Goal: Transaction & Acquisition: Book appointment/travel/reservation

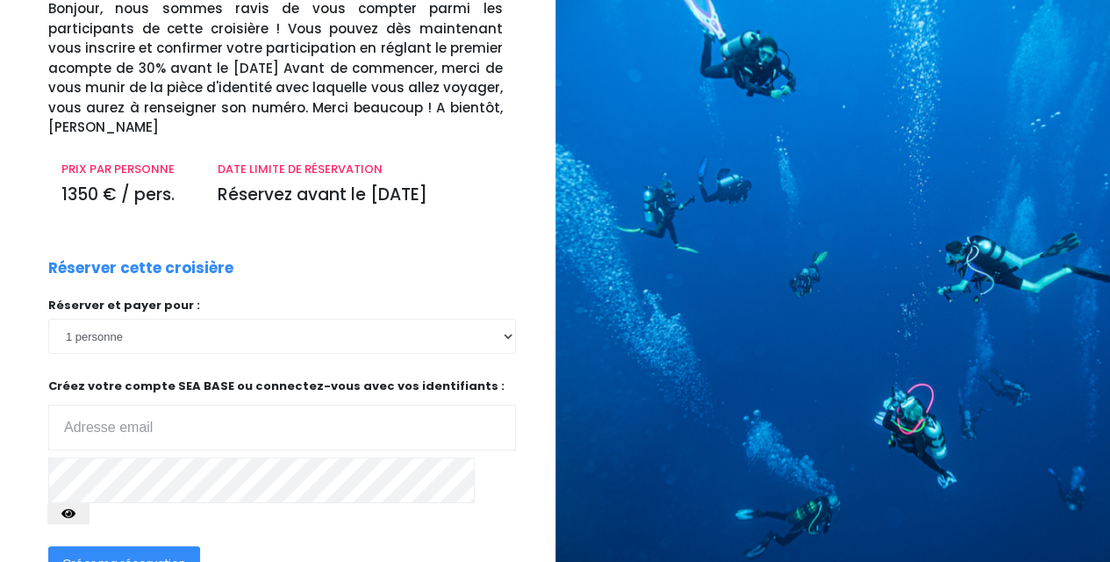
scroll to position [250, 0]
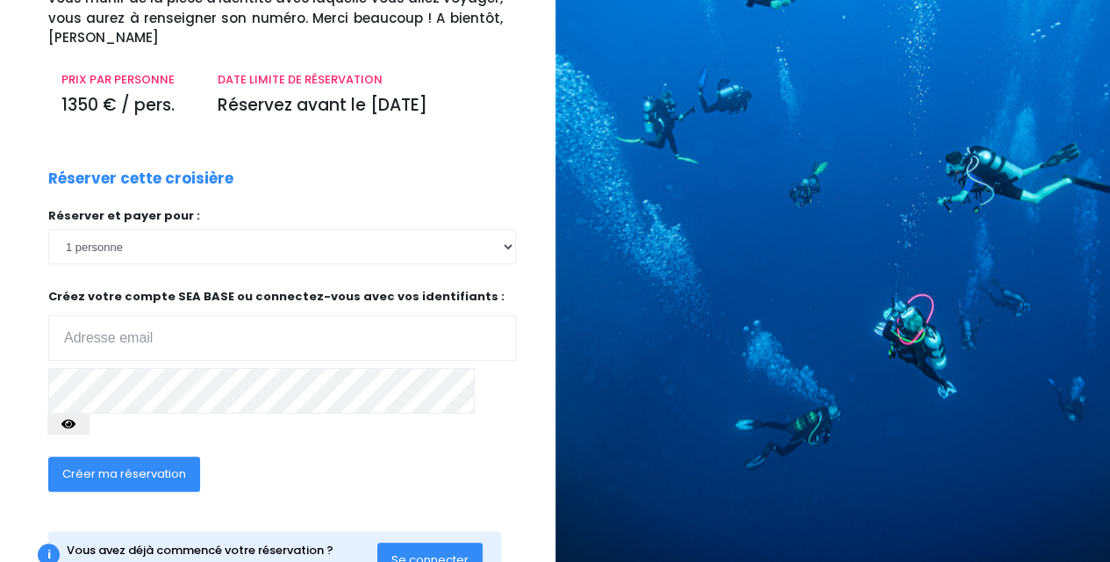
click at [440, 315] on input "email" at bounding box center [282, 338] width 468 height 46
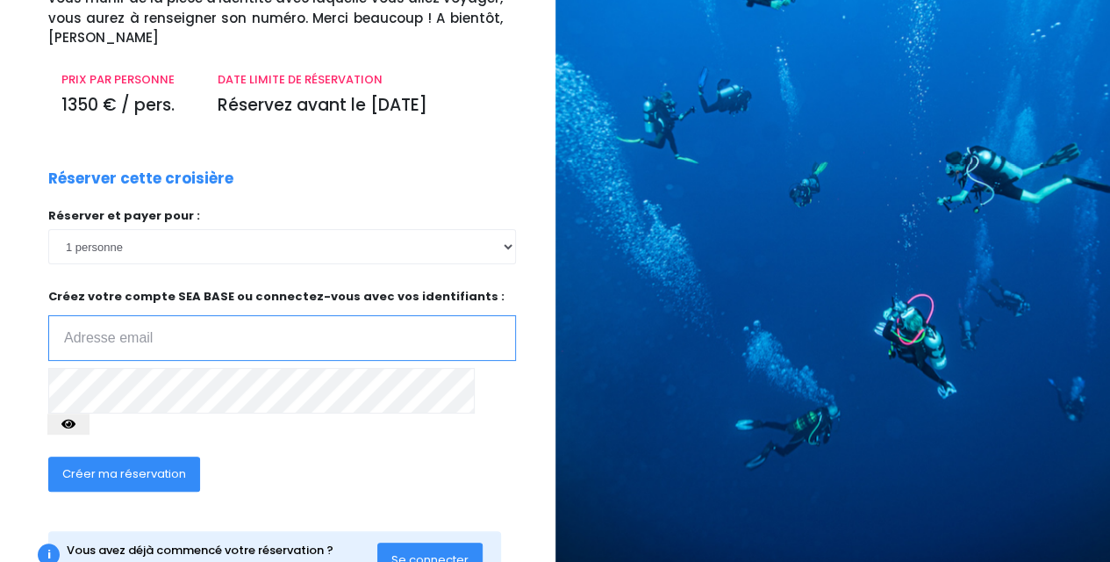
type input "[EMAIL_ADDRESS][DOMAIN_NAME]"
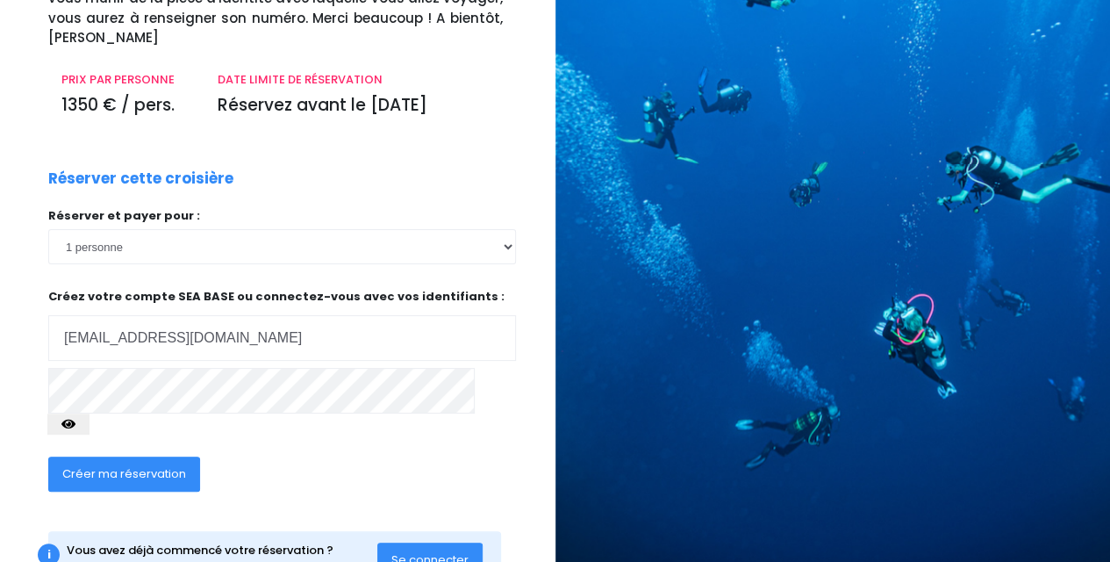
click at [75, 424] on icon "button" at bounding box center [68, 424] width 14 height 0
click at [446, 551] on span "Se connecter" at bounding box center [429, 559] width 77 height 17
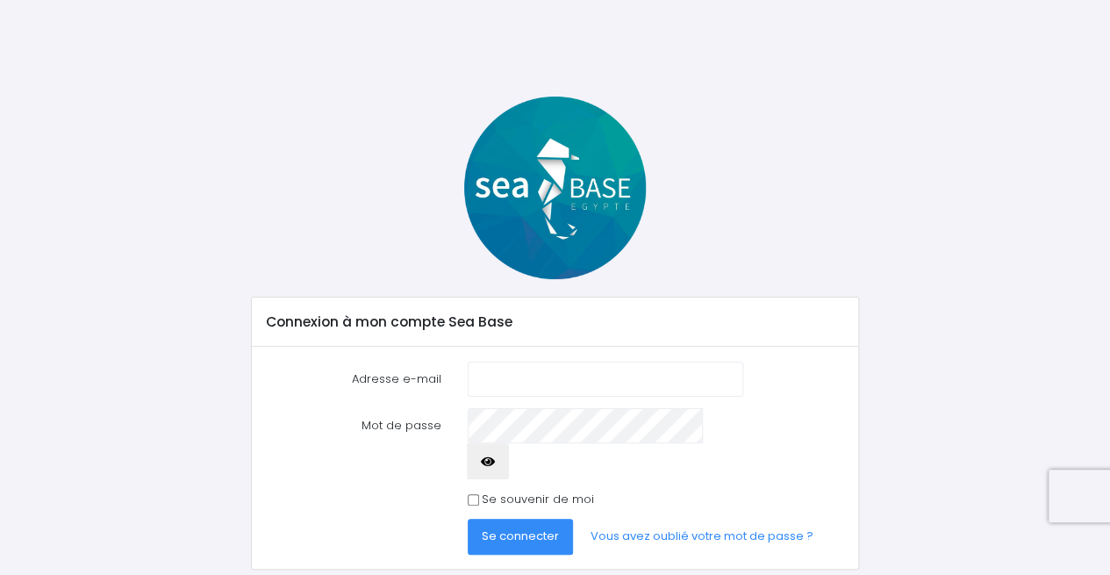
type input "[EMAIL_ADDRESS][DOMAIN_NAME]"
click at [495, 462] on icon "button" at bounding box center [488, 462] width 14 height 0
click at [540, 527] on span "Se connecter" at bounding box center [520, 535] width 77 height 17
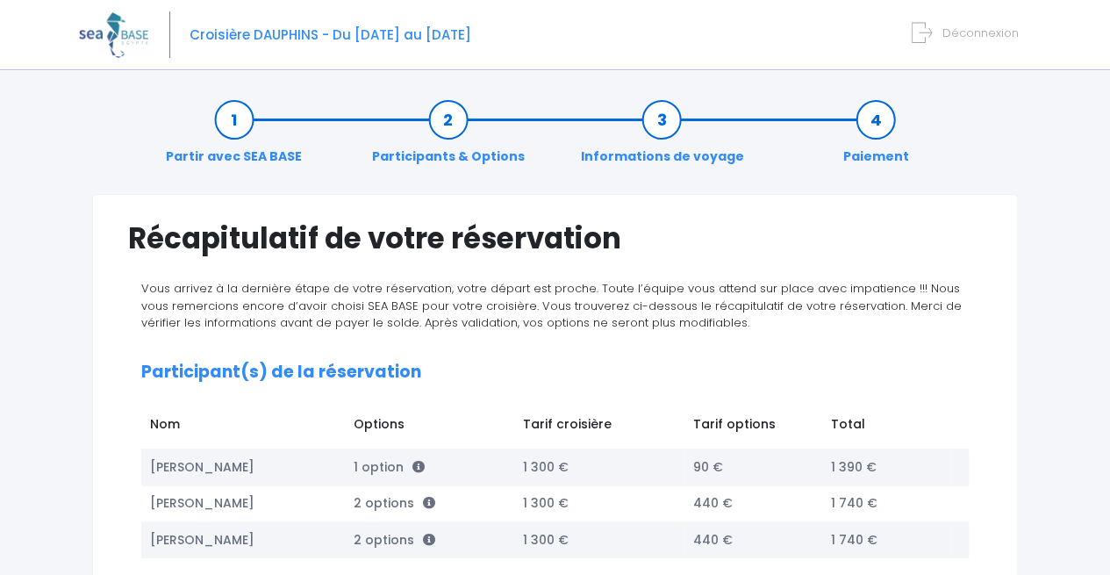
click at [972, 27] on span "Déconnexion" at bounding box center [980, 33] width 76 height 17
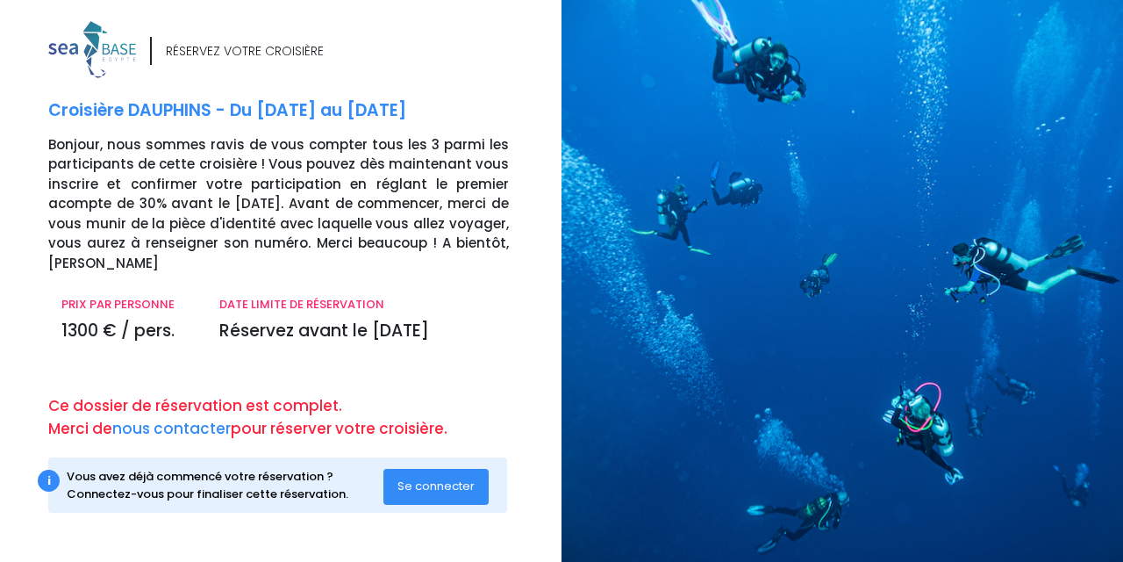
click at [433, 486] on span "Se connecter" at bounding box center [435, 485] width 77 height 17
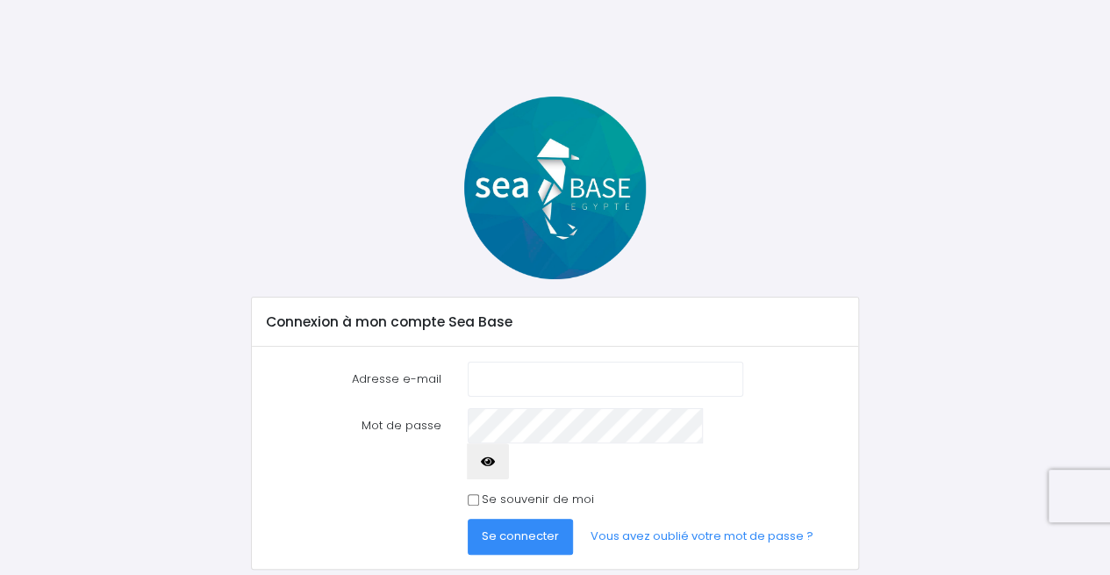
type input "[EMAIL_ADDRESS][DOMAIN_NAME]"
click at [509, 443] on button "button" at bounding box center [488, 460] width 42 height 35
click at [495, 527] on span "Se connecter" at bounding box center [520, 535] width 77 height 17
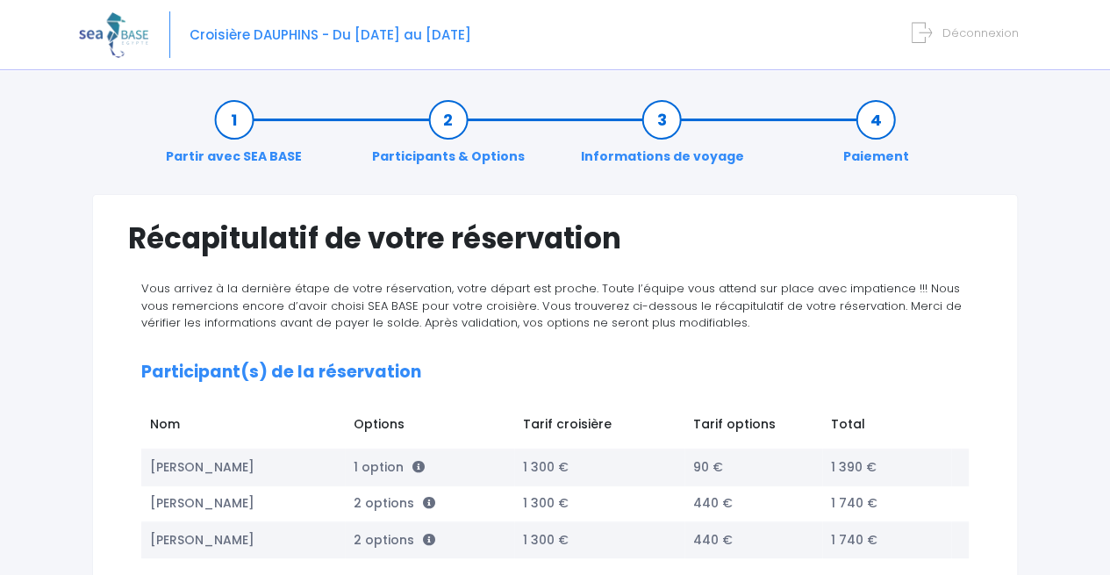
click at [970, 35] on span "Déconnexion" at bounding box center [980, 33] width 76 height 17
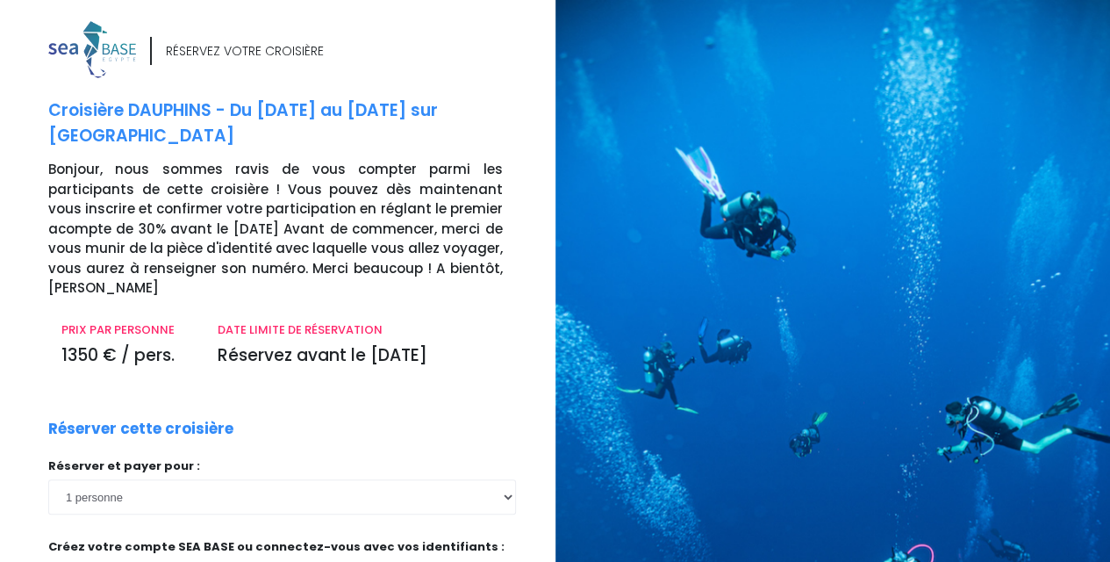
type input "[EMAIL_ADDRESS][DOMAIN_NAME]"
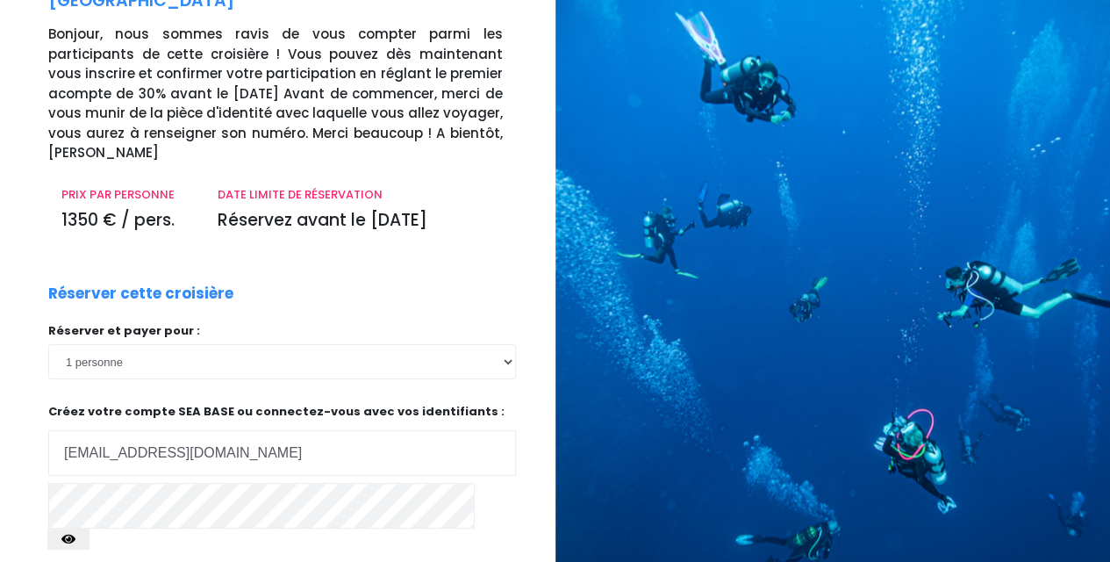
scroll to position [152, 0]
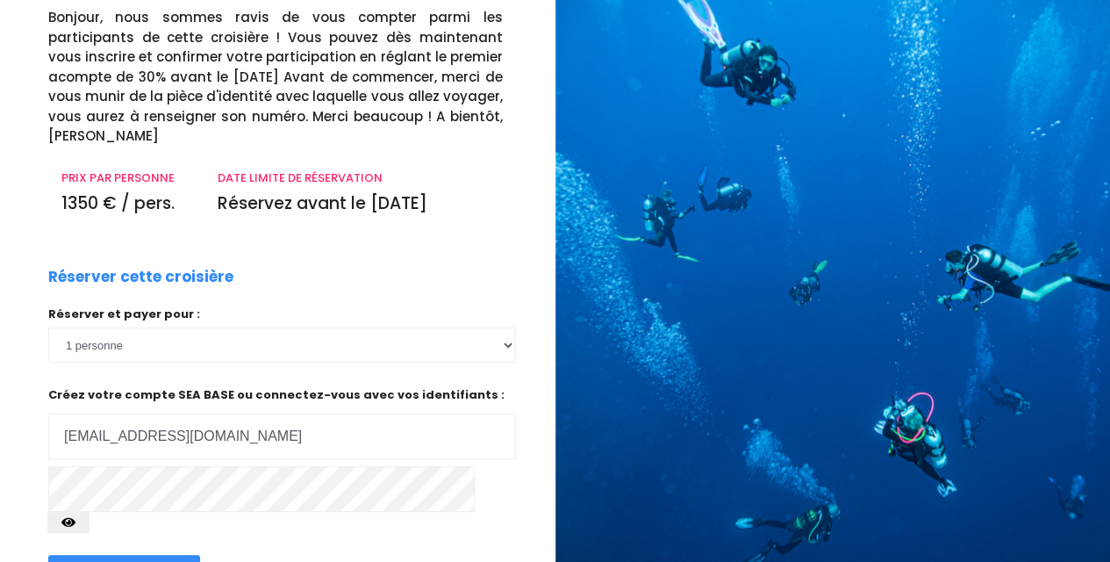
click at [75, 522] on icon "button" at bounding box center [68, 522] width 14 height 0
click at [112, 561] on span "Créer ma réservation" at bounding box center [124, 571] width 124 height 17
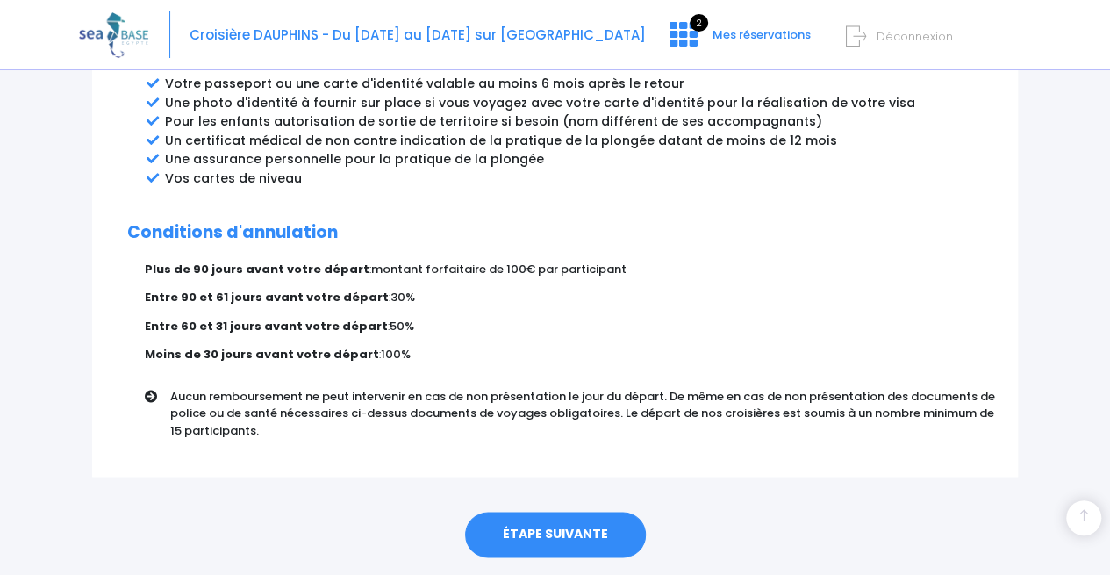
scroll to position [1065, 0]
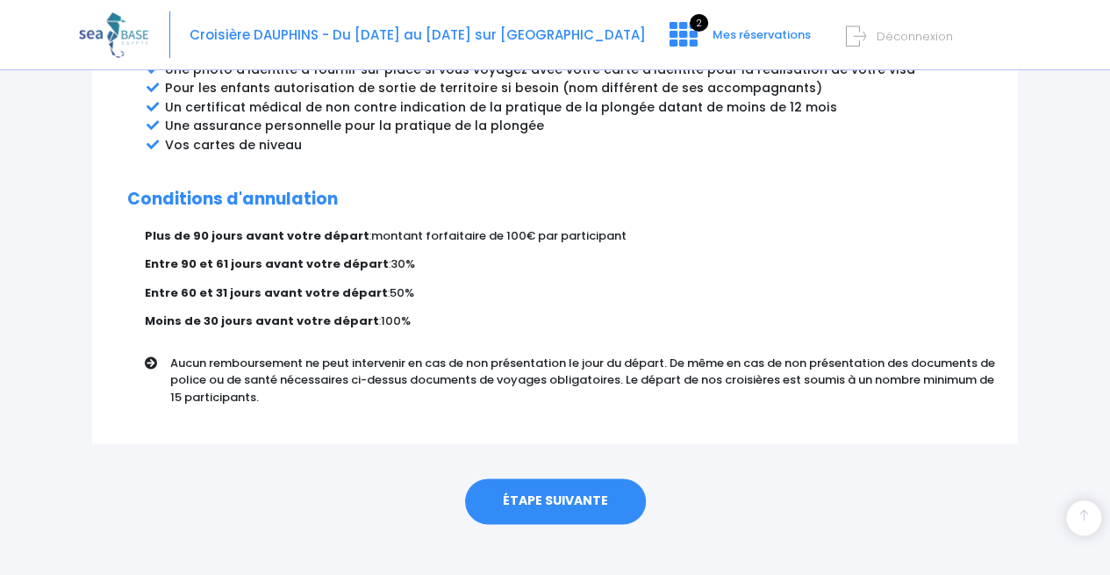
click at [574, 482] on link "ÉTAPE SUIVANTE" at bounding box center [555, 501] width 181 height 46
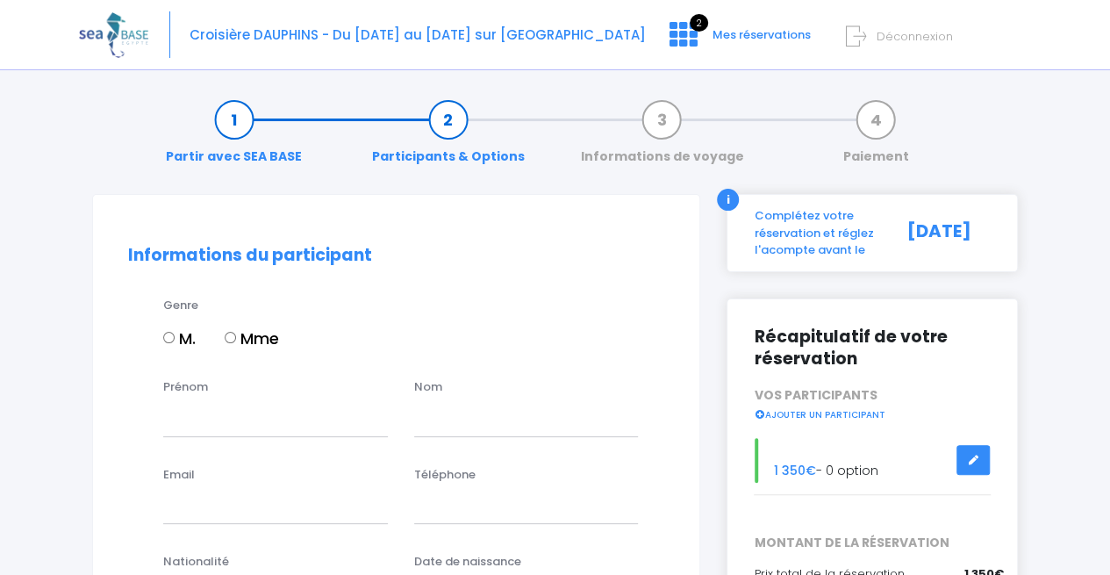
click at [234, 335] on input "Mme" at bounding box center [230, 337] width 11 height 11
radio input "true"
click at [211, 426] on input "Prénom" at bounding box center [275, 418] width 225 height 35
type input "audrey"
type input "charlot"
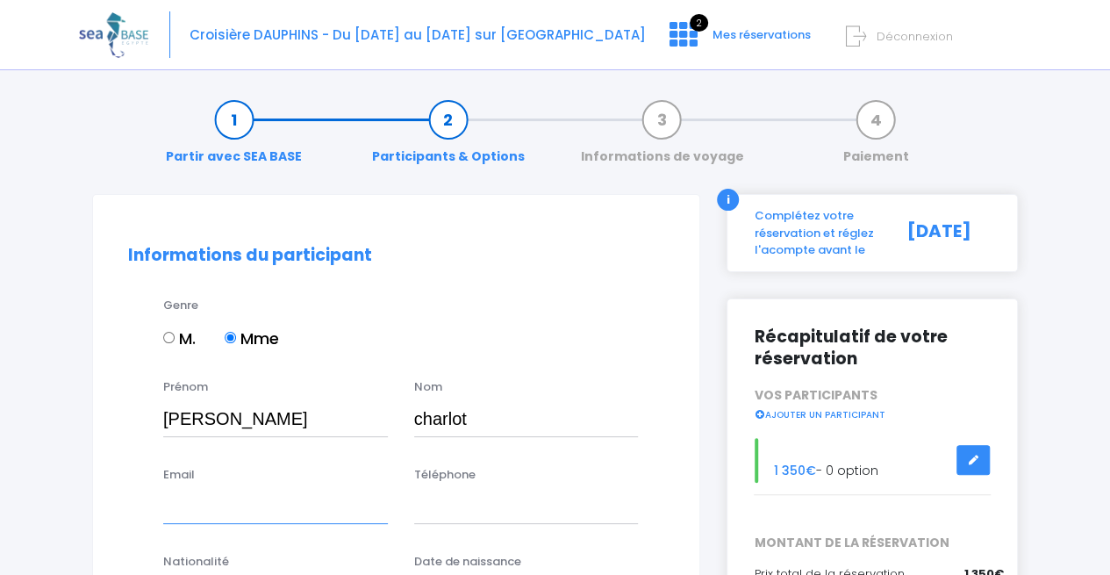
type input "charlotaudrey1@yahoo.fr"
type input "0661624697"
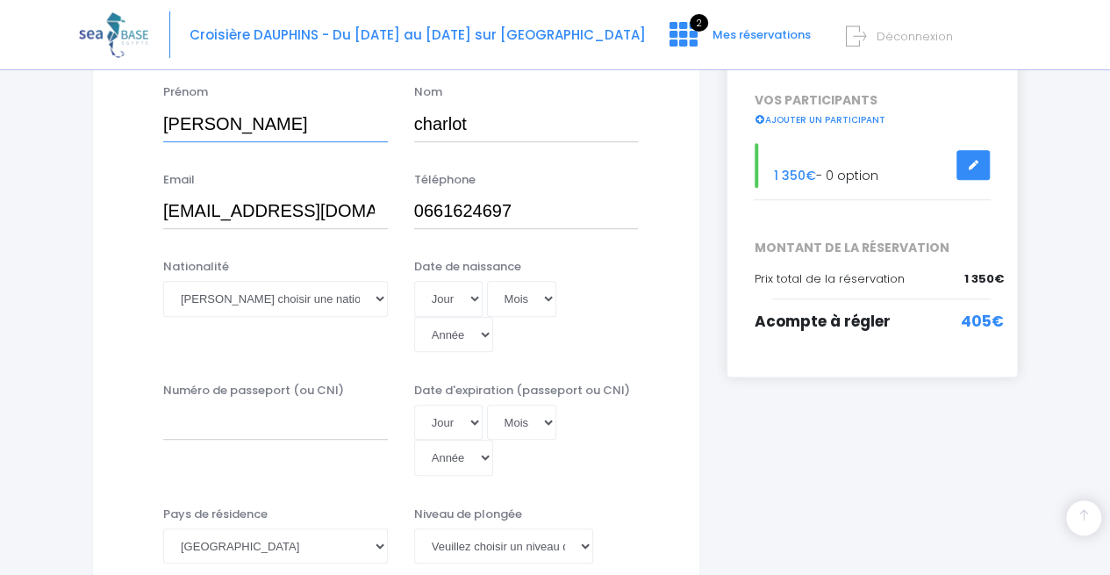
scroll to position [298, 0]
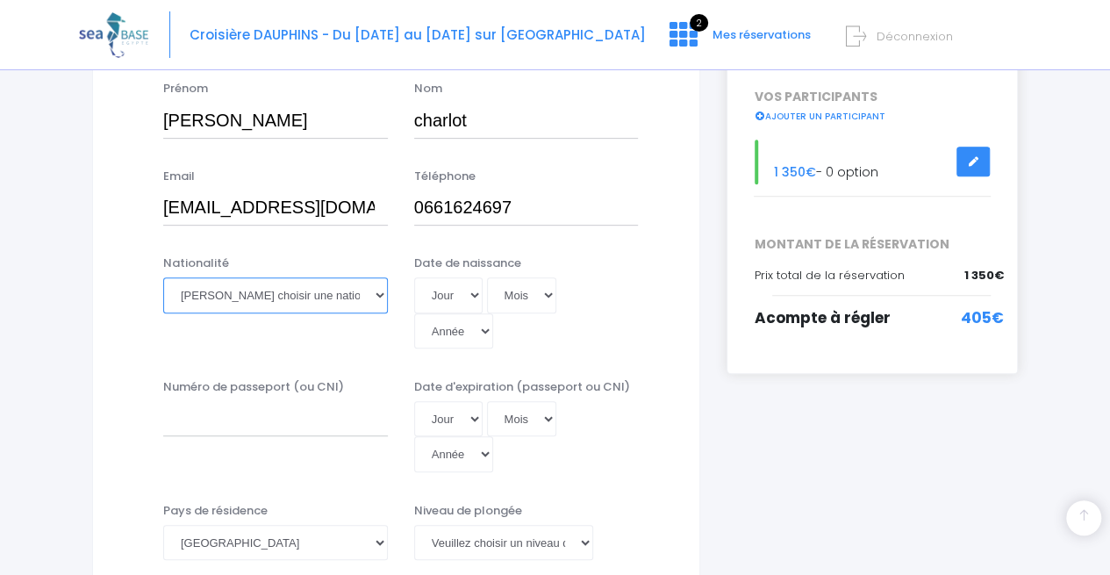
click at [341, 301] on select "Veuillez choisir une nationalité Afghane Albanaise Algerienne Allemande America…" at bounding box center [275, 294] width 225 height 35
select select "Française"
click at [163, 277] on select "Veuillez choisir une nationalité Afghane Albanaise Algerienne Allemande America…" at bounding box center [275, 294] width 225 height 35
click at [447, 290] on select "Jour 01 02 03 04 05 06 07 08 09 10 11 12 13 14 15 16 17 18 19 20 21 22 23 24 25…" at bounding box center [448, 294] width 68 height 35
select select "08"
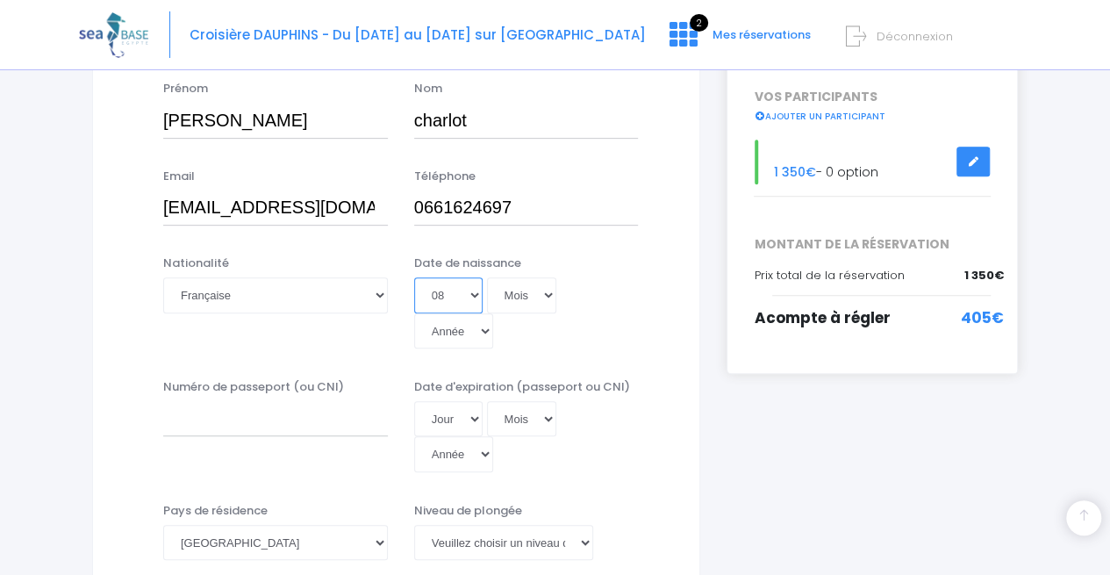
click at [414, 277] on select "Jour 01 02 03 04 05 06 07 08 09 10 11 12 13 14 15 16 17 18 19 20 21 22 23 24 25…" at bounding box center [448, 294] width 68 height 35
click at [519, 294] on select "Mois 01 02 03 04 05 06 07 08 09 10 11 12" at bounding box center [522, 294] width 70 height 35
select select "08"
click at [487, 277] on select "Mois 01 02 03 04 05 06 07 08 09 10 11 12" at bounding box center [522, 294] width 70 height 35
click at [493, 313] on select "Année 2045 2044 2043 2042 2041 2040 2039 2038 2037 2036 2035 2034 2033 2032 203…" at bounding box center [453, 330] width 79 height 35
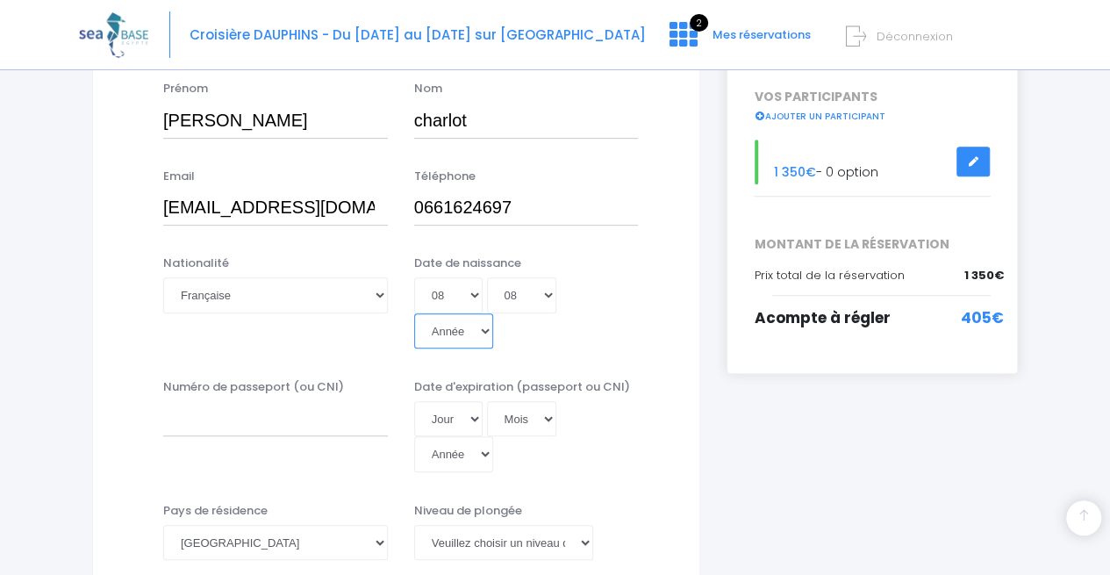
select select "1981"
click at [493, 313] on select "Année 2045 2044 2043 2042 2041 2040 2039 2038 2037 2036 2035 2034 2033 2032 203…" at bounding box center [453, 330] width 79 height 35
type input "1981-08-08"
click at [252, 401] on input "Numéro de passeport (ou CNI)" at bounding box center [275, 418] width 225 height 35
type input "19FC44722"
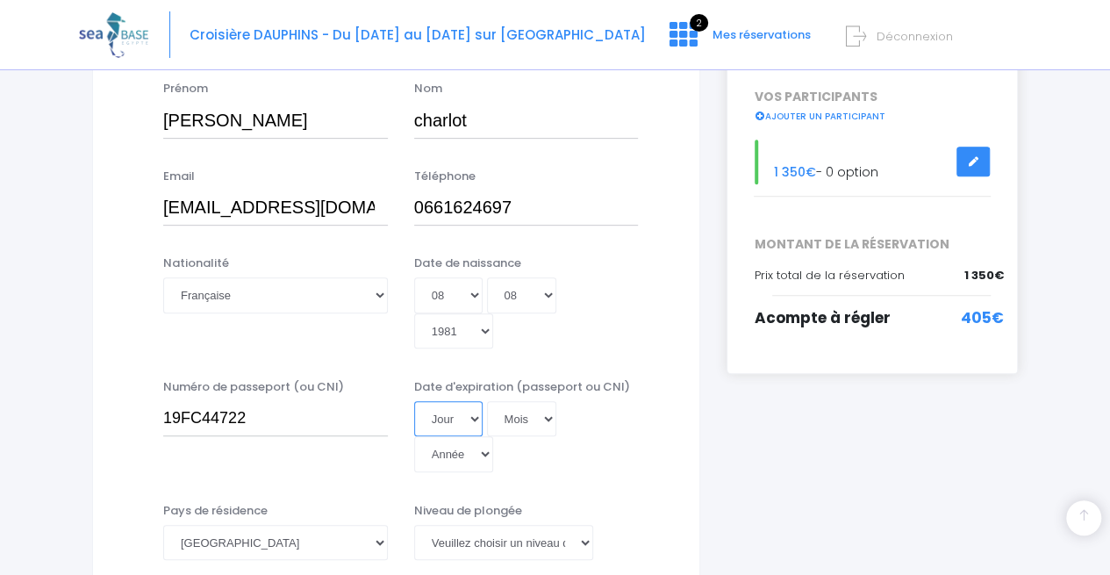
click at [476, 401] on select "Jour 01 02 03 04 05 06 07 08 09 10 11 12 13 14 15 16 17 18 19 20 21 22 23 24 25…" at bounding box center [448, 418] width 68 height 35
select select "13"
click at [414, 401] on select "Jour 01 02 03 04 05 06 07 08 09 10 11 12 13 14 15 16 17 18 19 20 21 22 23 24 25…" at bounding box center [448, 418] width 68 height 35
click at [519, 401] on select "Mois 01 02 03 04 05 06 07 08 09 10 11 12" at bounding box center [522, 418] width 70 height 35
select select "10"
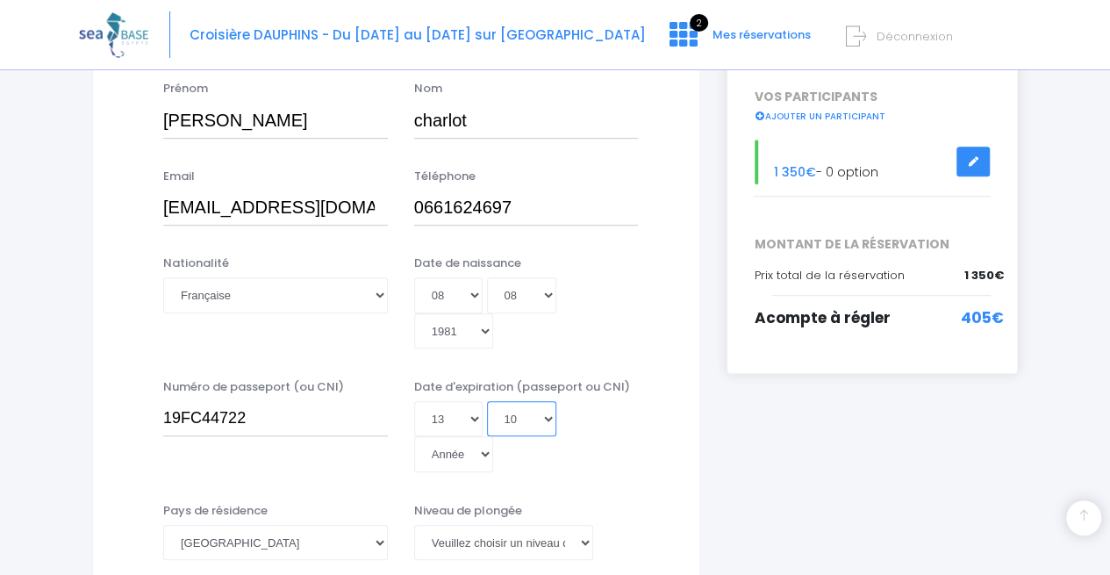
click at [487, 401] on select "Mois 01 02 03 04 05 06 07 08 09 10 11 12" at bounding box center [522, 418] width 70 height 35
click at [493, 436] on select "Année 2045 2044 2043 2042 2041 2040 2039 2038 2037 2036 2035 2034 2033 2032 203…" at bounding box center [453, 453] width 79 height 35
select select "2029"
click at [493, 436] on select "Année 2045 2044 2043 2042 2041 2040 2039 2038 2037 2036 2035 2034 2033 2032 203…" at bounding box center [453, 453] width 79 height 35
type input "2029-10-13"
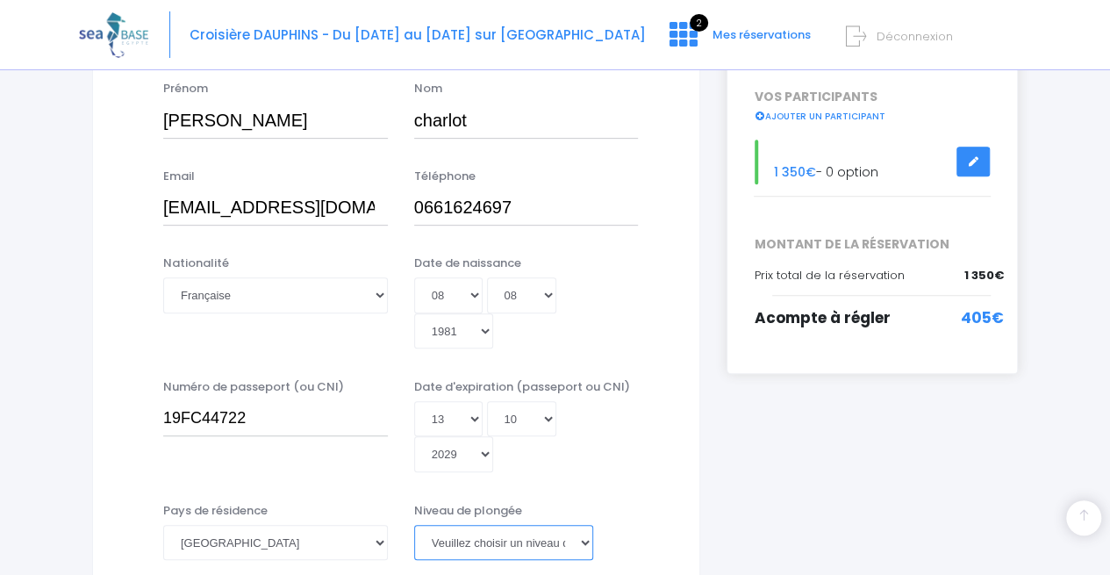
click at [523, 525] on select "Veuillez choisir un niveau de plongée Non plongeur Junior OW diver Adventure OW…" at bounding box center [504, 542] width 180 height 35
select select "N3"
click at [414, 525] on select "Veuillez choisir un niveau de plongée Non plongeur Junior OW diver Adventure OW…" at bounding box center [504, 542] width 180 height 35
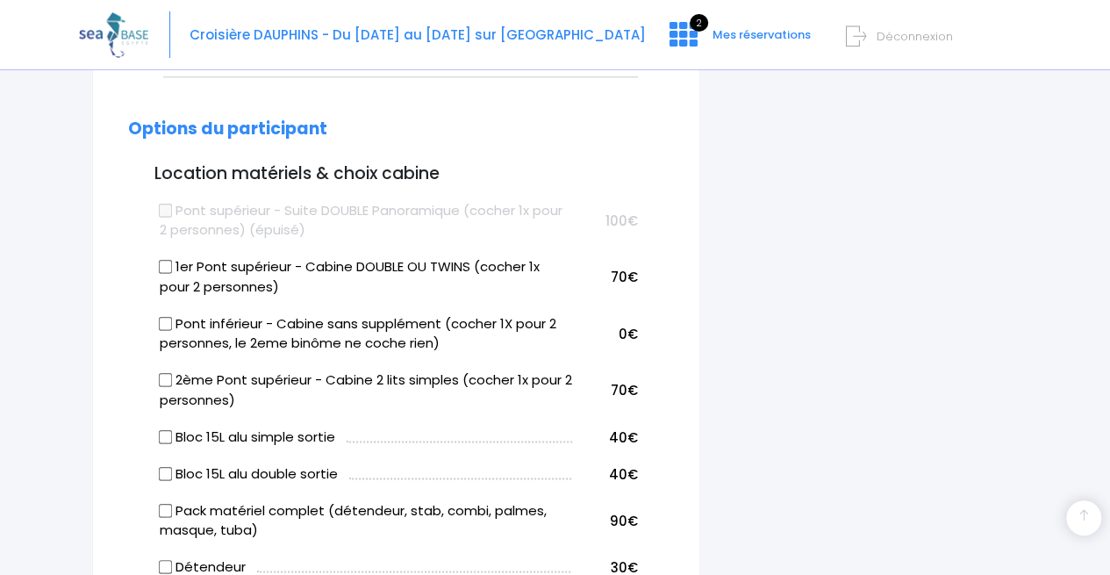
scroll to position [900, 0]
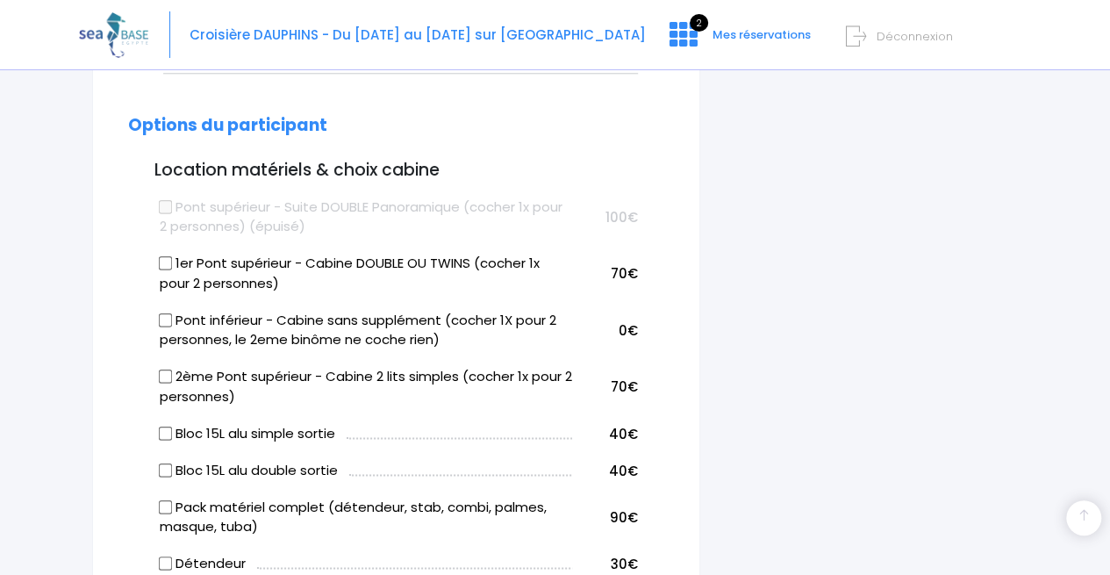
click at [160, 256] on input "1er Pont supérieur - Cabine DOUBLE OU TWINS (cocher 1x pour 2 personnes)" at bounding box center [165, 263] width 14 height 14
checkbox input "true"
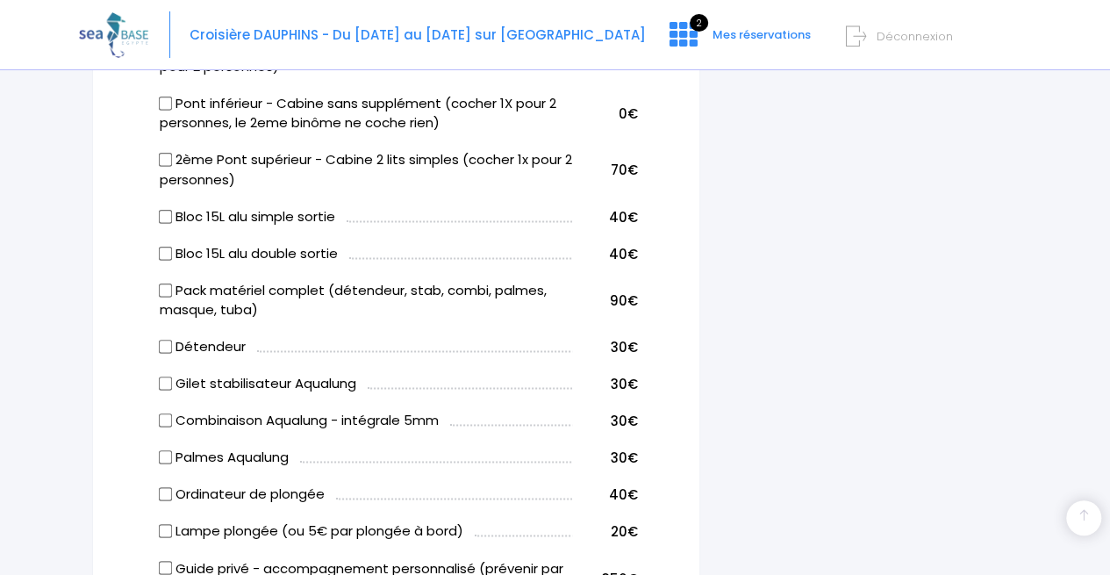
scroll to position [1134, 0]
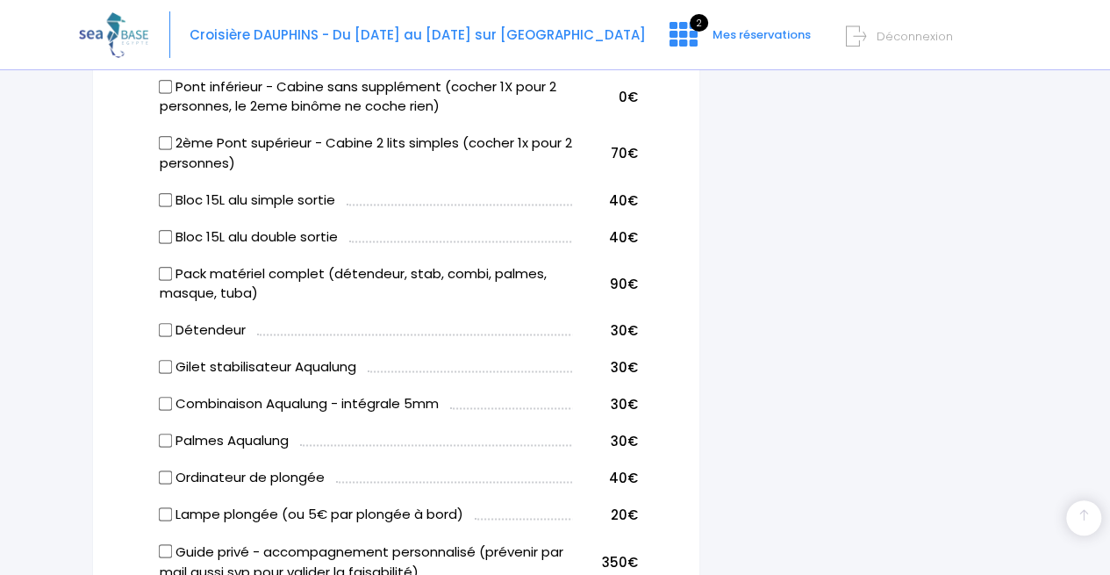
click at [166, 229] on input "Bloc 15L alu double sortie" at bounding box center [165, 236] width 14 height 14
checkbox input "true"
click at [163, 323] on input "Détendeur" at bounding box center [165, 330] width 14 height 14
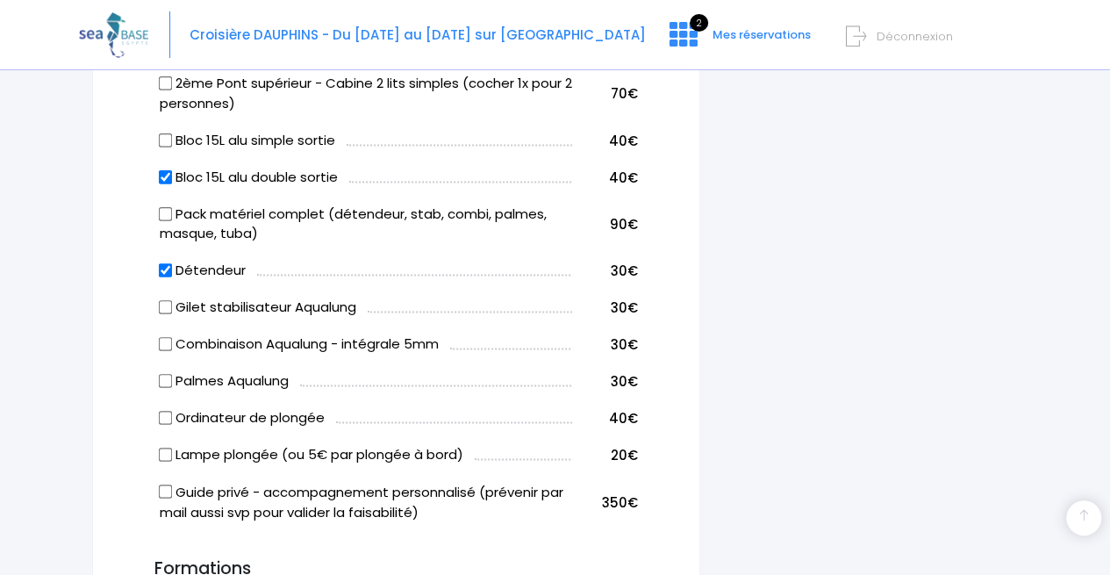
scroll to position [1190, 0]
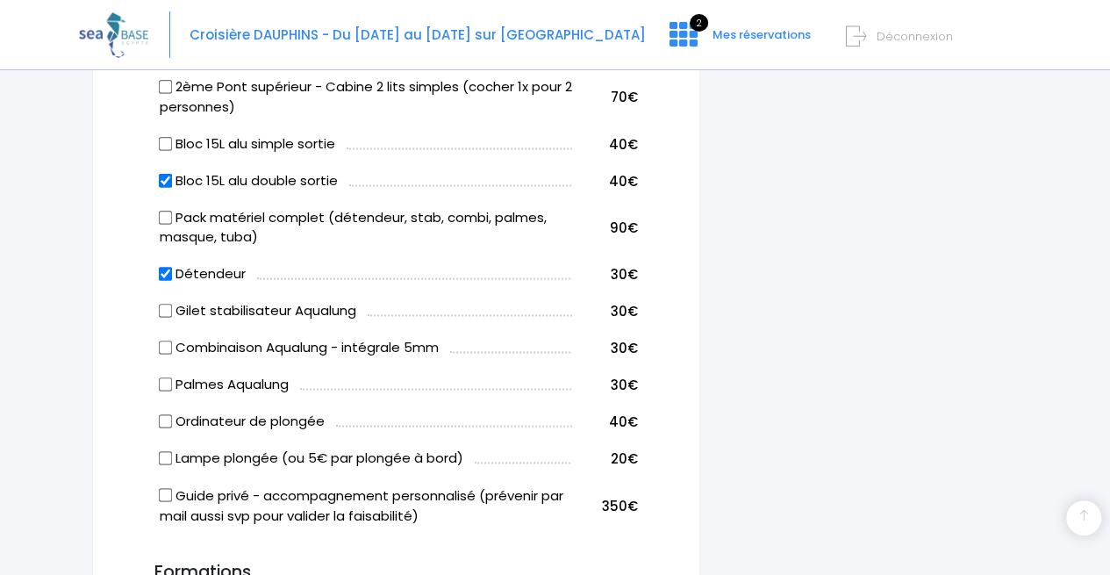
click at [161, 267] on input "Détendeur" at bounding box center [165, 274] width 14 height 14
checkbox input "false"
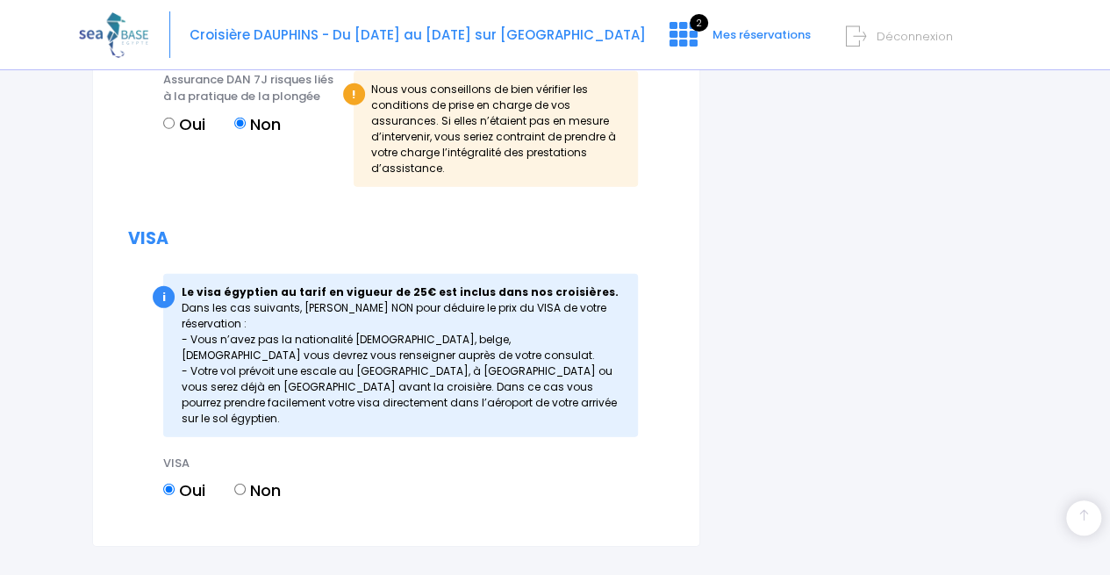
scroll to position [2451, 0]
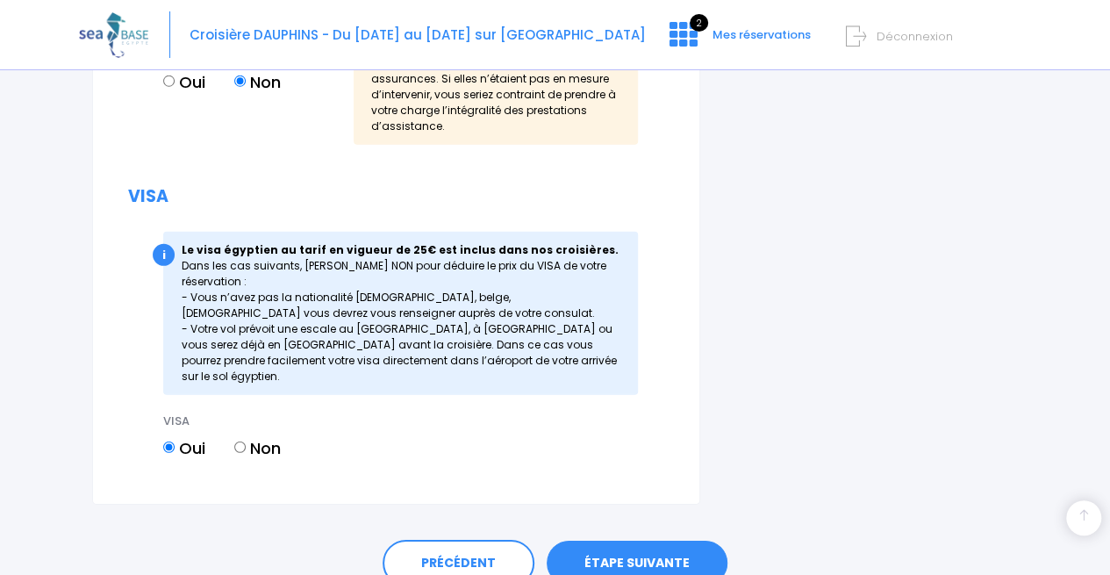
click at [658, 540] on link "ÉTAPE SUIVANTE" at bounding box center [637, 563] width 181 height 46
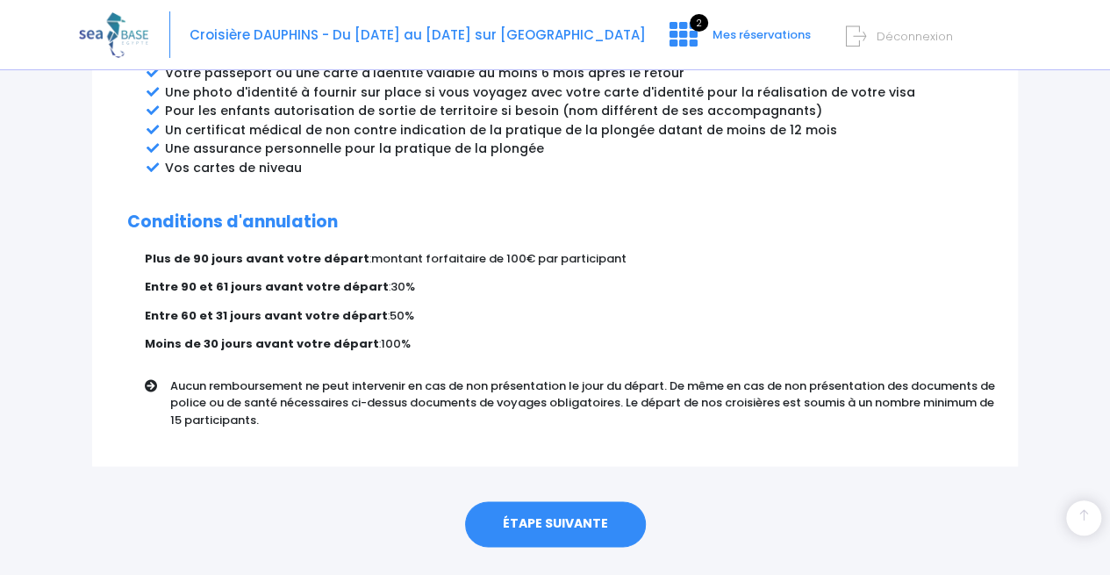
scroll to position [1065, 0]
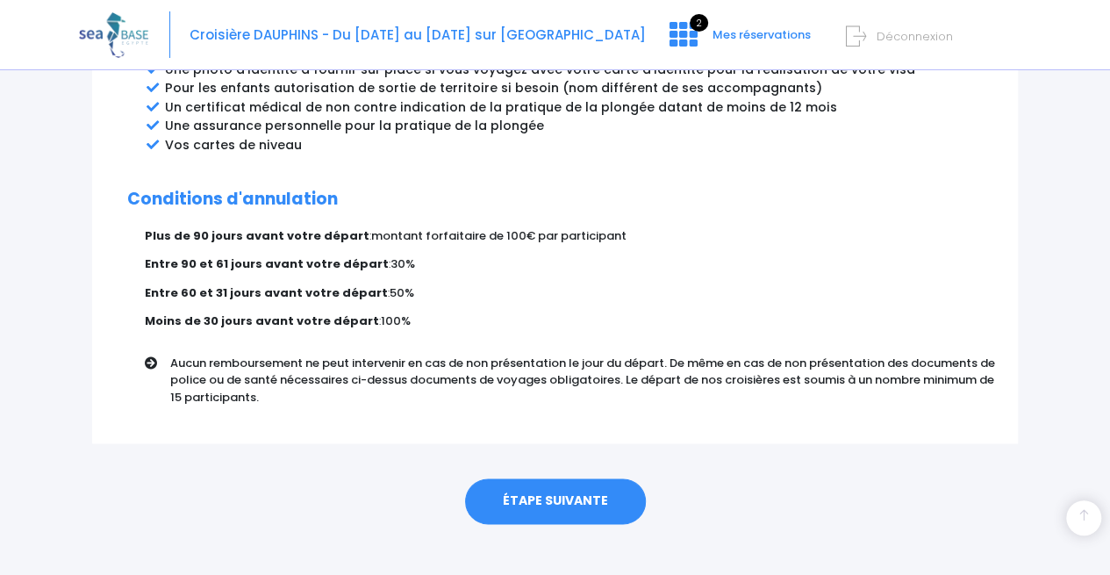
click at [547, 495] on link "ÉTAPE SUIVANTE" at bounding box center [555, 501] width 181 height 46
click at [572, 478] on link "ÉTAPE SUIVANTE" at bounding box center [555, 501] width 181 height 46
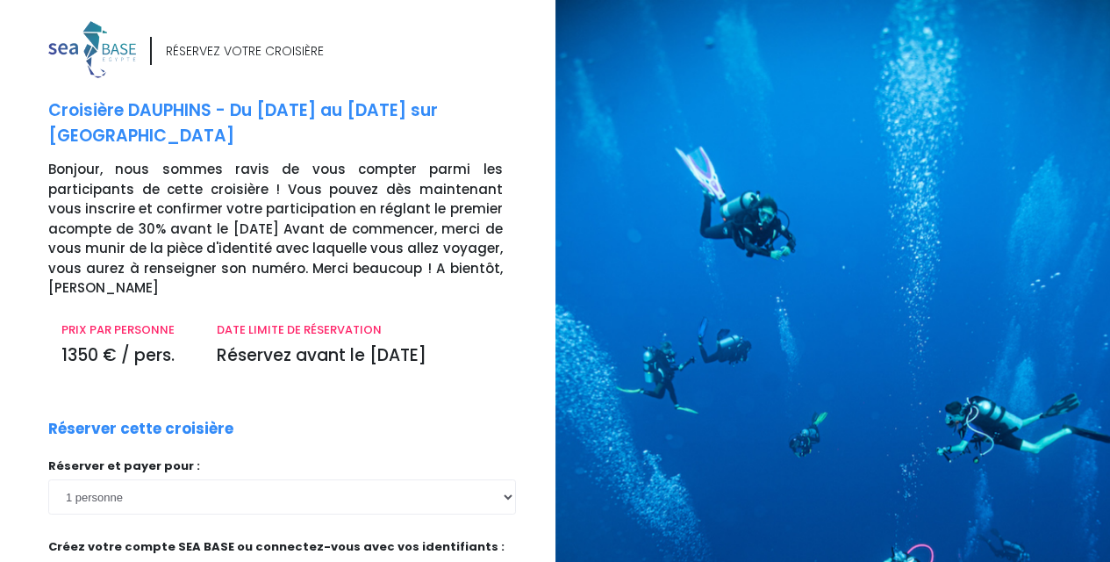
scroll to position [4, 0]
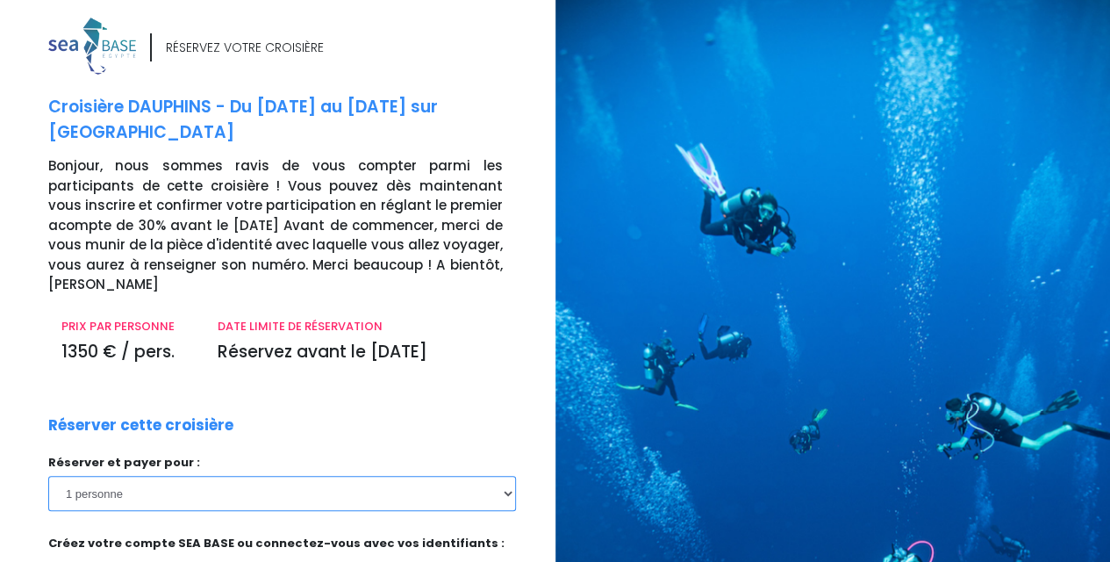
click at [436, 476] on select "1 personne 2 personnes 3 personnes 4 personnes" at bounding box center [282, 493] width 468 height 35
select select "4"
click at [48, 476] on select "1 personne 2 personnes 3 personnes 4 personnes" at bounding box center [282, 493] width 468 height 35
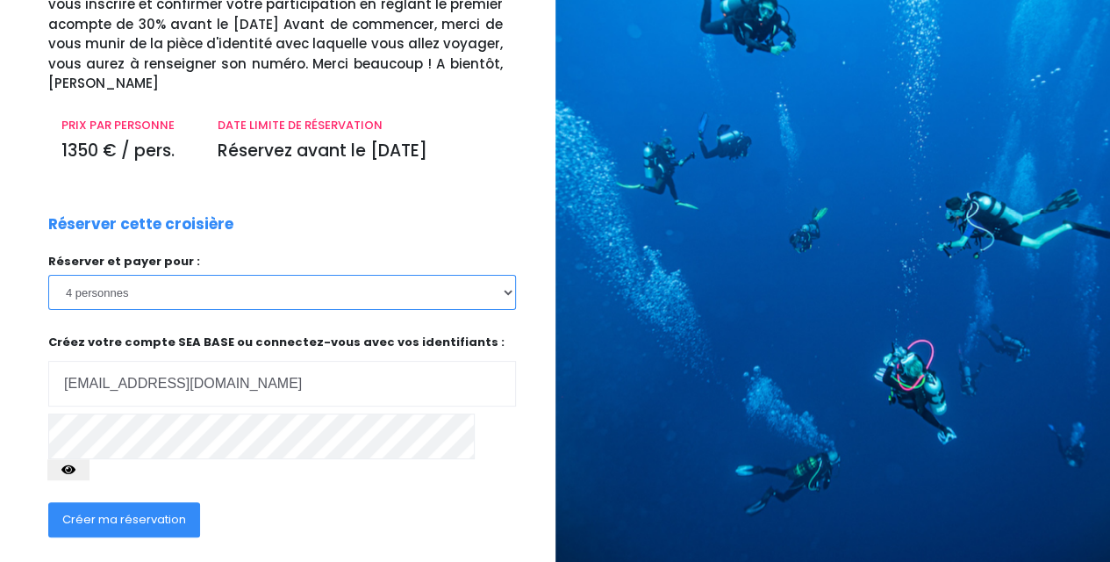
scroll to position [234, 0]
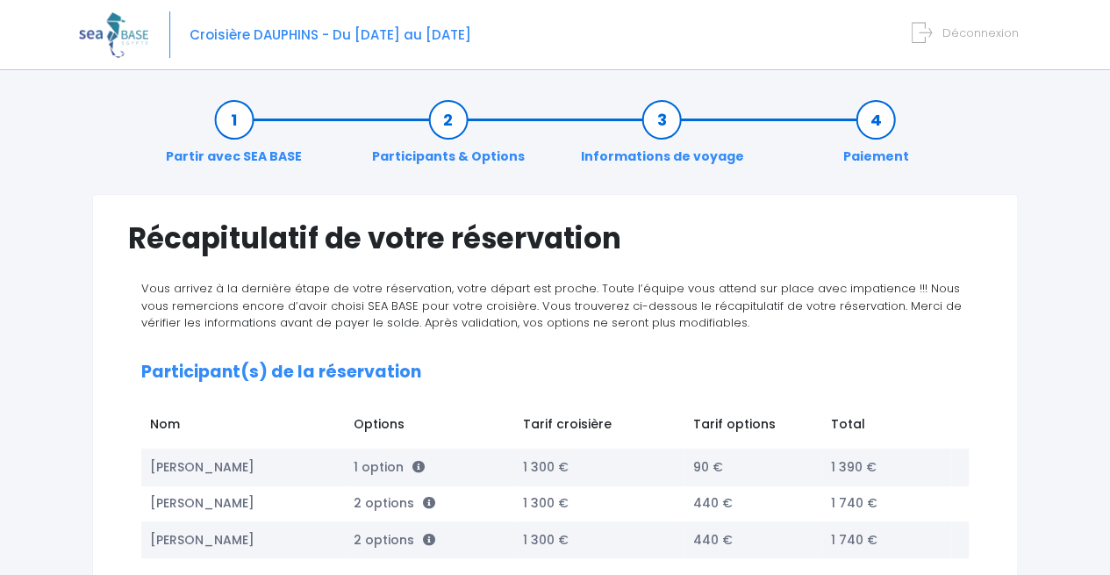
click at [955, 32] on span "Déconnexion" at bounding box center [980, 33] width 76 height 17
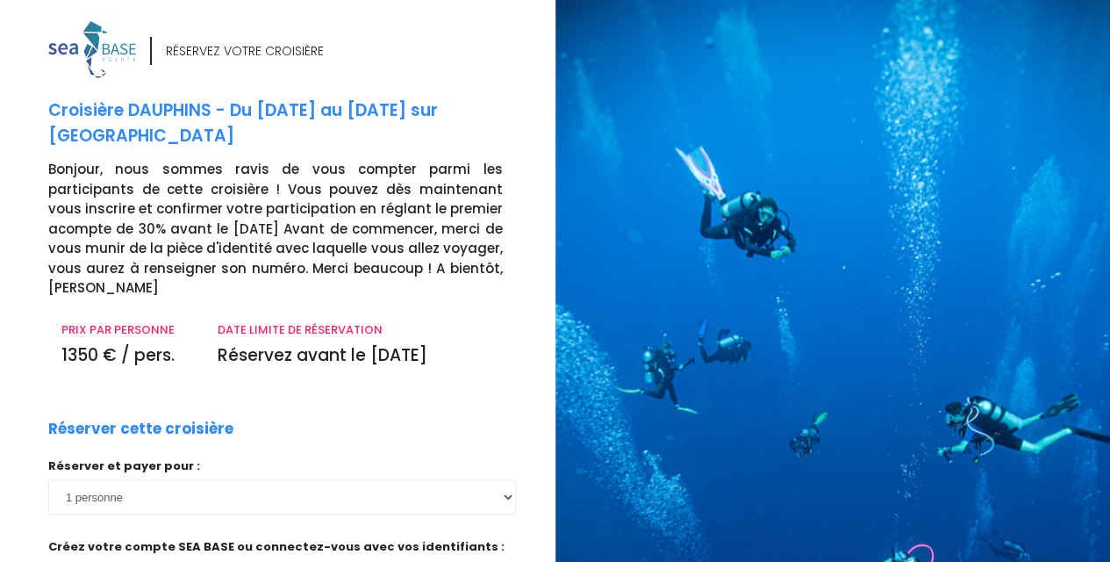
click at [476, 479] on select "1 personne 2 personnes 3 personnes 4 personnes" at bounding box center [282, 496] width 468 height 35
select select "4"
click at [48, 479] on select "1 personne 2 personnes 3 personnes 4 personnes" at bounding box center [282, 496] width 468 height 35
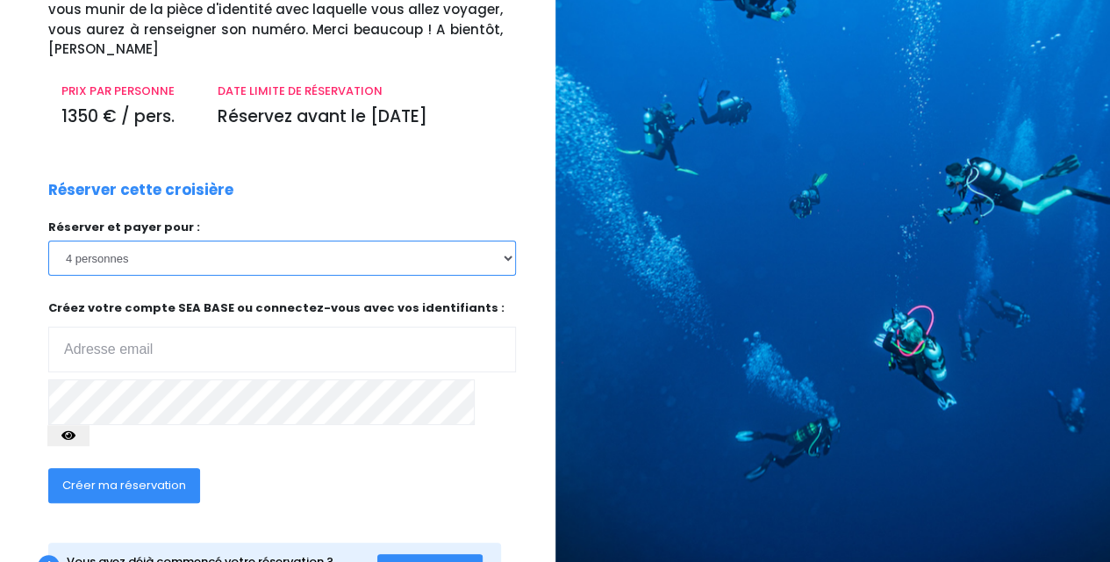
scroll to position [250, 0]
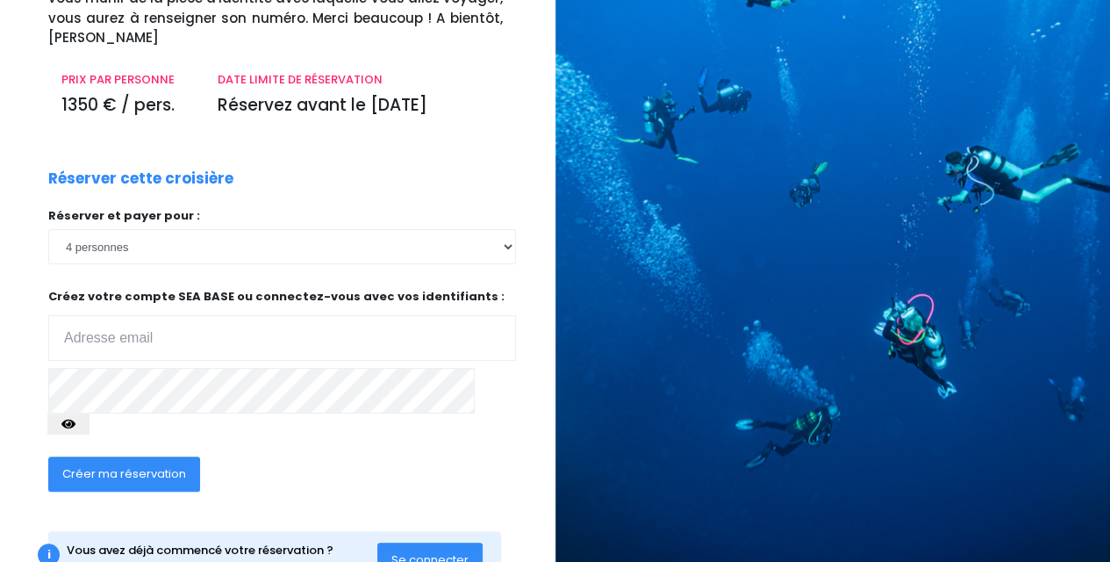
click at [428, 551] on span "Se connecter" at bounding box center [429, 559] width 77 height 17
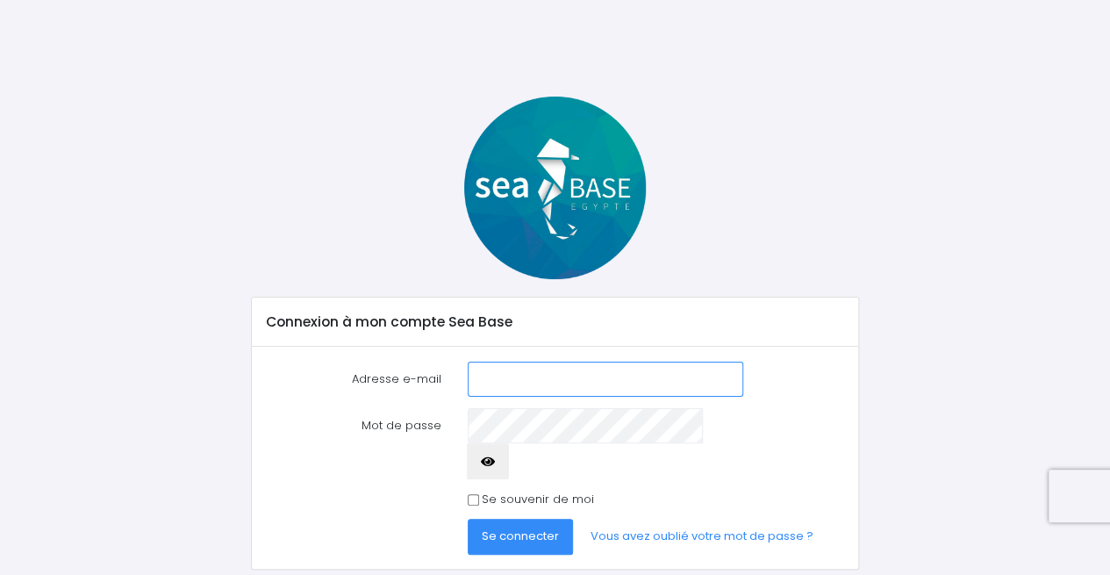
type input "[EMAIL_ADDRESS][DOMAIN_NAME]"
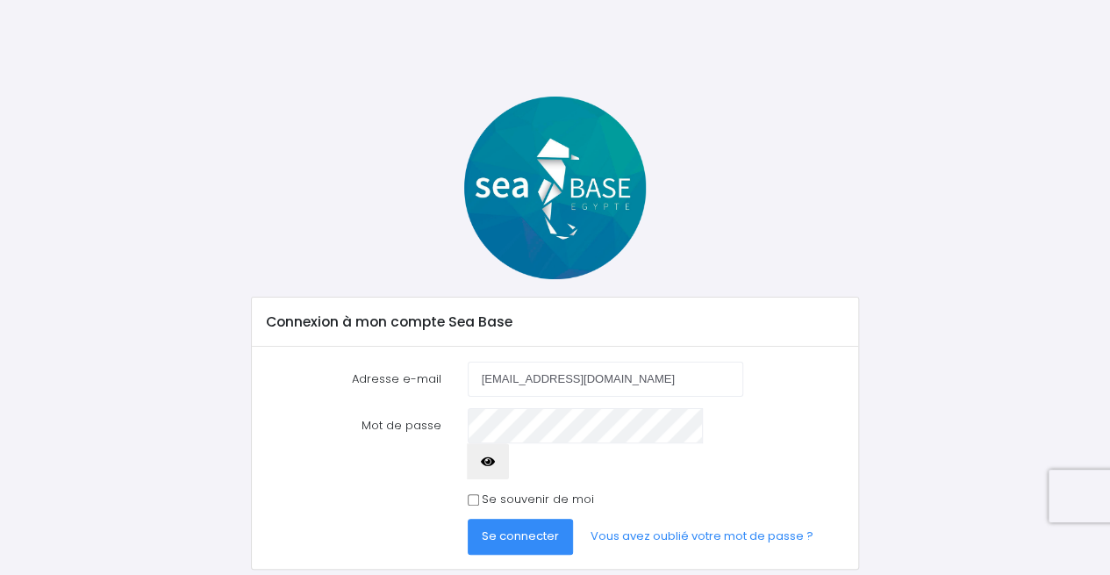
click at [515, 527] on span "Se connecter" at bounding box center [520, 535] width 77 height 17
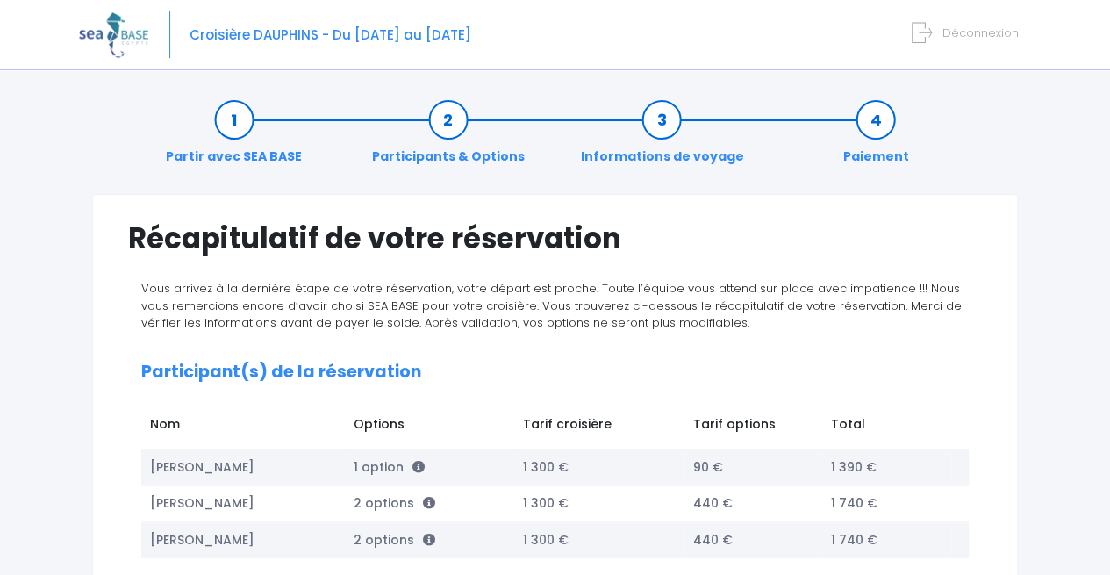
click at [948, 39] on span "Déconnexion" at bounding box center [980, 33] width 76 height 17
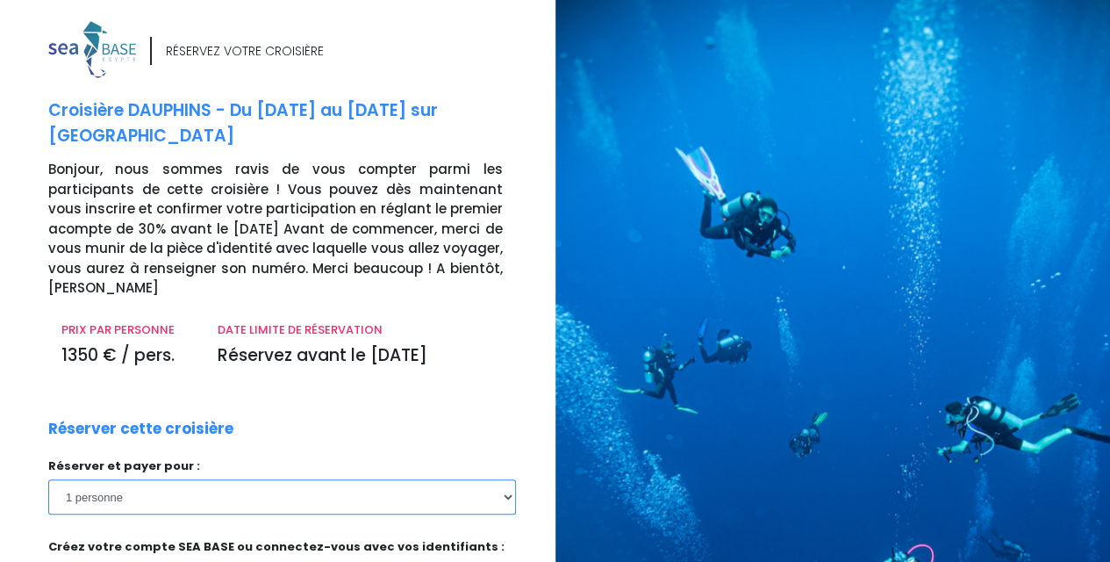
click at [470, 479] on select "1 personne 2 personnes 3 personnes 4 personnes" at bounding box center [282, 496] width 468 height 35
select select "4"
click at [48, 479] on select "1 personne 2 personnes 3 personnes 4 personnes" at bounding box center [282, 496] width 468 height 35
type input "charlotaudrey1@yahoo.fr"
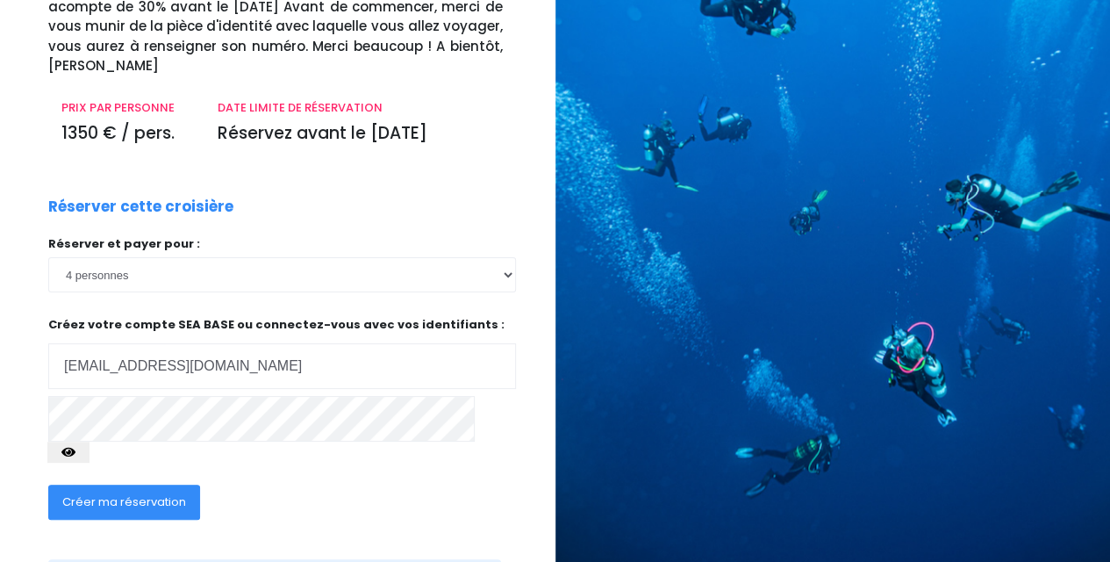
scroll to position [250, 0]
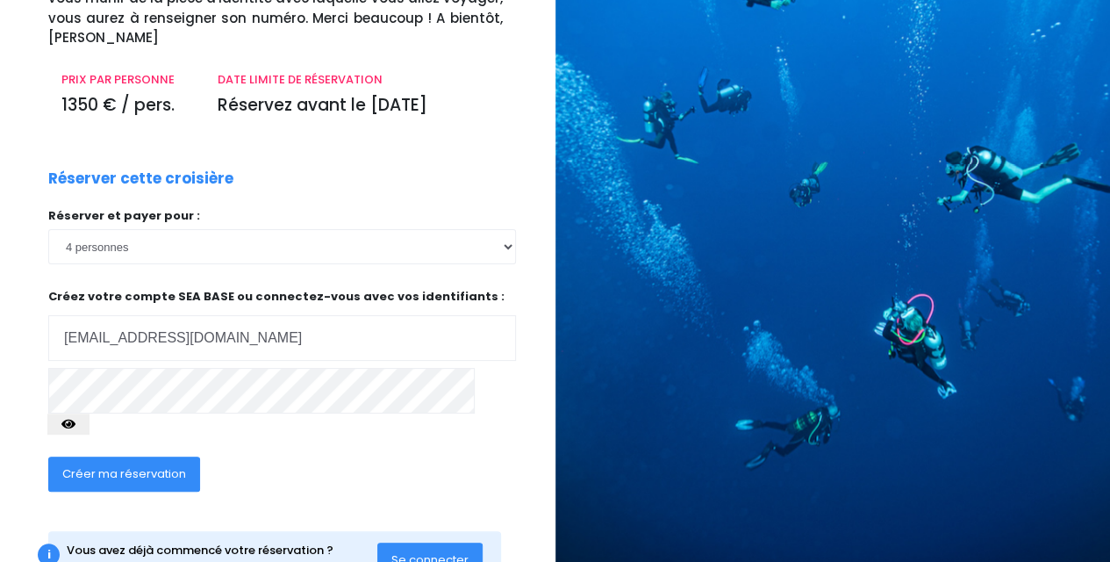
click at [89, 413] on button "button" at bounding box center [68, 423] width 42 height 21
click at [100, 465] on span "Créer ma réservation" at bounding box center [124, 473] width 124 height 17
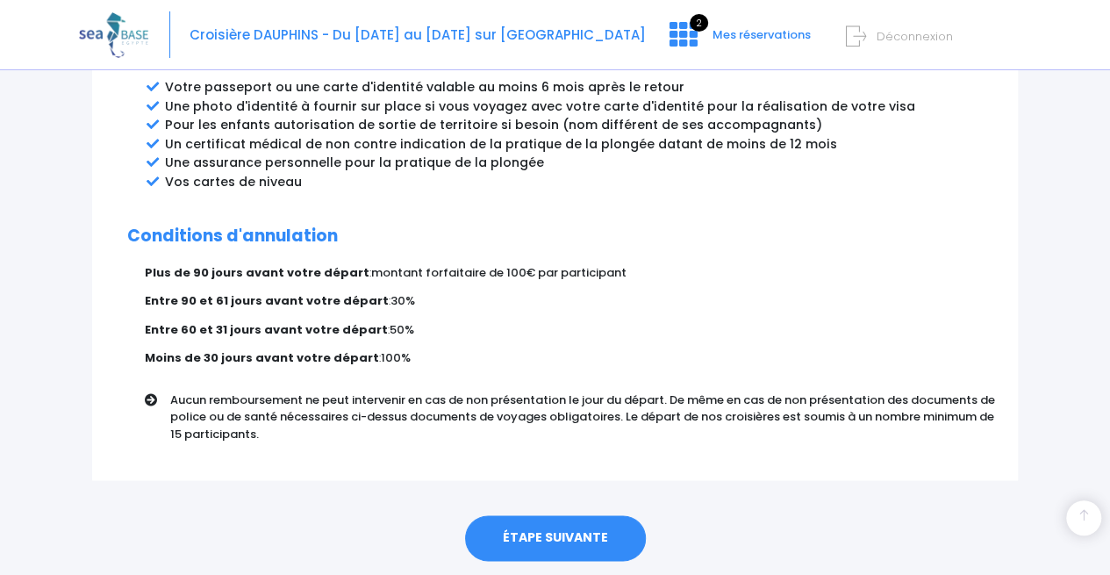
scroll to position [1065, 0]
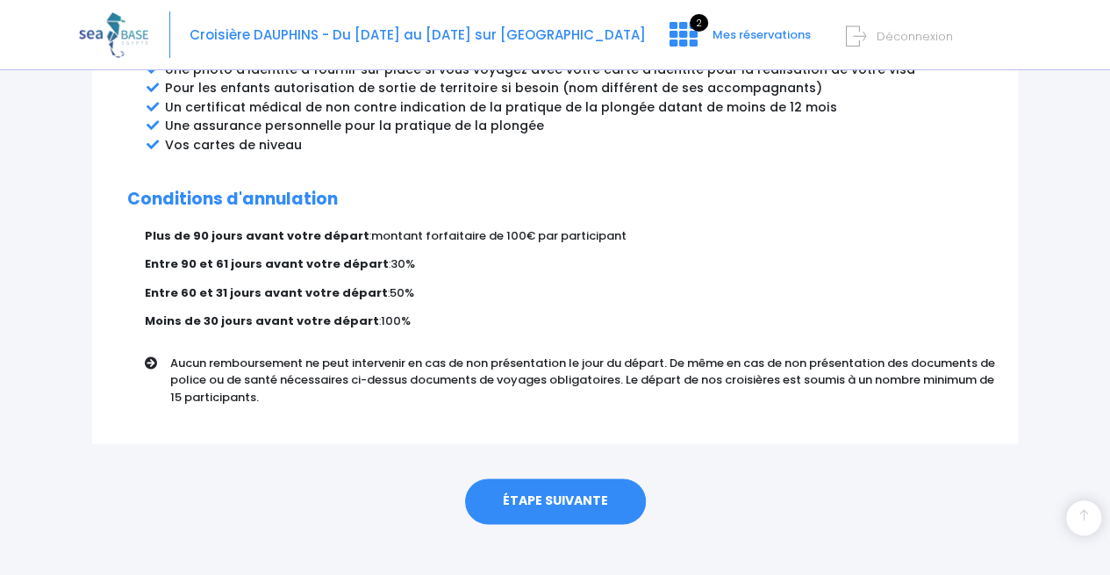
click at [562, 483] on link "ÉTAPE SUIVANTE" at bounding box center [555, 501] width 181 height 46
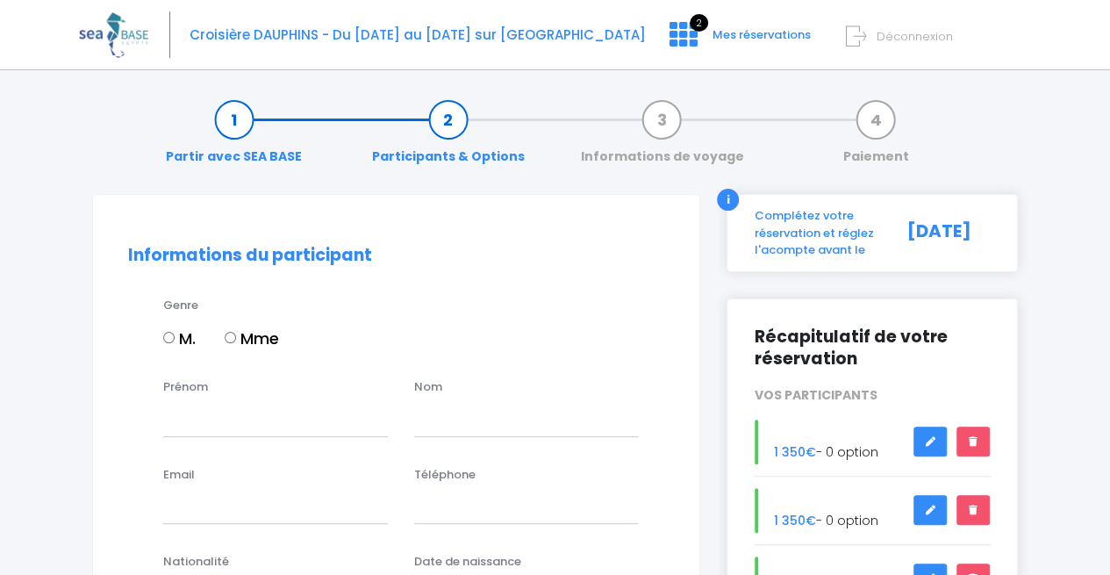
click at [235, 337] on input "Mme" at bounding box center [230, 337] width 11 height 11
radio input "true"
click at [230, 421] on input "Prénom" at bounding box center [275, 418] width 225 height 35
type input "[PERSON_NAME]"
type input "Charlot"
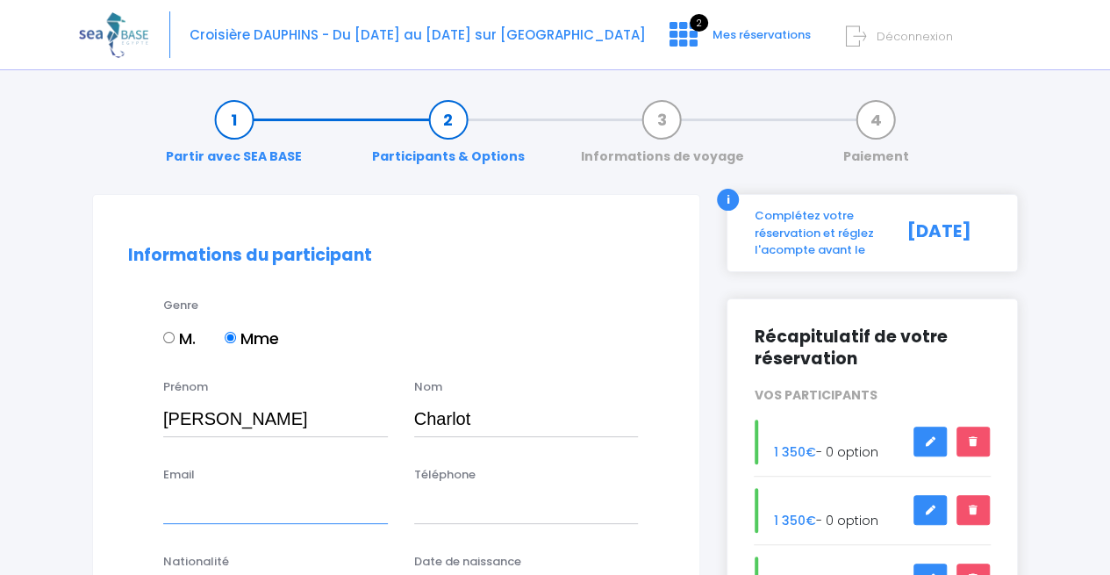
type input "[EMAIL_ADDRESS][DOMAIN_NAME]"
type input "0549980055"
click at [337, 506] on input "vetoloudun@wanadoo.fr" at bounding box center [275, 506] width 225 height 35
type input "[EMAIL_ADDRESS][DOMAIN_NAME]"
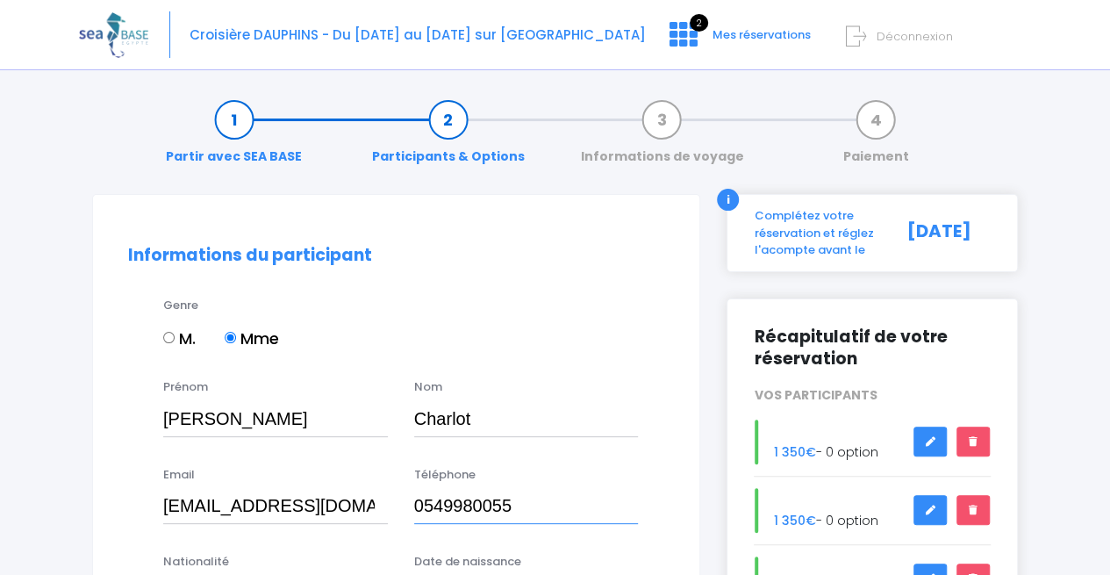
click at [509, 510] on input "0549980055" at bounding box center [526, 506] width 225 height 35
type input "0661624697"
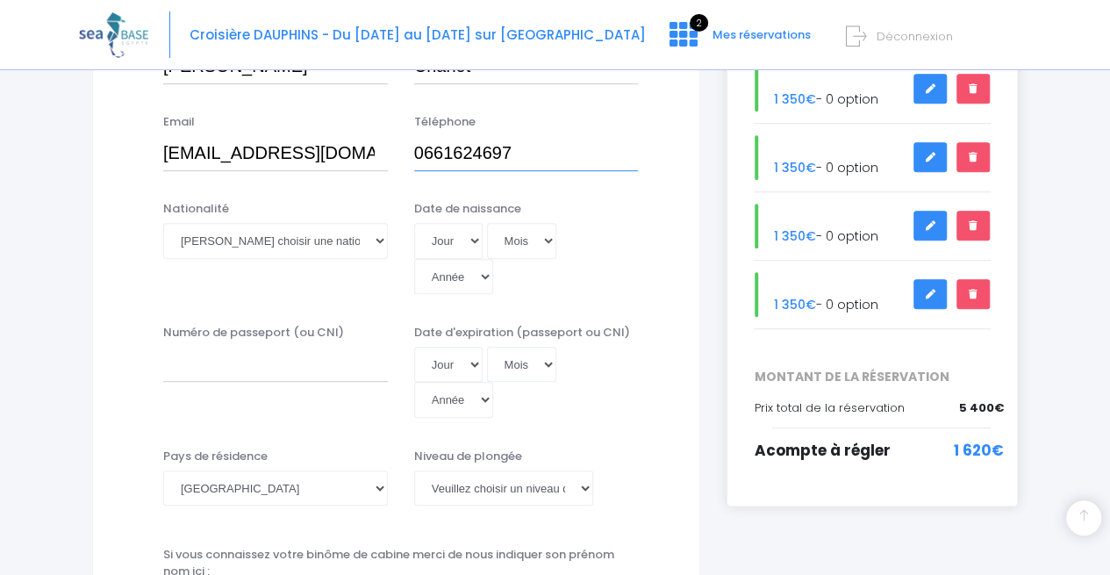
scroll to position [383, 0]
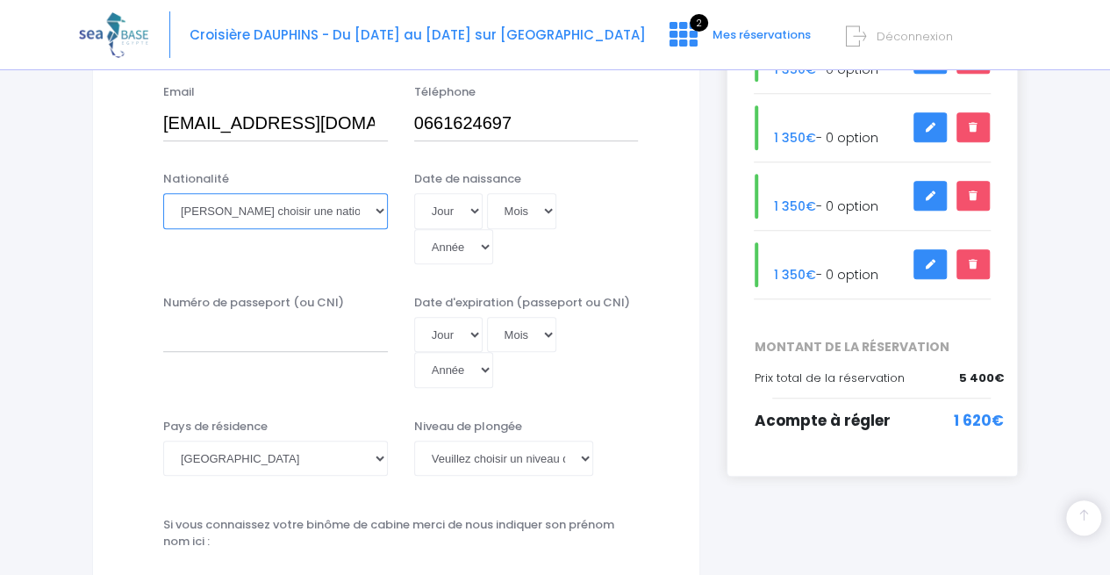
click at [332, 222] on select "Veuillez choisir une nationalité [DEMOGRAPHIC_DATA] Algerienne Allemande [GEOGR…" at bounding box center [275, 210] width 225 height 35
select select "Française"
click at [163, 193] on select "Veuillez choisir une nationalité [DEMOGRAPHIC_DATA] Algerienne Allemande [GEOGR…" at bounding box center [275, 210] width 225 height 35
click at [449, 218] on select "Jour 01 02 03 04 05 06 07 08 09 10 11 12 13 14 15 16 17 18 19 20 21 22 23 24 25…" at bounding box center [448, 210] width 68 height 35
select select "08"
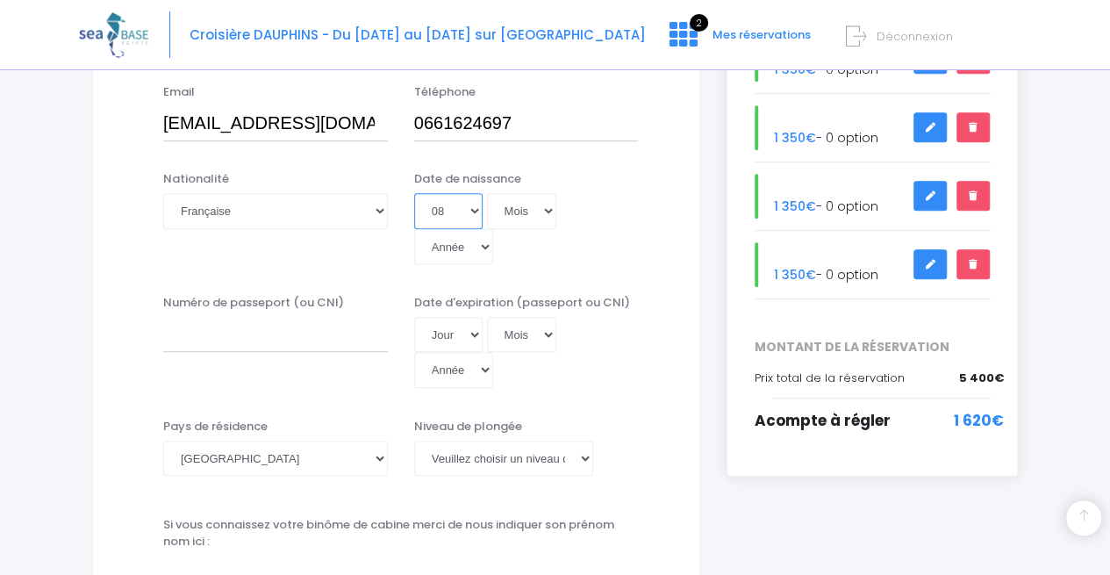
click at [414, 193] on select "Jour 01 02 03 04 05 06 07 08 09 10 11 12 13 14 15 16 17 18 19 20 21 22 23 24 25…" at bounding box center [448, 210] width 68 height 35
click at [522, 215] on select "Mois 01 02 03 04 05 06 07 08 09 10 11 12" at bounding box center [522, 210] width 70 height 35
select select "08"
click at [487, 193] on select "Mois 01 02 03 04 05 06 07 08 09 10 11 12" at bounding box center [522, 210] width 70 height 35
click at [493, 229] on select "Année 2045 2044 2043 2042 2041 2040 2039 2038 2037 2036 2035 2034 2033 2032 203…" at bounding box center [453, 246] width 79 height 35
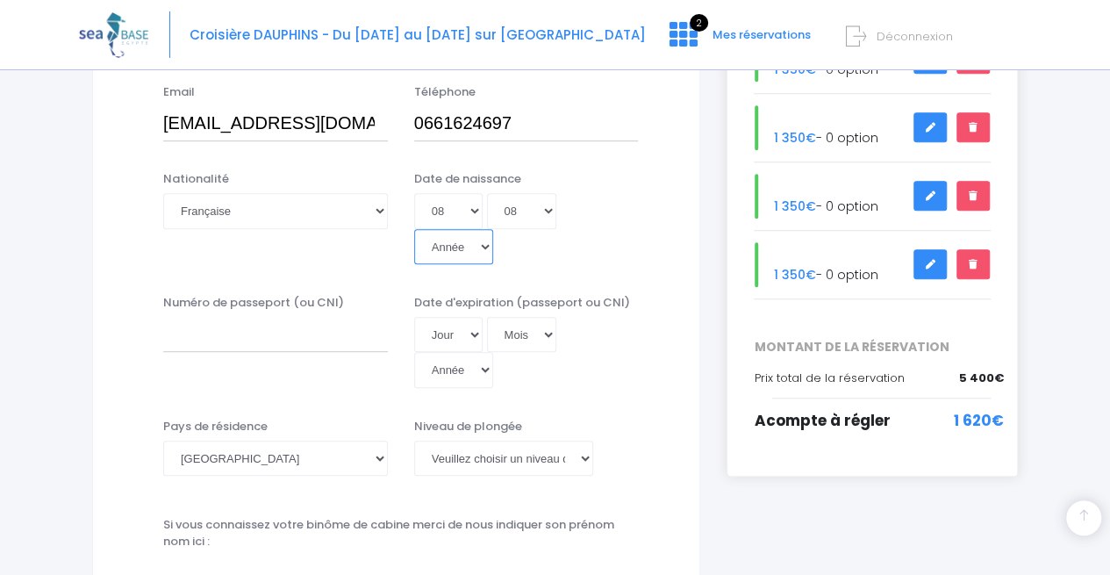
select select "1981"
click at [493, 229] on select "Année 2045 2044 2043 2042 2041 2040 2039 2038 2037 2036 2035 2034 2033 2032 203…" at bounding box center [453, 246] width 79 height 35
type input "1981-08-08"
click at [278, 317] on input "Numéro de passeport (ou CNI)" at bounding box center [275, 334] width 225 height 35
type input "19FC44722"
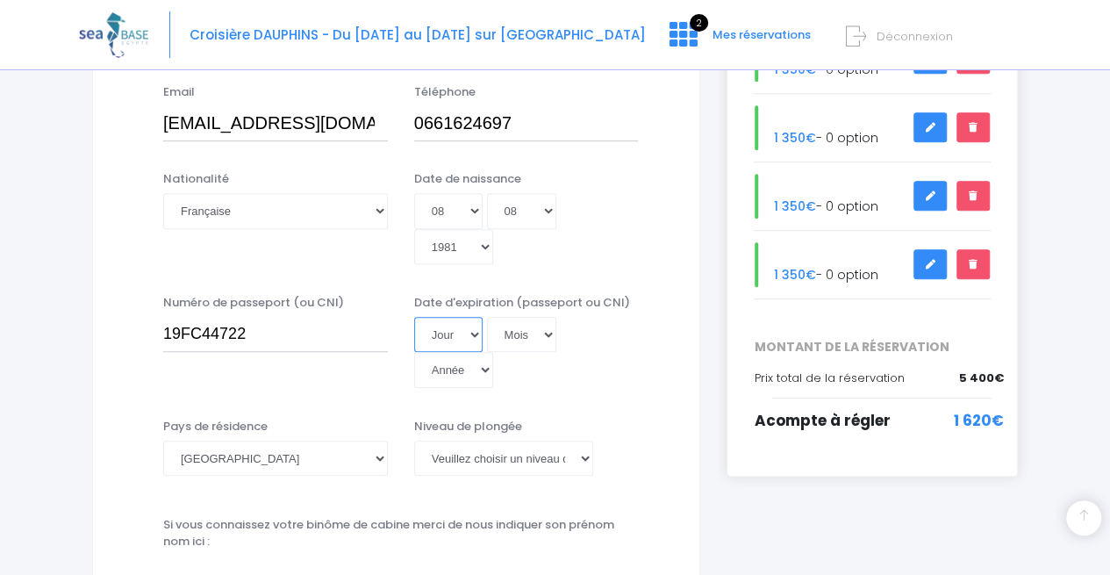
click at [442, 318] on select "Jour 01 02 03 04 05 06 07 08 09 10 11 12 13 14 15 16 17 18 19 20 21 22 23 24 25…" at bounding box center [448, 334] width 68 height 35
select select "13"
click at [414, 317] on select "Jour 01 02 03 04 05 06 07 08 09 10 11 12 13 14 15 16 17 18 19 20 21 22 23 24 25…" at bounding box center [448, 334] width 68 height 35
click at [531, 317] on select "Mois 01 02 03 04 05 06 07 08 09 10 11 12" at bounding box center [522, 334] width 70 height 35
select select "10"
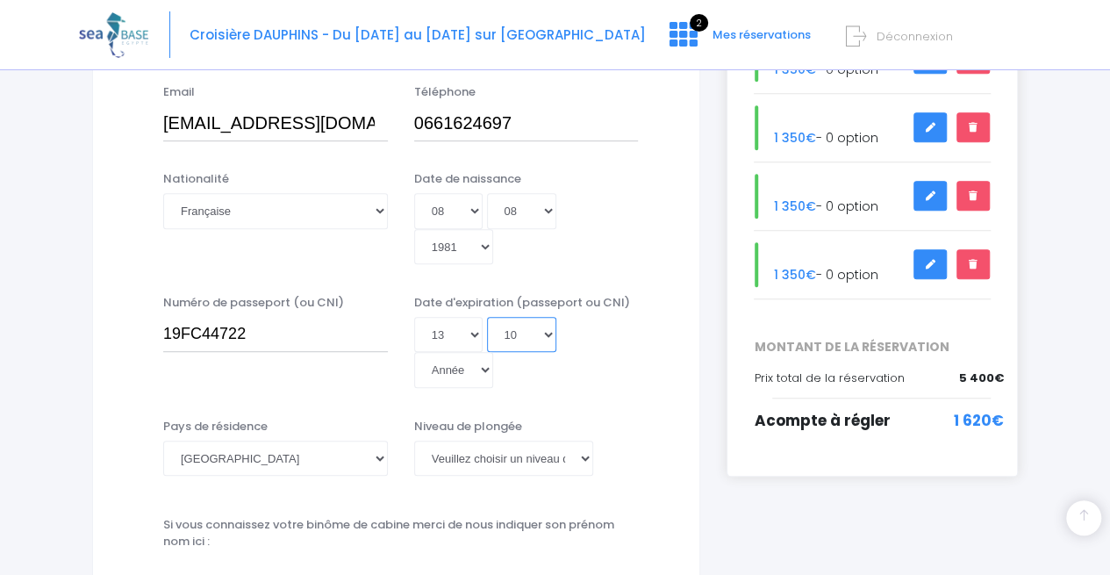
click at [487, 317] on select "Mois 01 02 03 04 05 06 07 08 09 10 11 12" at bounding box center [522, 334] width 70 height 35
click at [493, 352] on select "Année 2045 2044 2043 2042 2041 2040 2039 2038 2037 2036 2035 2034 2033 2032 203…" at bounding box center [453, 369] width 79 height 35
select select "2029"
click at [493, 352] on select "Année 2045 2044 2043 2042 2041 2040 2039 2038 2037 2036 2035 2034 2033 2032 203…" at bounding box center [453, 369] width 79 height 35
type input "2029-10-13"
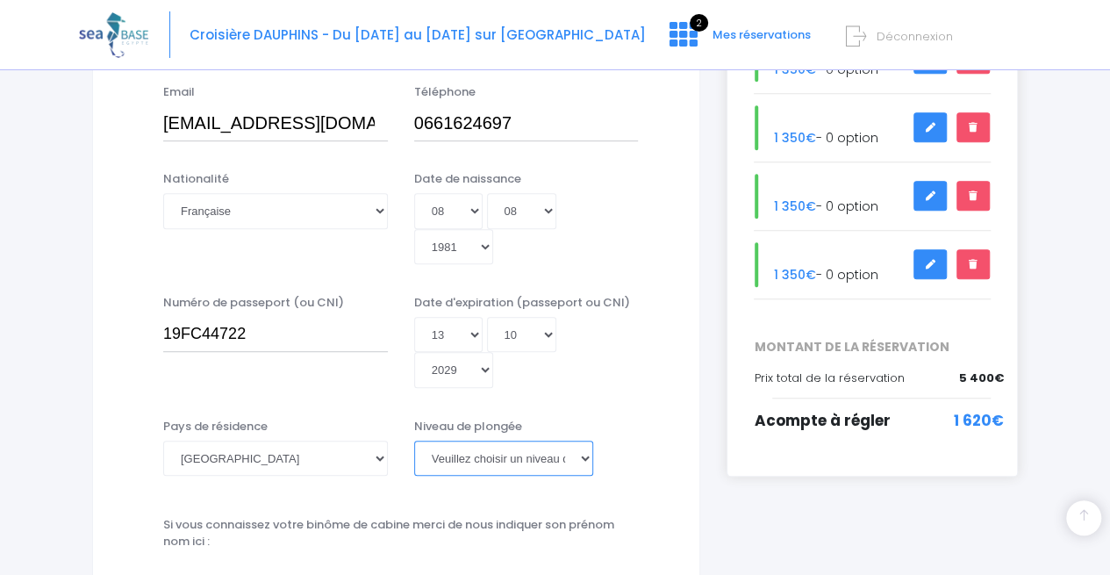
click at [519, 440] on select "[PERSON_NAME] choisir un niveau de plongée Non plongeur Junior OW diver Adventu…" at bounding box center [504, 457] width 180 height 35
select select "N3"
click at [414, 440] on select "[PERSON_NAME] choisir un niveau de plongée Non plongeur Junior OW diver Adventu…" at bounding box center [504, 457] width 180 height 35
click at [385, 555] on input "text" at bounding box center [400, 572] width 475 height 35
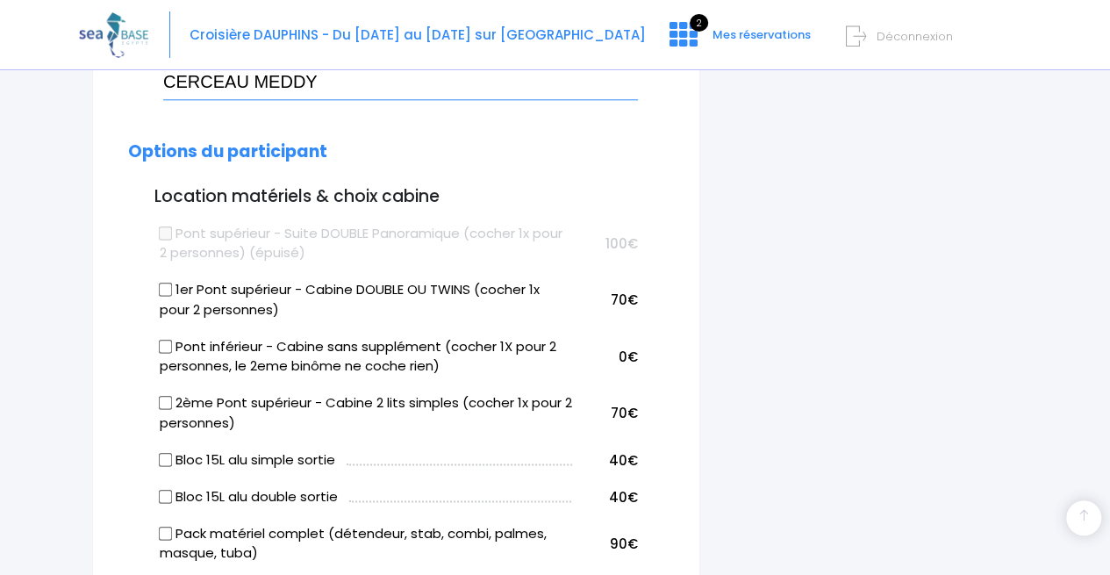
scroll to position [909, 0]
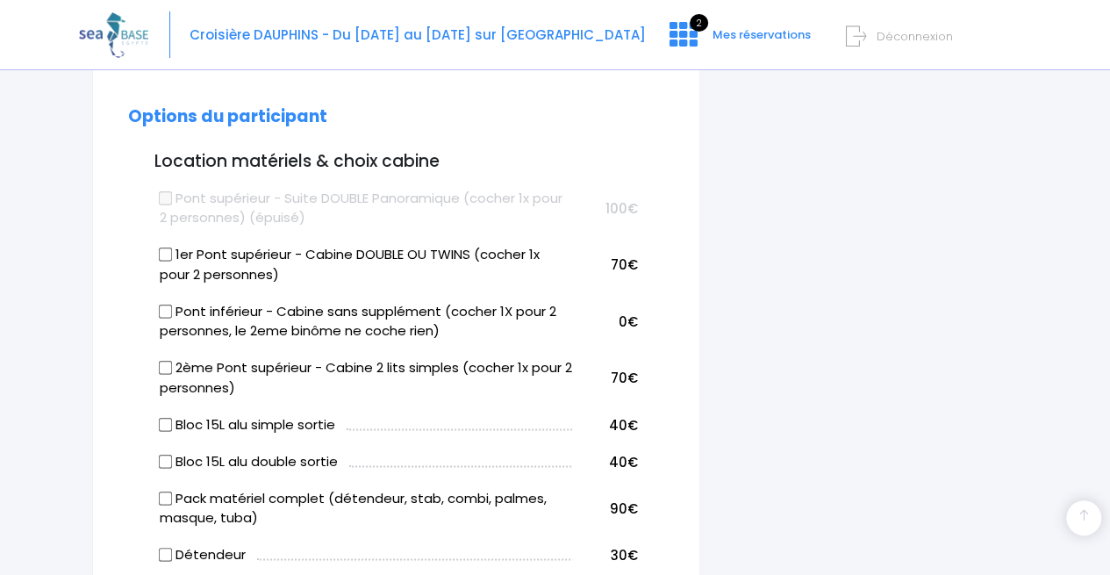
type input "CERCEAU MEDDY"
click at [165, 247] on input "1er Pont supérieur - Cabine DOUBLE OU TWINS (cocher 1x pour 2 personnes)" at bounding box center [165, 254] width 14 height 14
checkbox input "true"
click at [164, 454] on input "Bloc 15L alu double sortie" at bounding box center [165, 461] width 14 height 14
checkbox input "true"
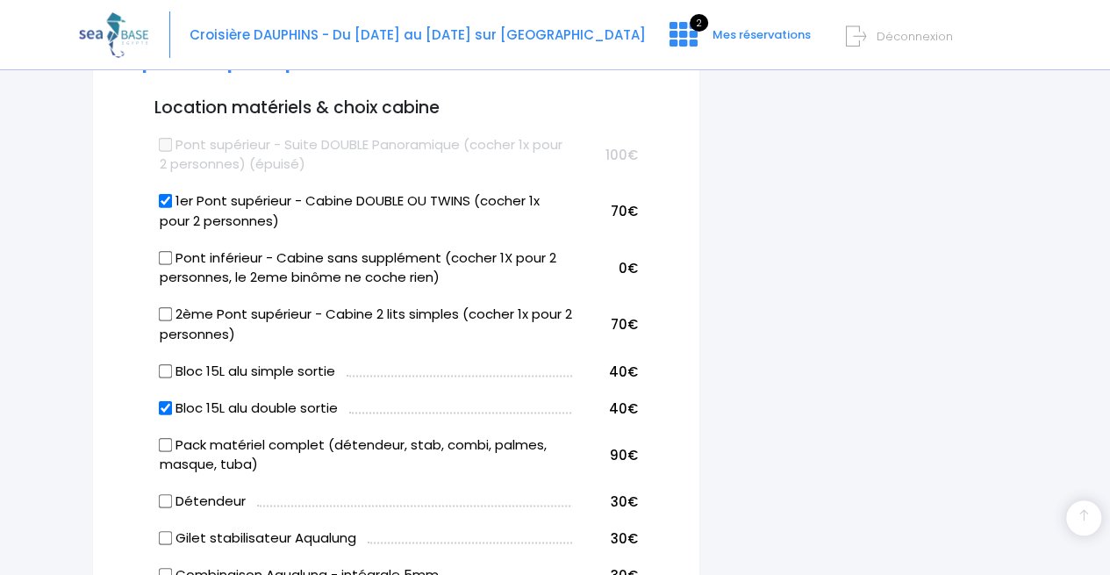
scroll to position [979, 0]
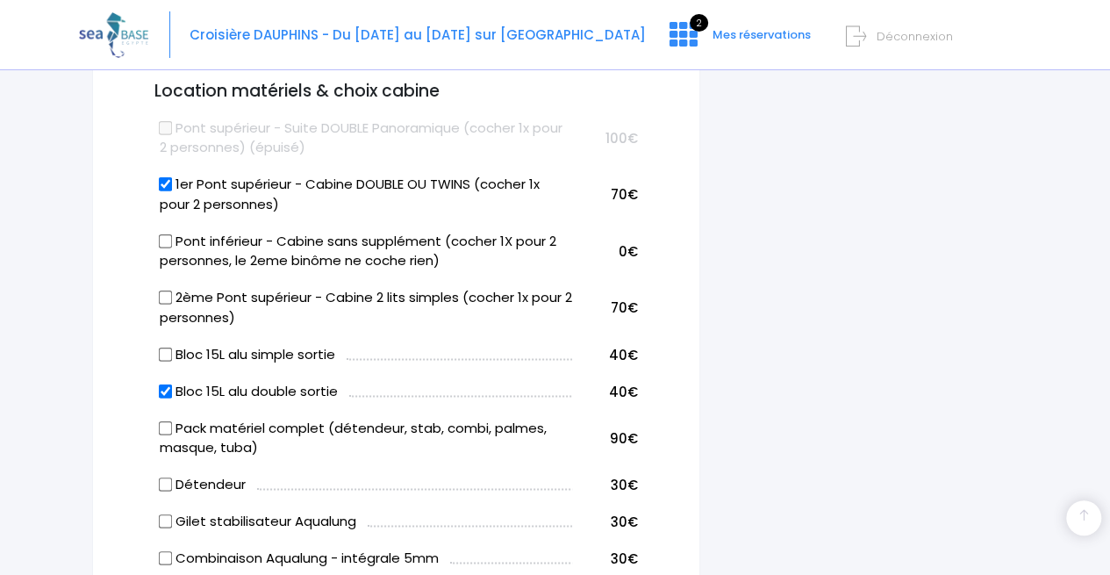
click at [169, 347] on input "Bloc 15L alu simple sortie" at bounding box center [165, 354] width 14 height 14
checkbox input "true"
click at [164, 383] on input "Bloc 15L alu double sortie" at bounding box center [165, 390] width 14 height 14
checkbox input "false"
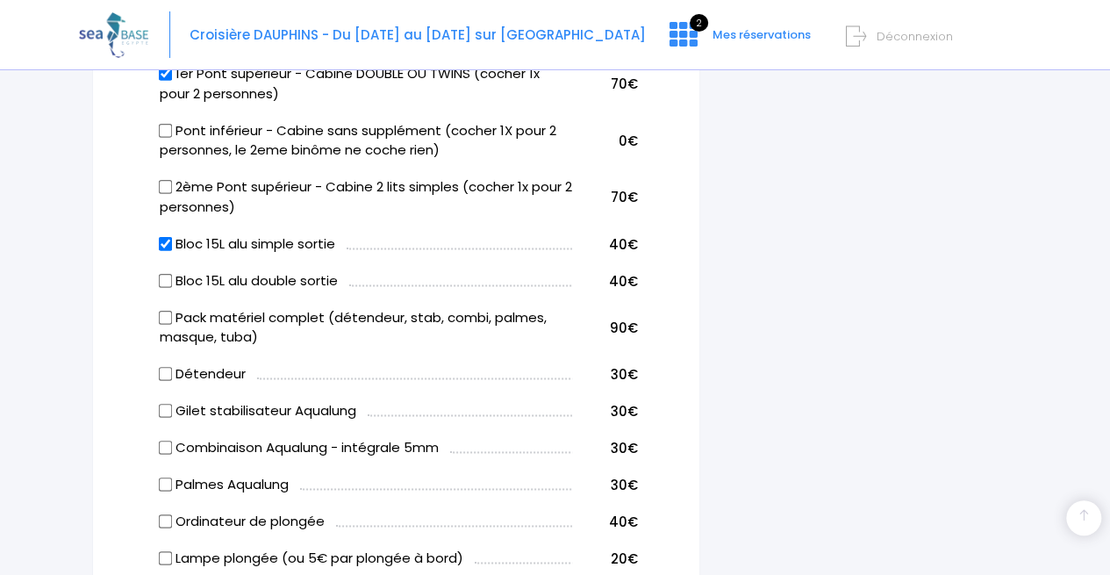
scroll to position [1120, 0]
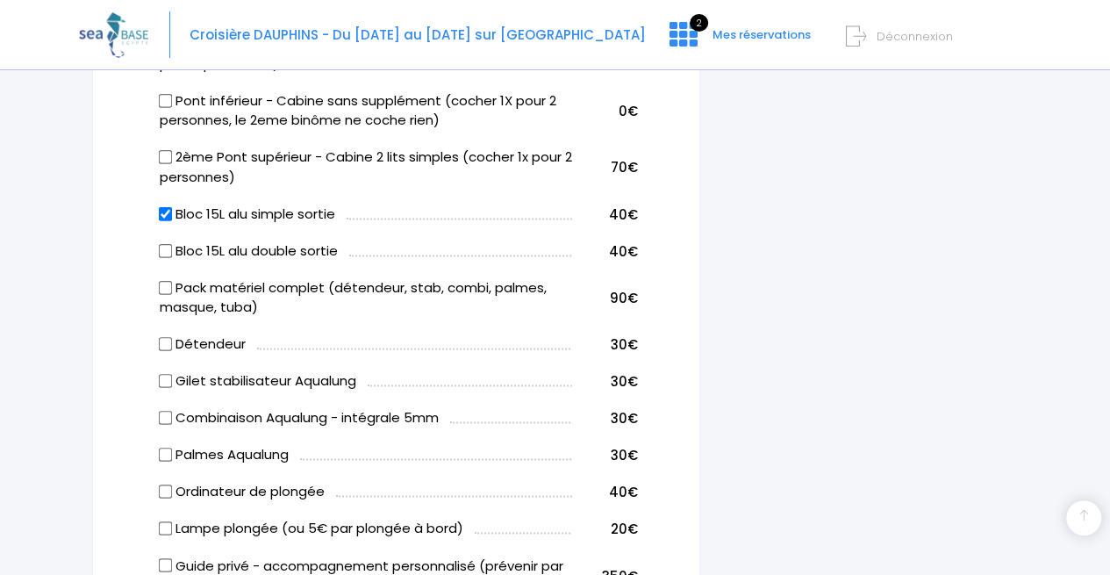
click at [165, 206] on input "Bloc 15L alu simple sortie" at bounding box center [165, 213] width 14 height 14
checkbox input "false"
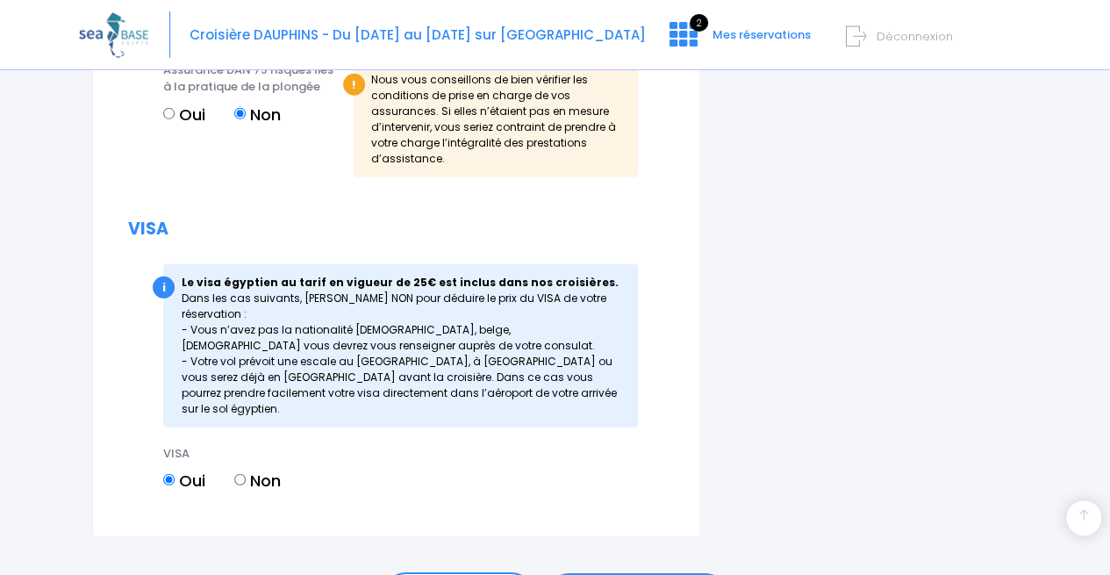
scroll to position [2452, 0]
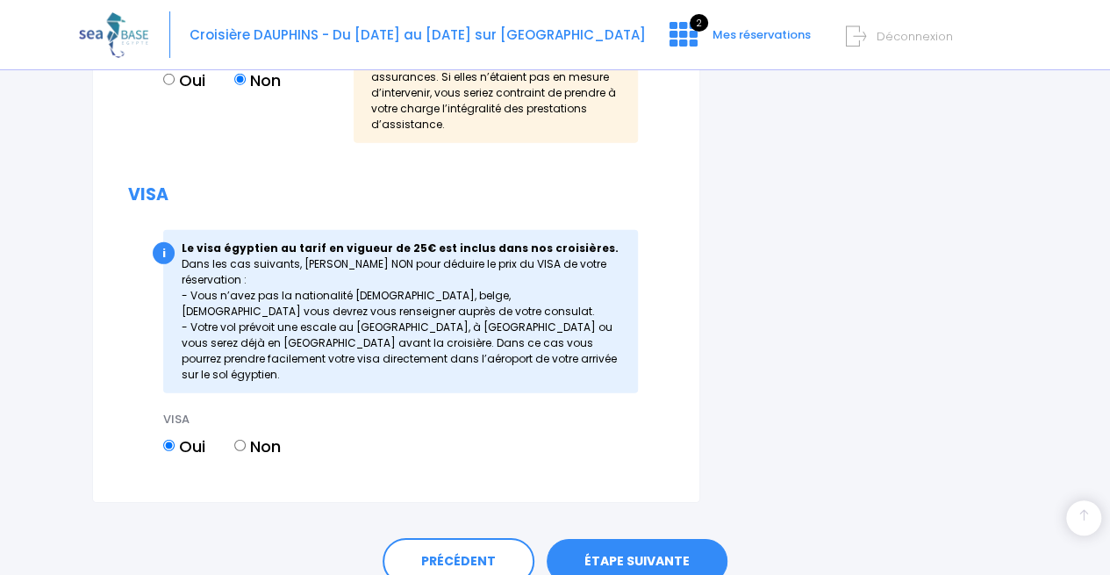
click at [633, 539] on link "ÉTAPE SUIVANTE" at bounding box center [637, 562] width 181 height 46
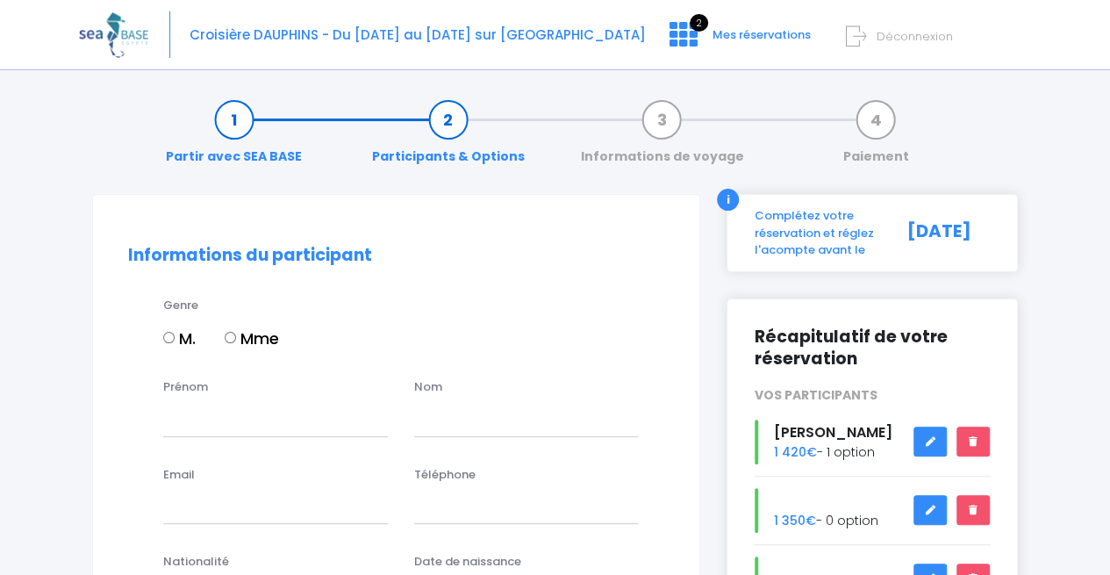
click at [171, 335] on input "M." at bounding box center [168, 337] width 11 height 11
radio input "true"
click at [190, 411] on input "Prénom" at bounding box center [275, 418] width 225 height 35
type input "MEDDY"
type input "CERCEAU"
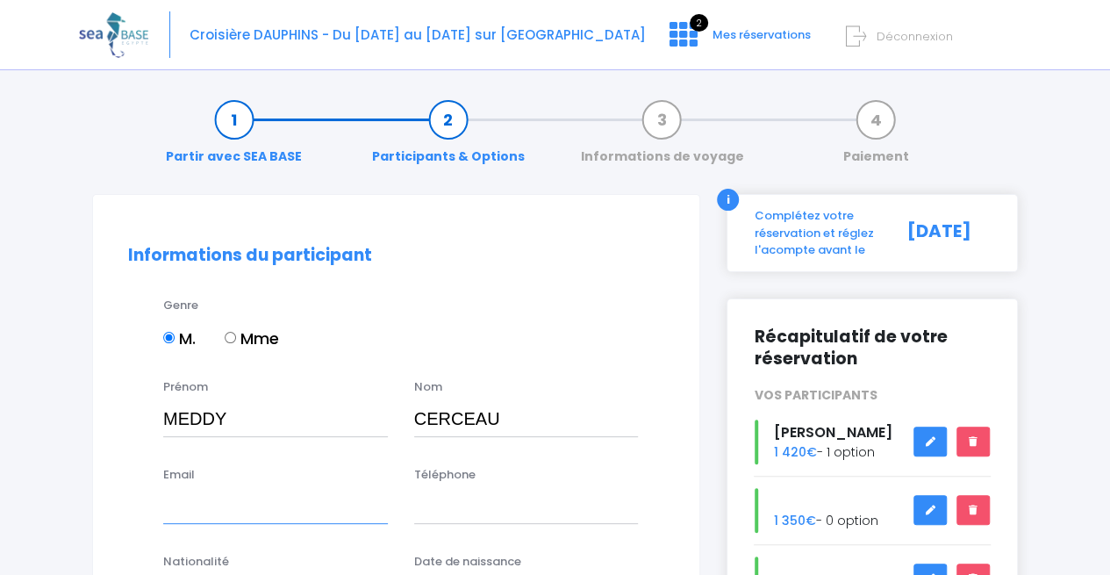
click at [221, 513] on input "Email" at bounding box center [275, 506] width 225 height 35
type input "meddy.cerceau@hotmail.fr"
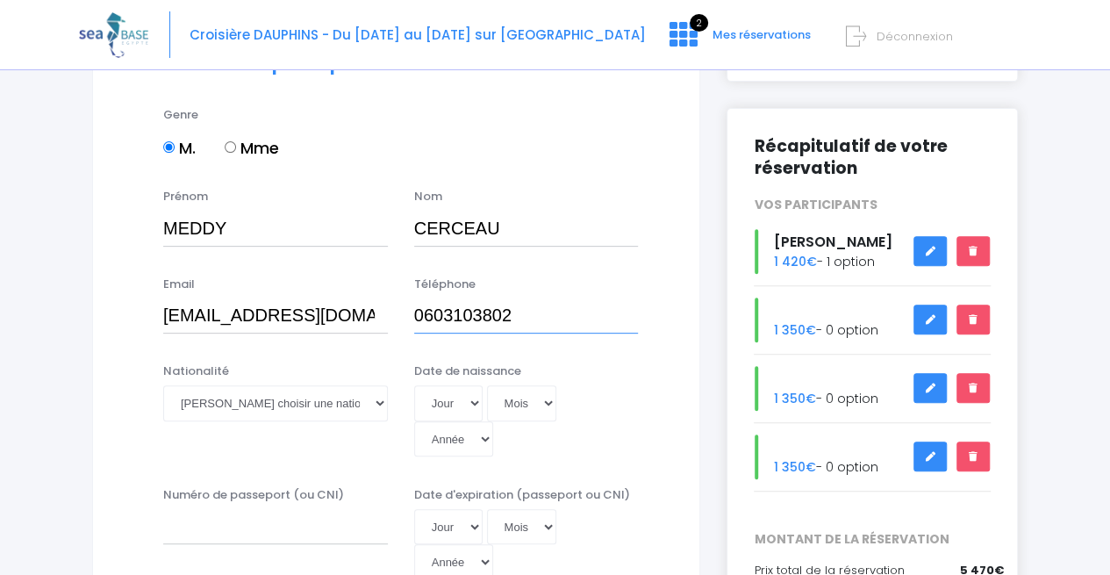
scroll to position [246, 0]
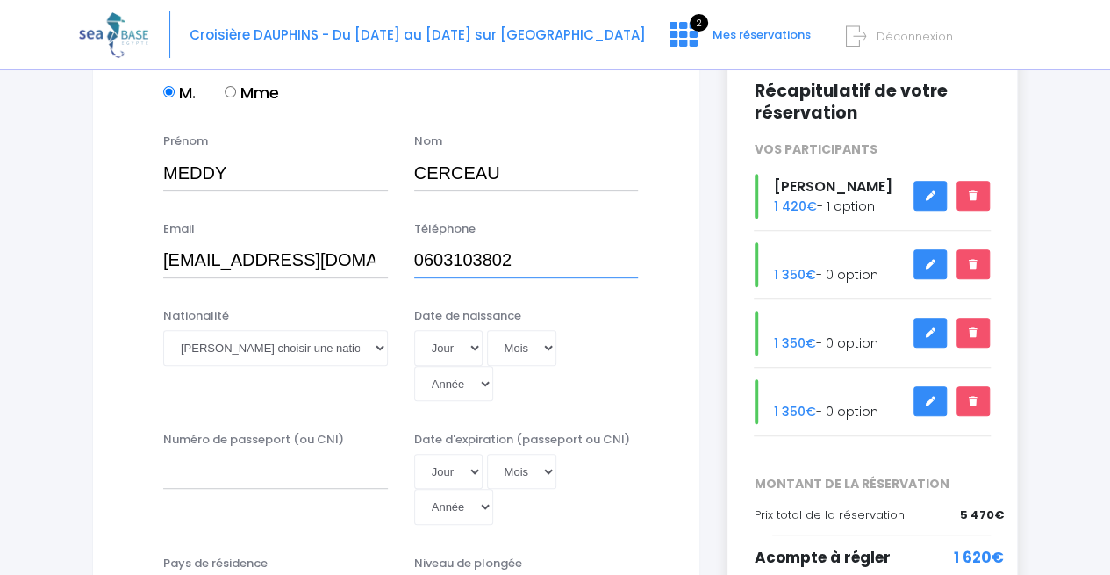
type input "0603103802"
click at [268, 350] on select "Veuillez choisir une nationalité [DEMOGRAPHIC_DATA] Algerienne Allemande [GEOGR…" at bounding box center [275, 347] width 225 height 35
click at [163, 330] on select "Veuillez choisir une nationalité [DEMOGRAPHIC_DATA] Algerienne Allemande [GEOGR…" at bounding box center [275, 347] width 225 height 35
click at [258, 346] on select "Veuillez choisir une nationalité [DEMOGRAPHIC_DATA] Algerienne Allemande [GEOGR…" at bounding box center [275, 347] width 225 height 35
select select "Française"
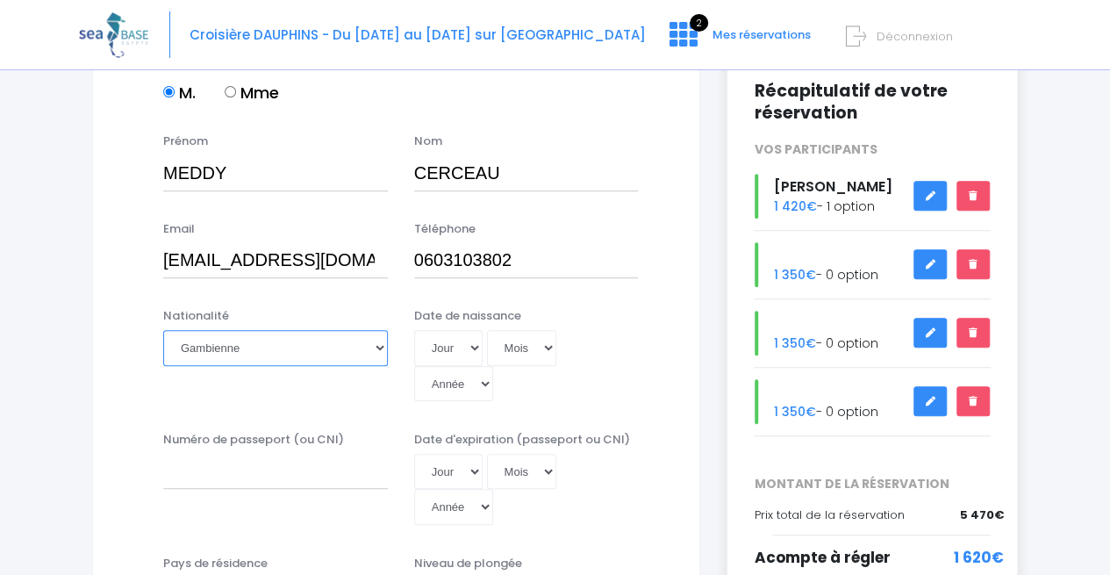
click at [163, 330] on select "Veuillez choisir une nationalité [DEMOGRAPHIC_DATA] Algerienne Allemande [GEOGR…" at bounding box center [275, 347] width 225 height 35
click at [456, 342] on select "Jour 01 02 03 04 05 06 07 08 09 10 11 12 13 14 15 16 17 18 19 20 21 22 23 24 25…" at bounding box center [448, 347] width 68 height 35
select select "08"
click at [414, 330] on select "Jour 01 02 03 04 05 06 07 08 09 10 11 12 13 14 15 16 17 18 19 20 21 22 23 24 25…" at bounding box center [448, 347] width 68 height 35
click at [523, 352] on select "Mois 01 02 03 04 05 06 07 08 09 10 11 12" at bounding box center [522, 347] width 70 height 35
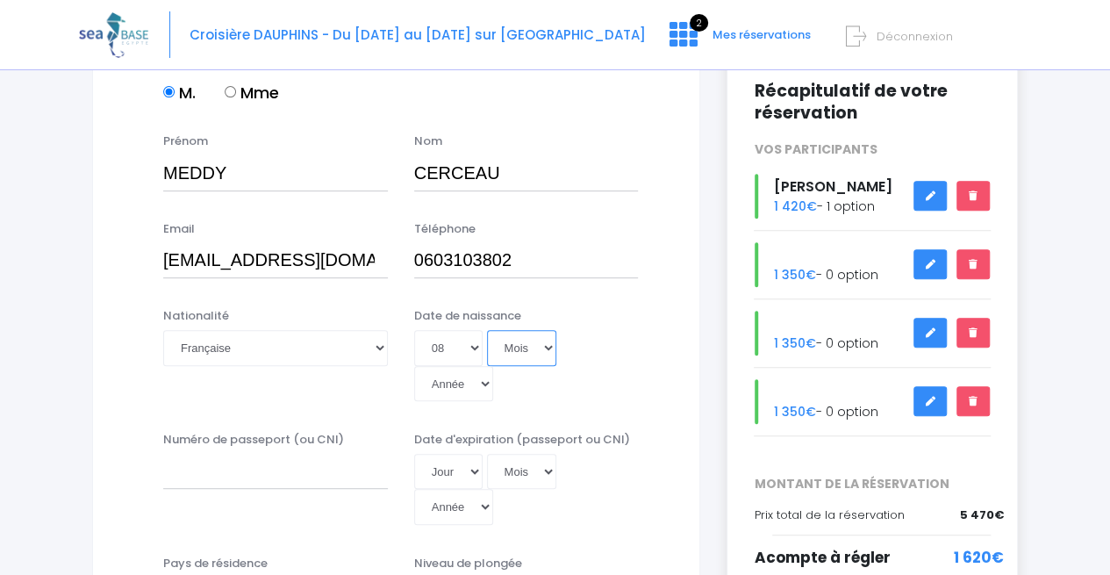
select select "08"
click at [487, 330] on select "Mois 01 02 03 04 05 06 07 08 09 10 11 12" at bounding box center [522, 347] width 70 height 35
click at [493, 366] on select "Année 2045 2044 2043 2042 2041 2040 2039 2038 2037 2036 2035 2034 2033 2032 203…" at bounding box center [453, 383] width 79 height 35
select select "1978"
type input "1978-08-08"
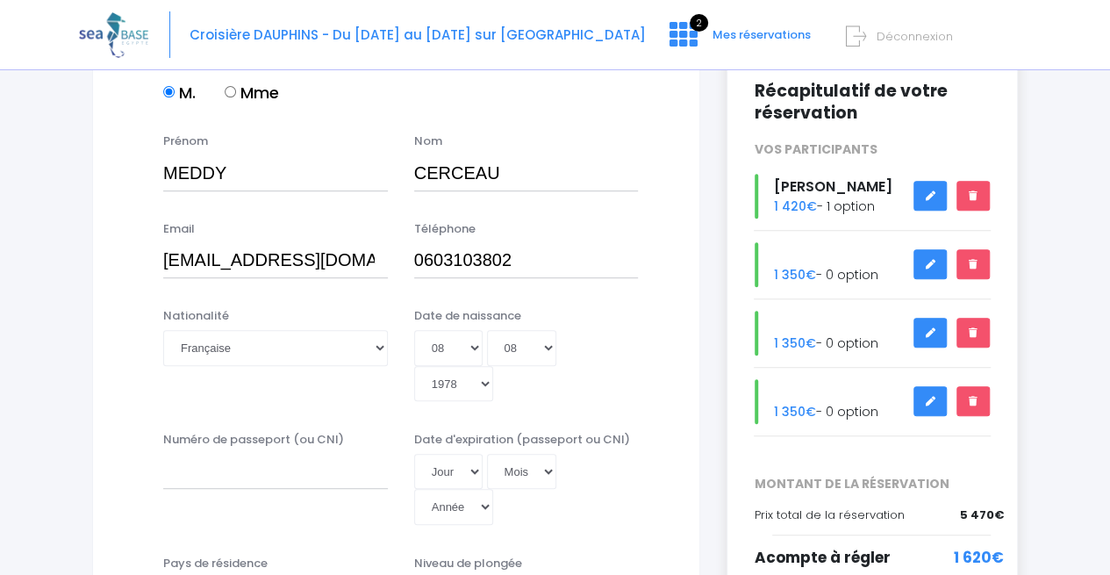
click at [597, 384] on div "Nationalité Veuillez choisir une nationalité Afghane Albanaise Algerienne Allem…" at bounding box center [396, 360] width 562 height 106
click at [261, 454] on input "Numéro de passeport (ou CNI)" at bounding box center [275, 471] width 225 height 35
type input "é"
type input "21CF97403"
click at [462, 462] on select "Jour 01 02 03 04 05 06 07 08 09 10 11 12 13 14 15 16 17 18 19 20 21 22 23 24 25…" at bounding box center [448, 471] width 68 height 35
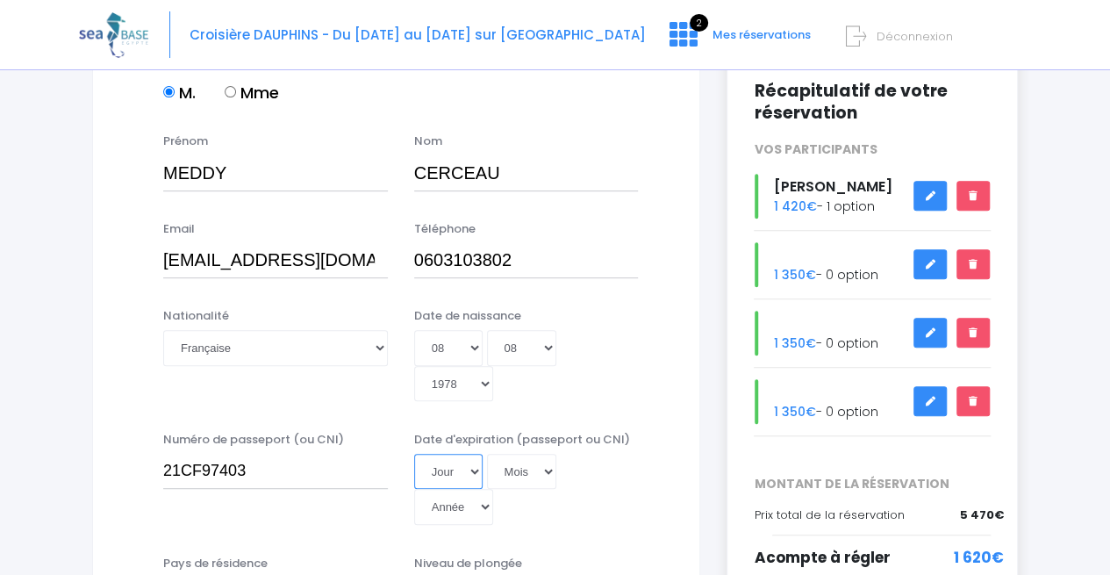
select select "04"
click at [414, 454] on select "Jour 01 02 03 04 05 06 07 08 09 10 11 12 13 14 15 16 17 18 19 20 21 22 23 24 25…" at bounding box center [448, 471] width 68 height 35
click at [533, 454] on select "Mois 01 02 03 04 05 06 07 08 09 10 11 12" at bounding box center [522, 471] width 70 height 35
select select "07"
click at [487, 454] on select "Mois 01 02 03 04 05 06 07 08 09 10 11 12" at bounding box center [522, 471] width 70 height 35
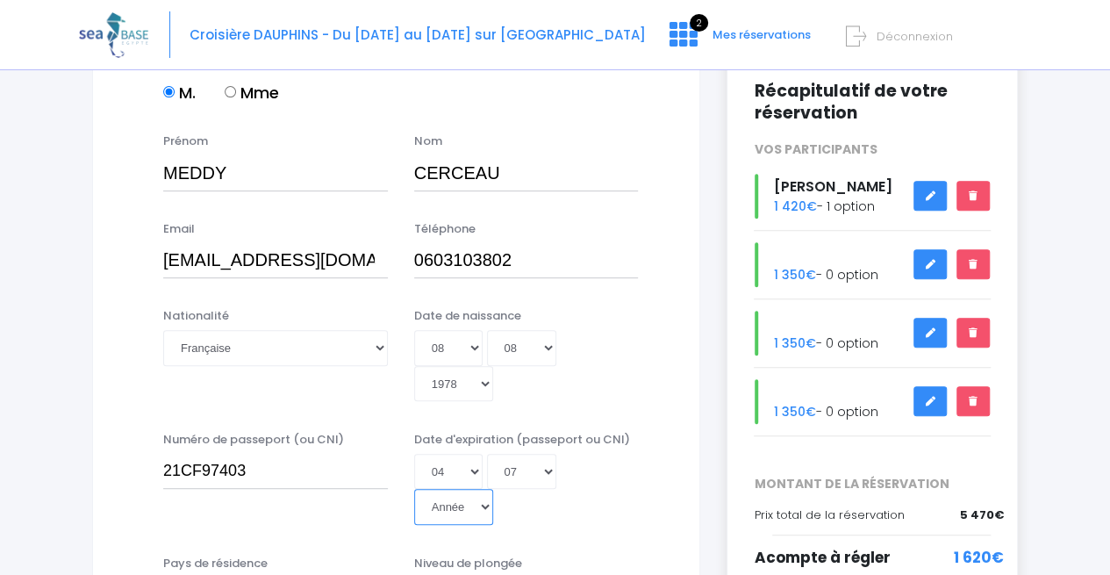
click at [493, 489] on select "Année 2045 2044 2043 2042 2041 2040 2039 2038 2037 2036 2035 2034 2033 2032 203…" at bounding box center [453, 506] width 79 height 35
select select "2031"
click at [493, 489] on select "Année 2045 2044 2043 2042 2041 2040 2039 2038 2037 2036 2035 2034 2033 2032 203…" at bounding box center [453, 506] width 79 height 35
type input "2031-07-04"
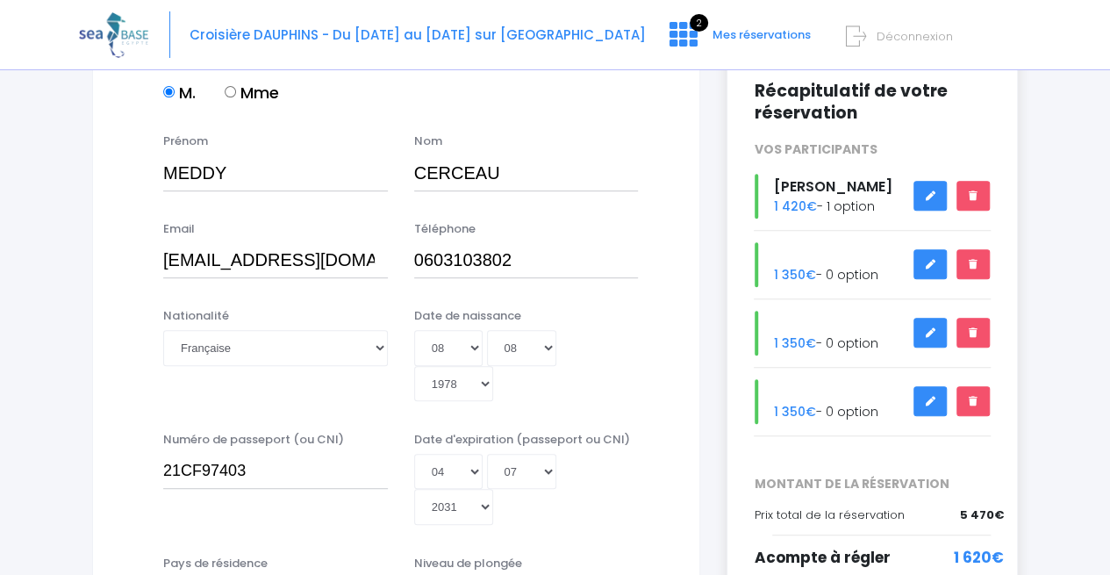
select select "Non plongeur"
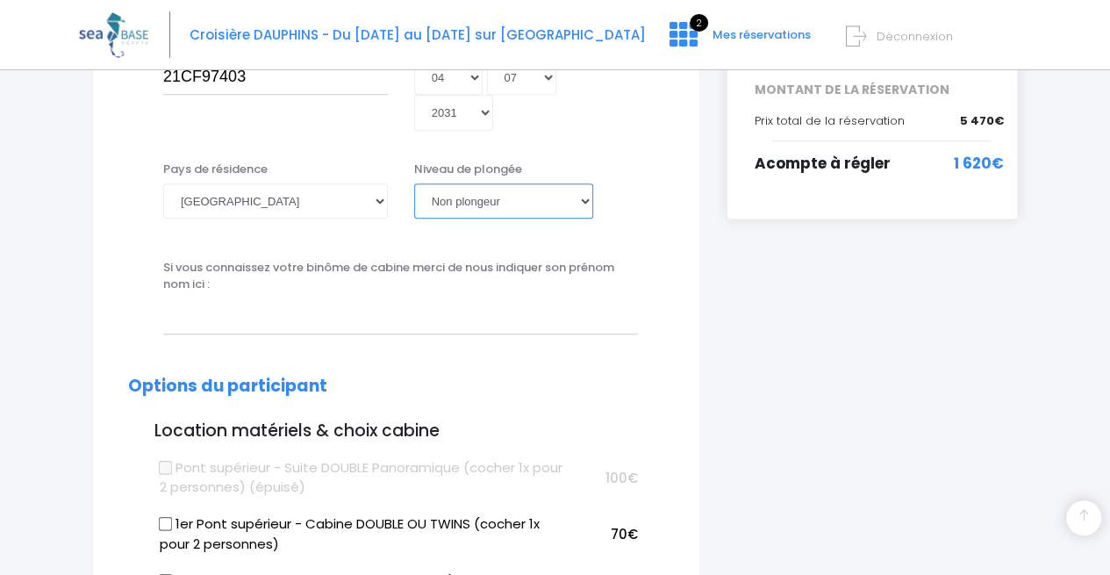
scroll to position [620, 0]
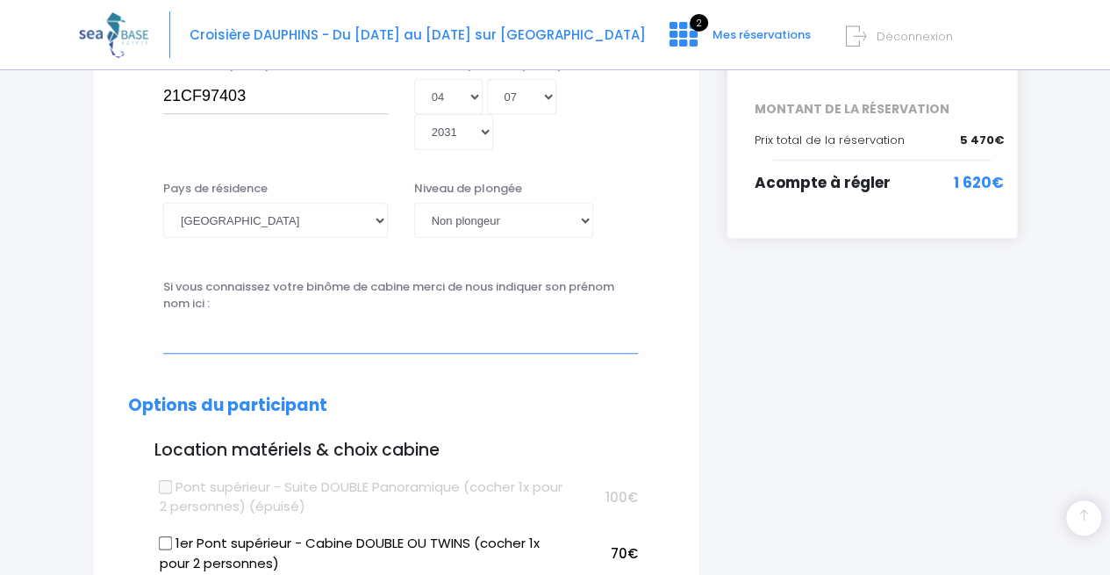
click at [311, 318] on input "text" at bounding box center [400, 335] width 475 height 35
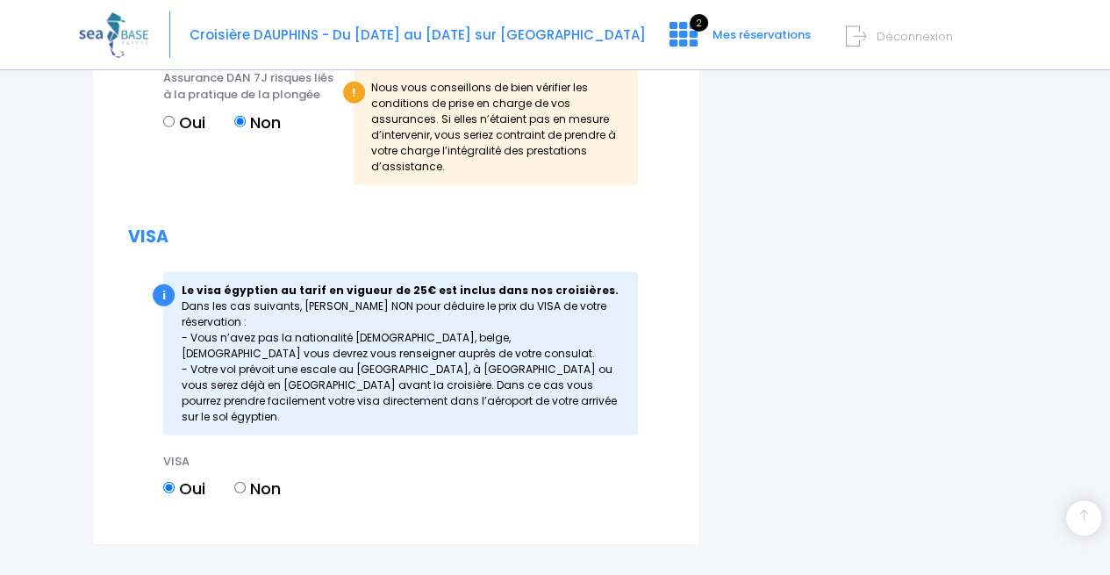
scroll to position [2452, 0]
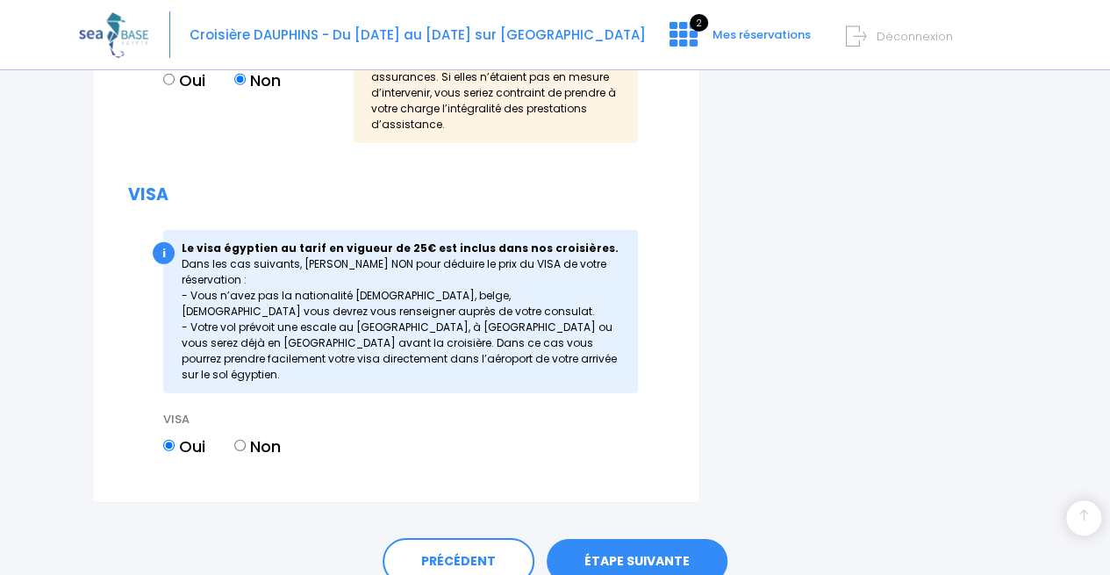
type input "CHARLOT AUDREY"
click at [626, 539] on link "ÉTAPE SUIVANTE" at bounding box center [637, 562] width 181 height 46
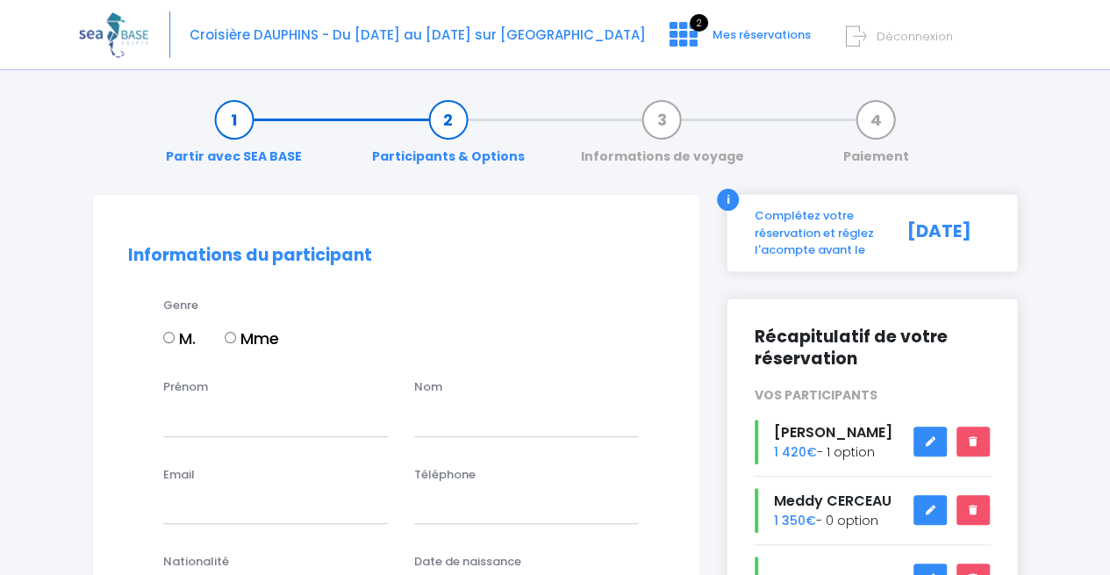
click at [172, 340] on input "M." at bounding box center [168, 337] width 11 height 11
radio input "true"
click at [212, 415] on input "Prénom" at bounding box center [275, 418] width 225 height 35
type input "JO"
type input "CERCEAU"
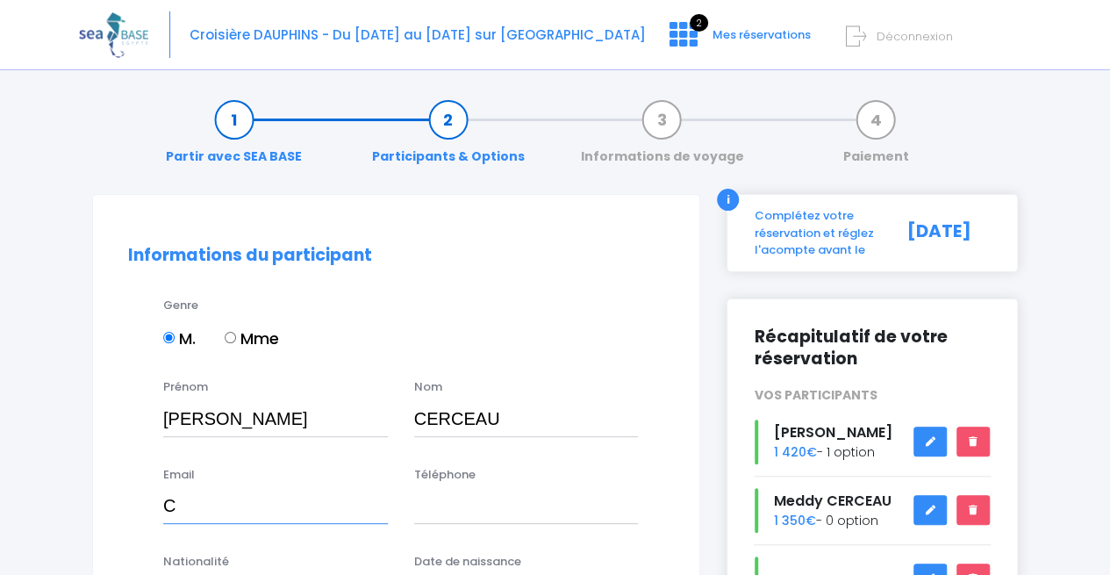
type input "[EMAIL_ADDRESS][DOMAIN_NAME]"
type input "0661624697"
click at [261, 559] on div "Nationalité [PERSON_NAME] choisir une nationalité [DEMOGRAPHIC_DATA] Algerienne…" at bounding box center [275, 582] width 225 height 58
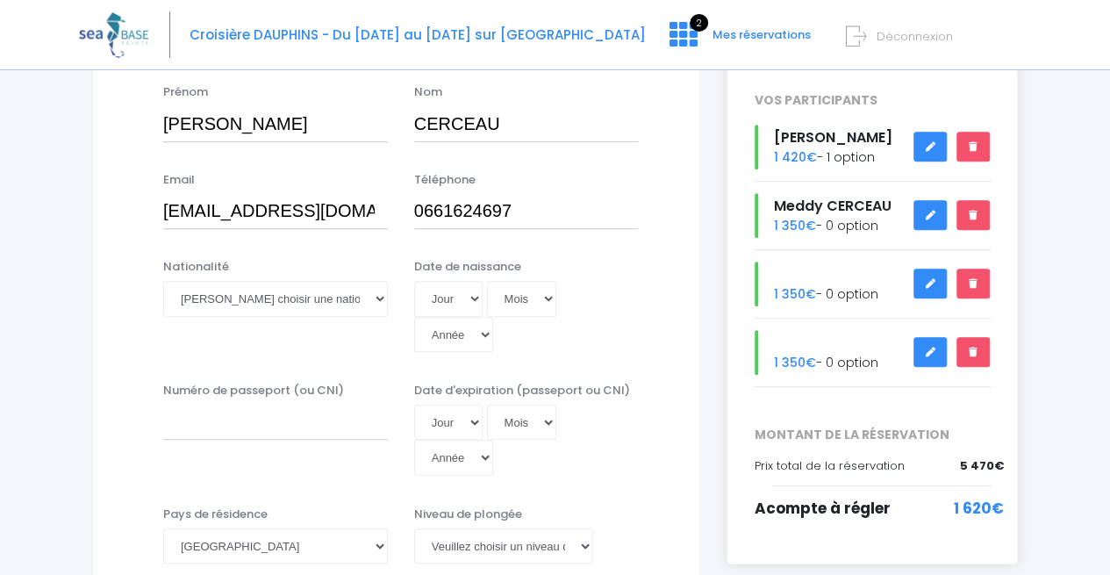
scroll to position [333, 0]
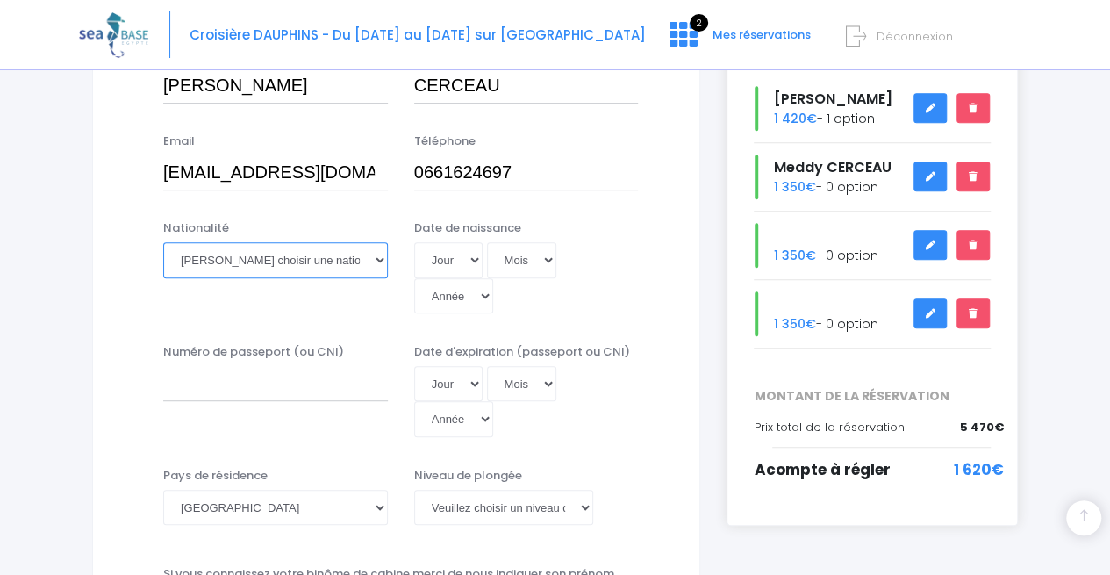
click at [319, 258] on select "Veuillez choisir une nationalité Afghane Albanaise Algerienne Allemande America…" at bounding box center [275, 259] width 225 height 35
select select "Française"
click at [163, 242] on select "Veuillez choisir une nationalité Afghane Albanaise Algerienne Allemande America…" at bounding box center [275, 259] width 225 height 35
click at [474, 268] on select "Jour 01 02 03 04 05 06 07 08 09 10 11 12 13 14 15 16 17 18 19 20 21 22 23 24 25…" at bounding box center [448, 259] width 68 height 35
select select "08"
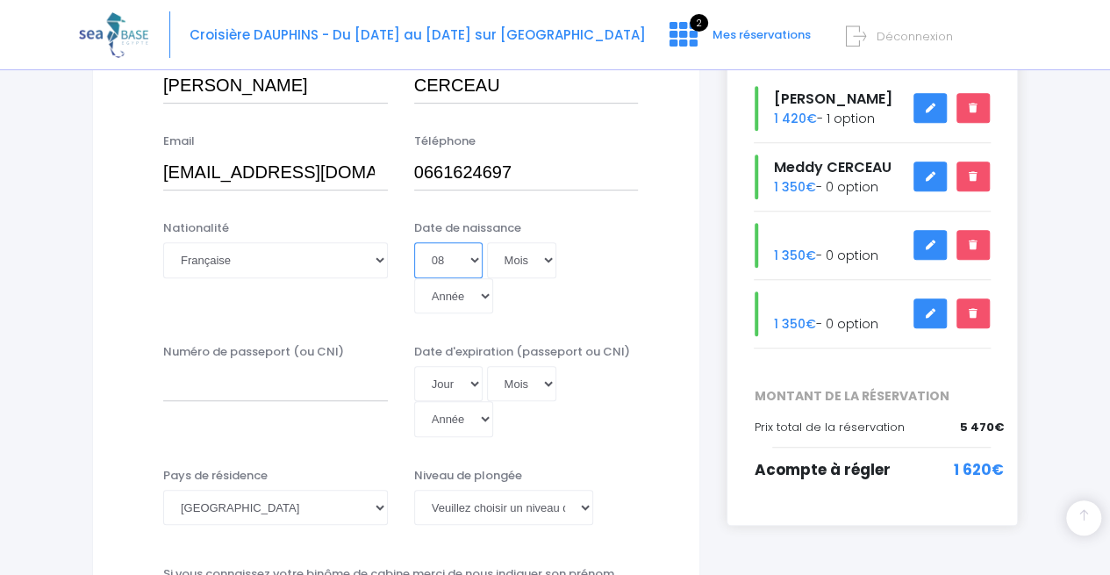
click at [414, 242] on select "Jour 01 02 03 04 05 06 07 08 09 10 11 12 13 14 15 16 17 18 19 20 21 22 23 24 25…" at bounding box center [448, 259] width 68 height 35
click at [509, 258] on select "Mois 01 02 03 04 05 06 07 08 09 10 11 12" at bounding box center [522, 259] width 70 height 35
select select "04"
click at [487, 242] on select "Mois 01 02 03 04 05 06 07 08 09 10 11 12" at bounding box center [522, 259] width 70 height 35
click at [493, 278] on select "Année 2045 2044 2043 2042 2041 2040 2039 2038 2037 2036 2035 2034 2033 2032 203…" at bounding box center [453, 295] width 79 height 35
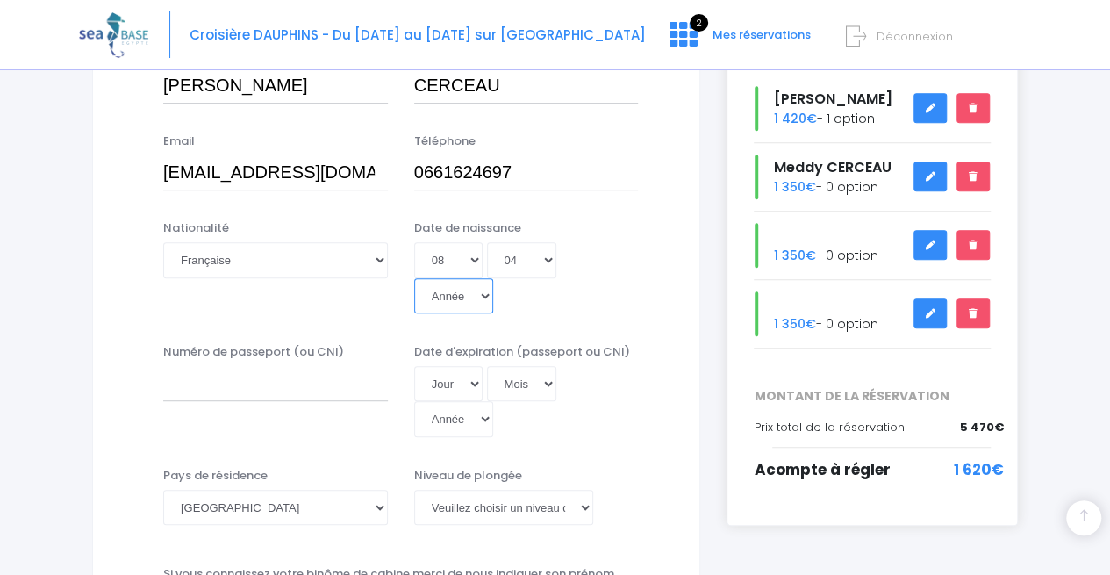
select select "2014"
click at [493, 278] on select "Année 2045 2044 2043 2042 2041 2040 2039 2038 2037 2036 2035 2034 2033 2032 203…" at bounding box center [453, 295] width 79 height 35
type input "2014-04-08"
click at [311, 366] on input "Numéro de passeport (ou CNI)" at bounding box center [275, 383] width 225 height 35
type input "23FC54912"
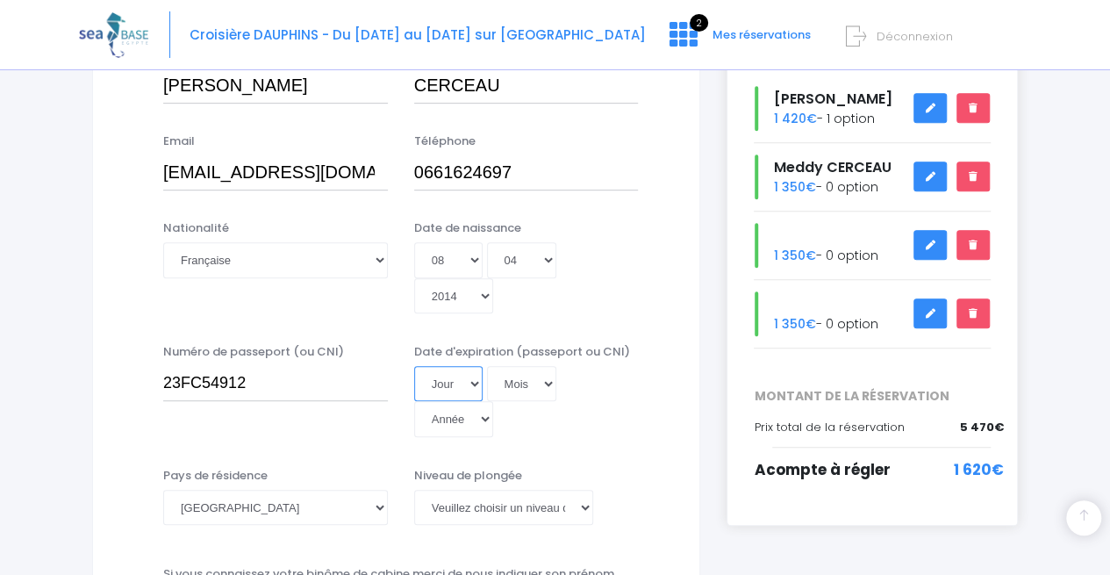
click at [453, 366] on select "Jour 01 02 03 04 05 06 07 08 09 10 11 12 13 14 15 16 17 18 19 20 21 22 23 24 25…" at bounding box center [448, 383] width 68 height 35
select select "13"
click at [414, 366] on select "Jour 01 02 03 04 05 06 07 08 09 10 11 12 13 14 15 16 17 18 19 20 21 22 23 24 25…" at bounding box center [448, 383] width 68 height 35
click at [507, 366] on select "Mois 01 02 03 04 05 06 07 08 09 10 11 12" at bounding box center [522, 383] width 70 height 35
select select "06"
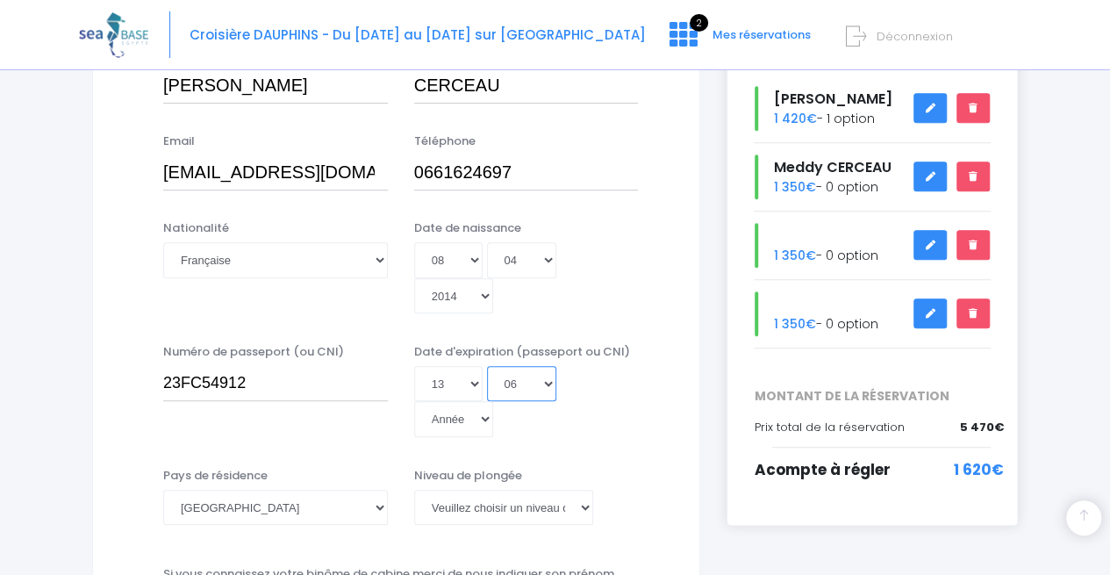
click at [487, 366] on select "Mois 01 02 03 04 05 06 07 08 09 10 11 12" at bounding box center [522, 383] width 70 height 35
click at [493, 401] on select "Année 2045 2044 2043 2042 2041 2040 2039 2038 2037 2036 2035 2034 2033 2032 203…" at bounding box center [453, 418] width 79 height 35
select select "2028"
click at [493, 401] on select "Année 2045 2044 2043 2042 2041 2040 2039 2038 2037 2036 2035 2034 2033 2032 203…" at bounding box center [453, 418] width 79 height 35
type input "2028-06-13"
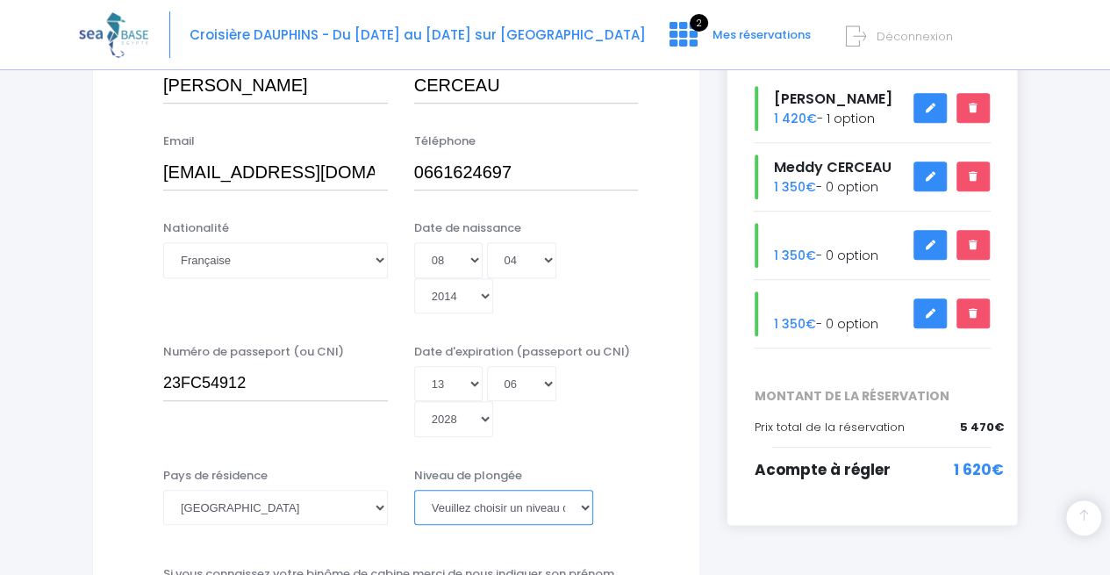
click at [529, 490] on select "Veuillez choisir un niveau de plongée Non plongeur Junior OW diver Adventure OW…" at bounding box center [504, 507] width 180 height 35
select select "PADI Junior OW diver"
click at [414, 490] on select "Veuillez choisir un niveau de plongée Non plongeur Junior OW diver Adventure OW…" at bounding box center [504, 507] width 180 height 35
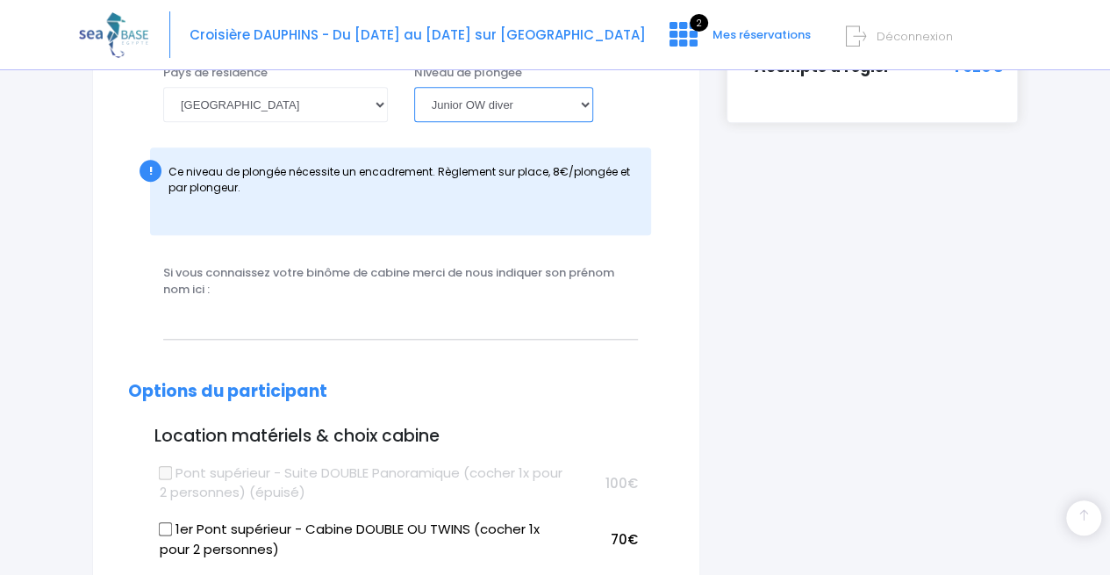
scroll to position [776, 0]
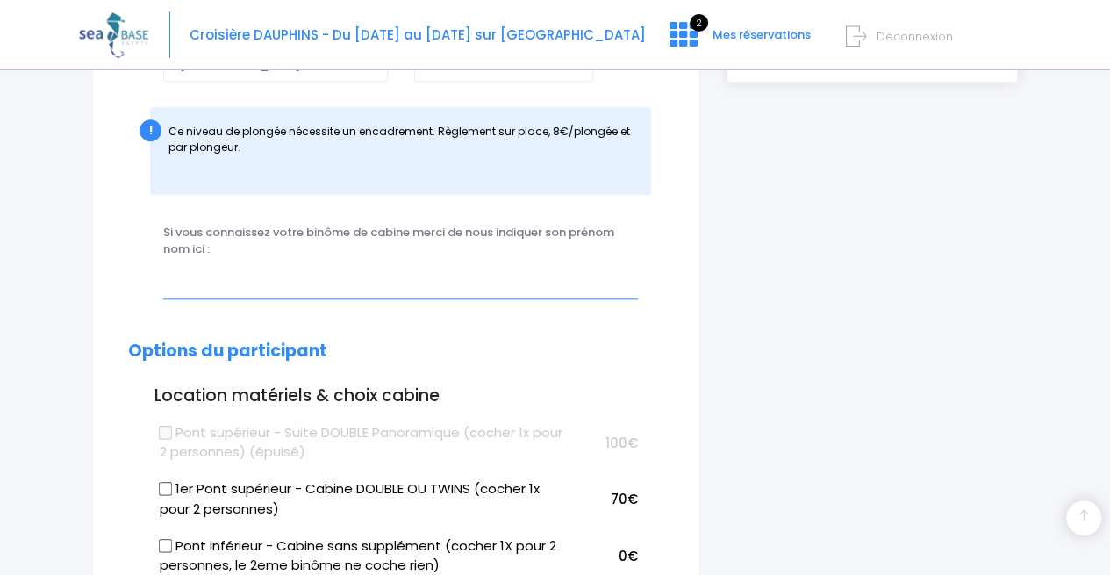
click at [506, 263] on input "text" at bounding box center [400, 280] width 475 height 35
type input "CERCEAU TOM"
click at [167, 482] on input "1er Pont supérieur - Cabine DOUBLE OU TWINS (cocher 1x pour 2 personnes)" at bounding box center [165, 489] width 14 height 14
checkbox input "true"
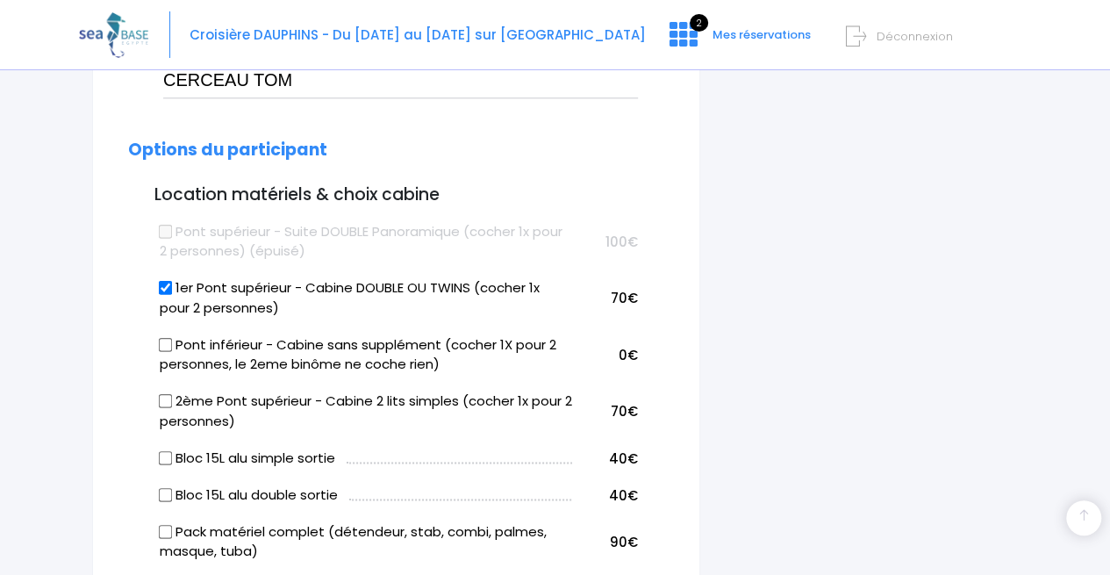
scroll to position [1004, 0]
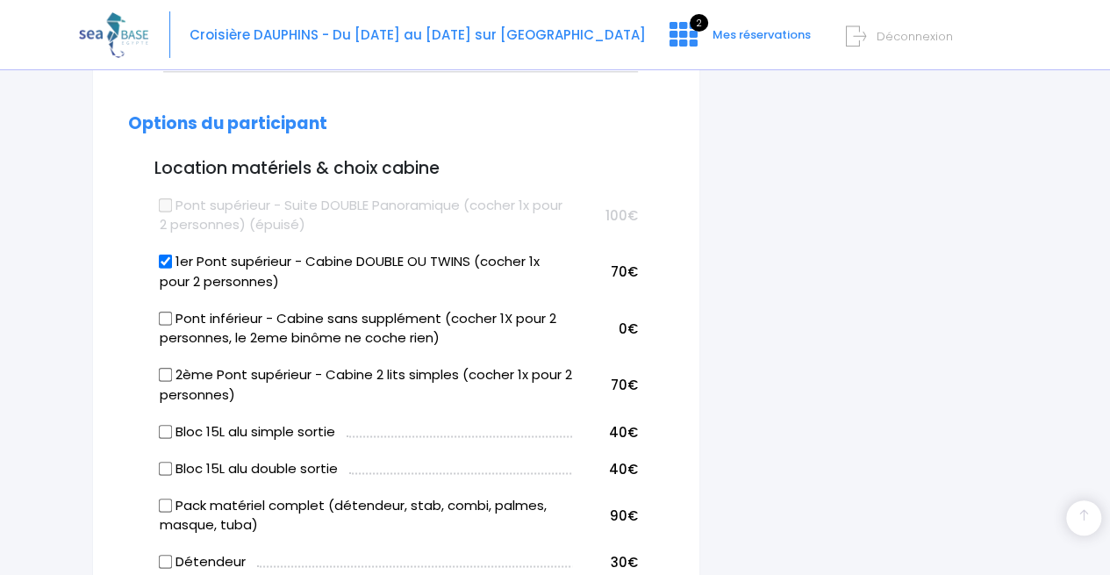
click at [168, 368] on input "2ème Pont supérieur - Cabine 2 lits simples (cocher 1x pour 2 personnes)" at bounding box center [165, 375] width 14 height 14
checkbox input "true"
click at [167, 254] on input "1er Pont supérieur - Cabine DOUBLE OU TWINS (cocher 1x pour 2 personnes)" at bounding box center [165, 261] width 14 height 14
checkbox input "false"
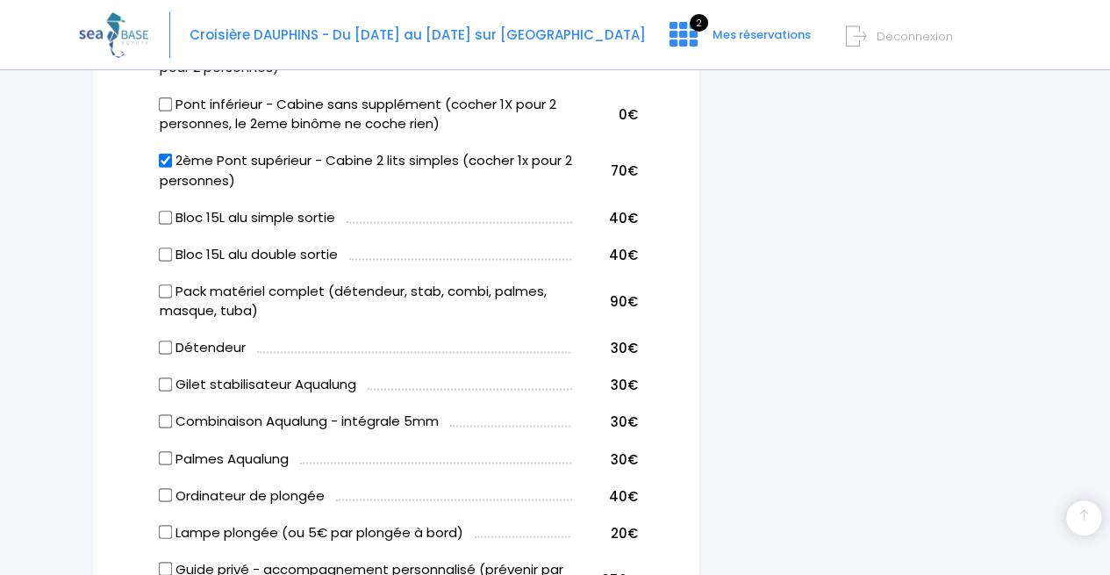
scroll to position [1232, 0]
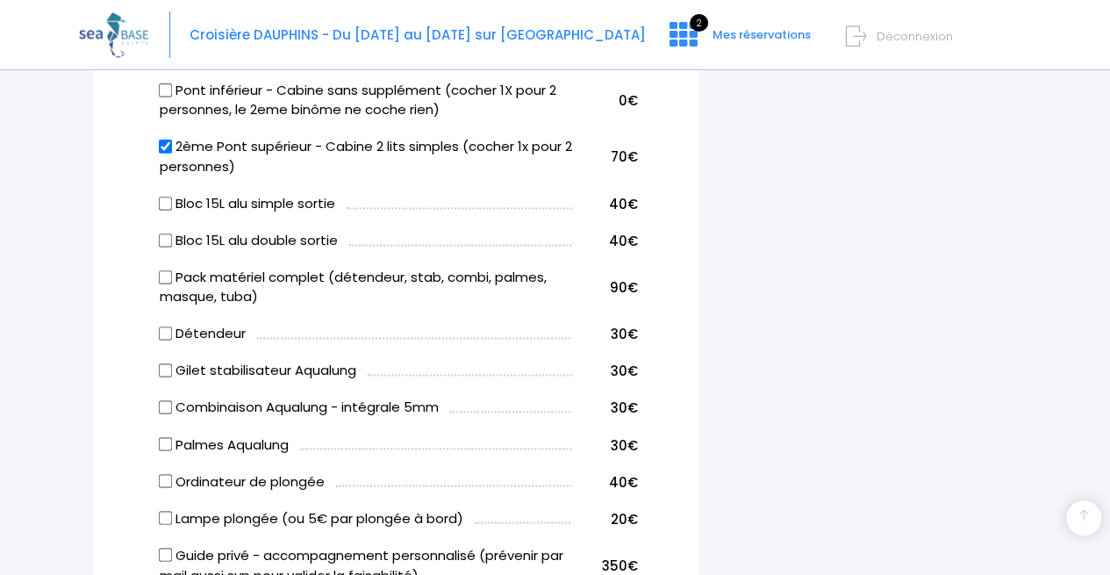
click at [163, 269] on input "Pack matériel complet (détendeur, stab, combi, palmes, masque, tuba)" at bounding box center [165, 276] width 14 height 14
checkbox input "true"
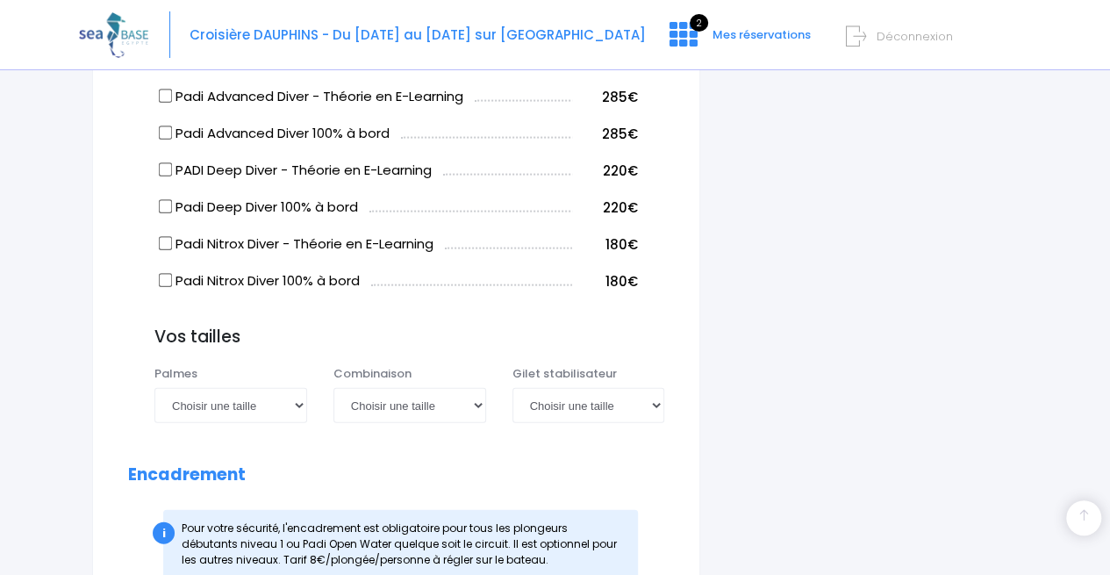
scroll to position [1887, 0]
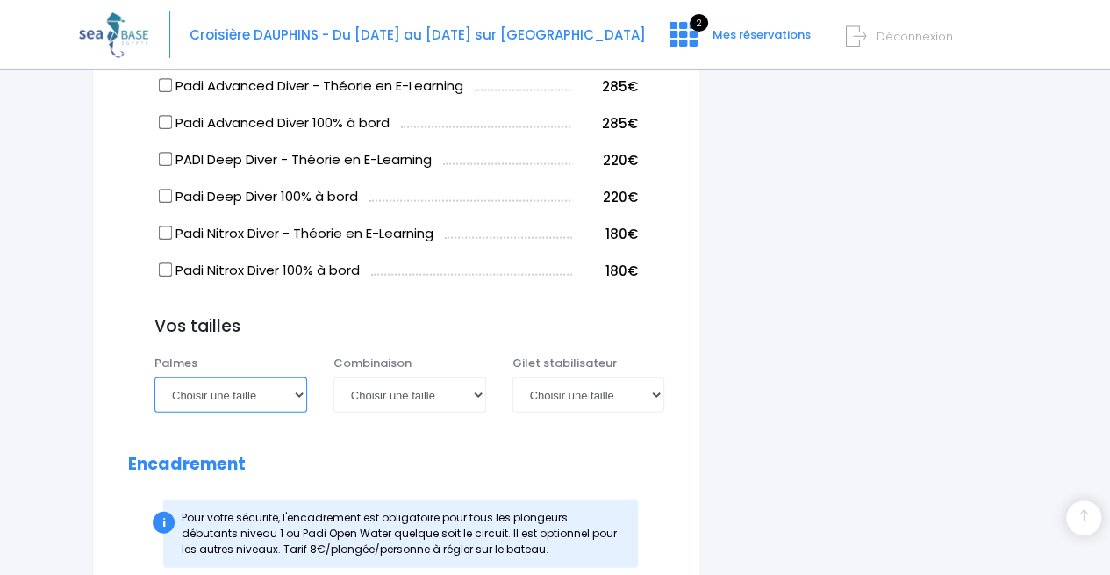
click at [277, 377] on select "Choisir une taille 36/37 38/39 40/41 42/43 44/45 46/47" at bounding box center [230, 394] width 153 height 35
select select "36/37"
click at [154, 377] on select "Choisir une taille 36/37 38/39 40/41 42/43 44/45 46/47" at bounding box center [230, 394] width 153 height 35
click at [419, 377] on select "Choisir une taille XS S M ML L XL XXL" at bounding box center [409, 394] width 153 height 35
select select "XS"
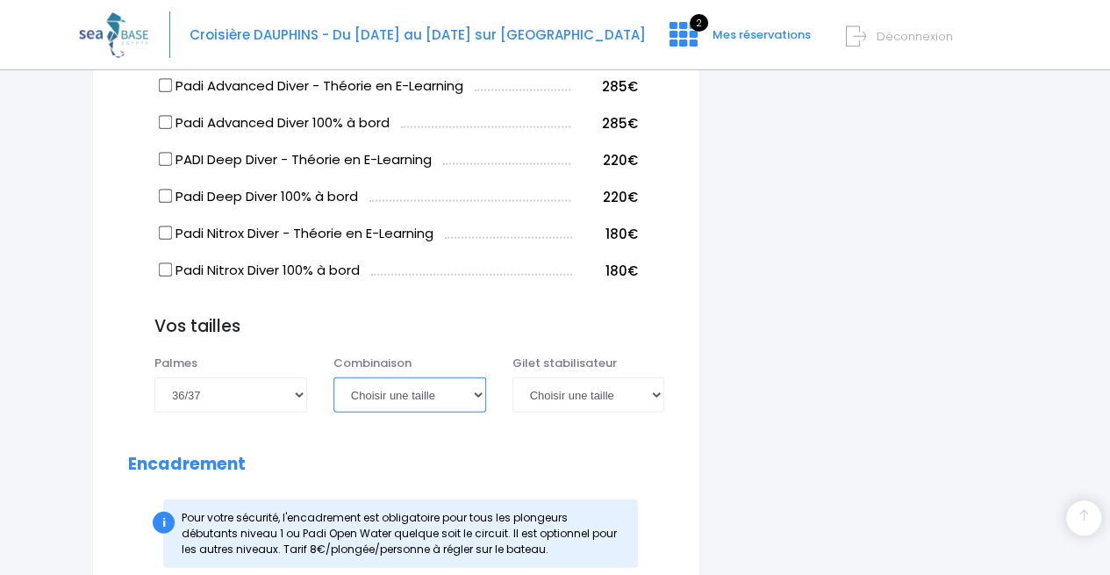
click at [333, 377] on select "Choisir une taille XS S M ML L XL XXL" at bounding box center [409, 394] width 153 height 35
click at [570, 377] on select "Choisir une taille XXS XS S M ML L XL XXL" at bounding box center [588, 394] width 153 height 35
click at [512, 377] on select "Choisir une taille XXS XS S M ML L XL XXL" at bounding box center [588, 394] width 153 height 35
click at [586, 377] on select "Choisir une taille XXS XS S M ML L XL XXL" at bounding box center [588, 394] width 153 height 35
select select "XXS"
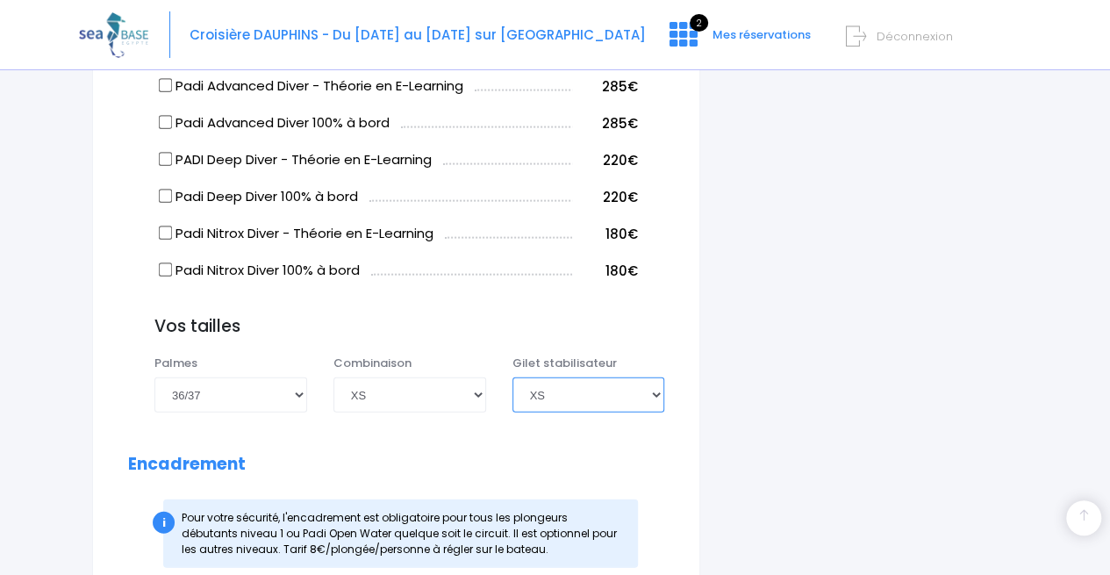
click at [512, 377] on select "Choisir une taille XXS XS S M ML L XL XXL" at bounding box center [588, 394] width 153 height 35
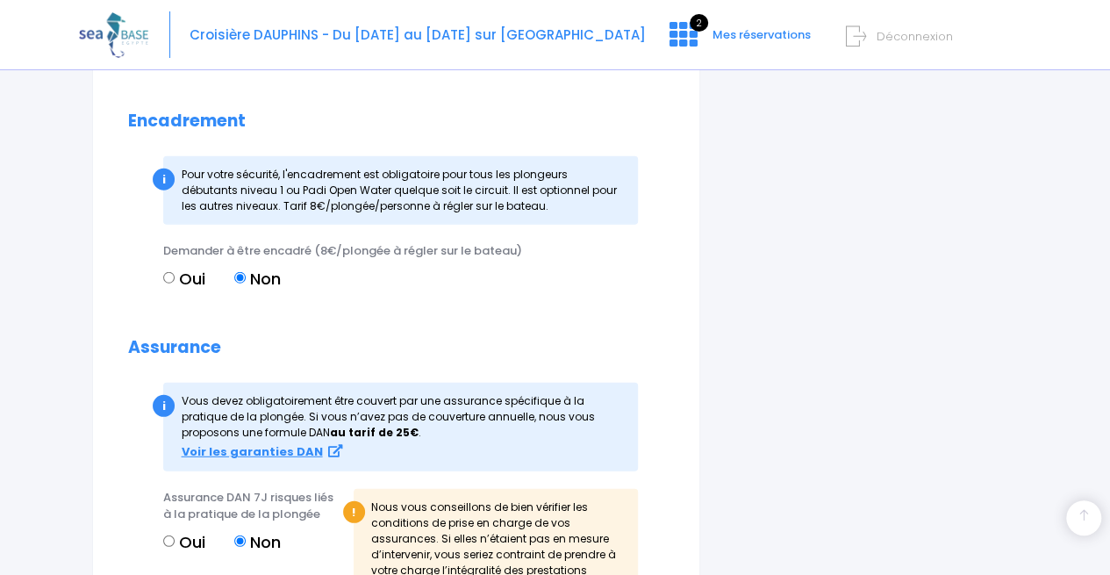
scroll to position [2227, 0]
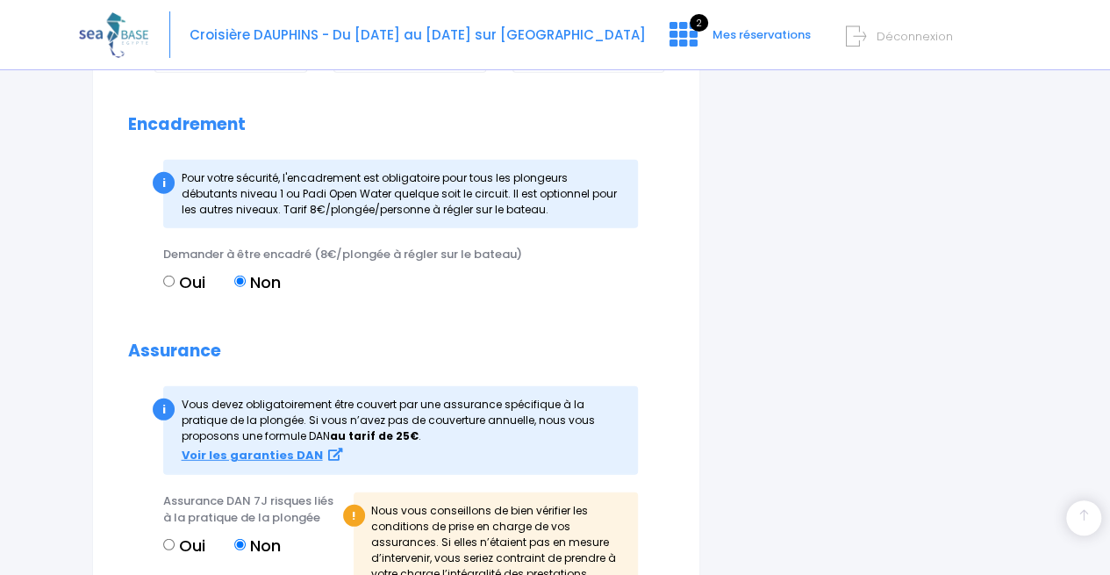
click at [168, 275] on input "Oui" at bounding box center [168, 280] width 11 height 11
radio input "true"
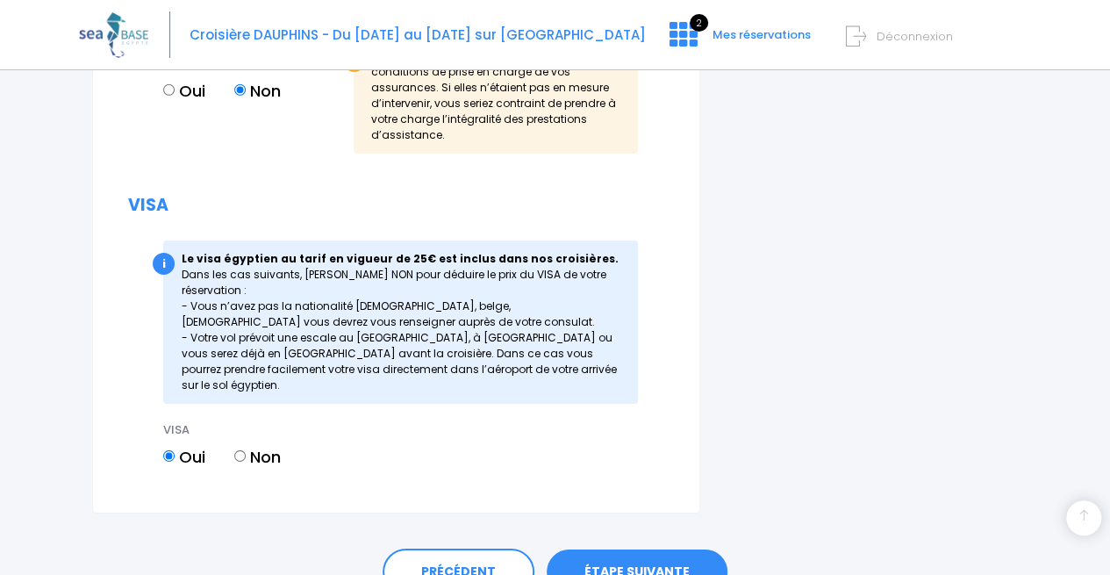
scroll to position [2692, 0]
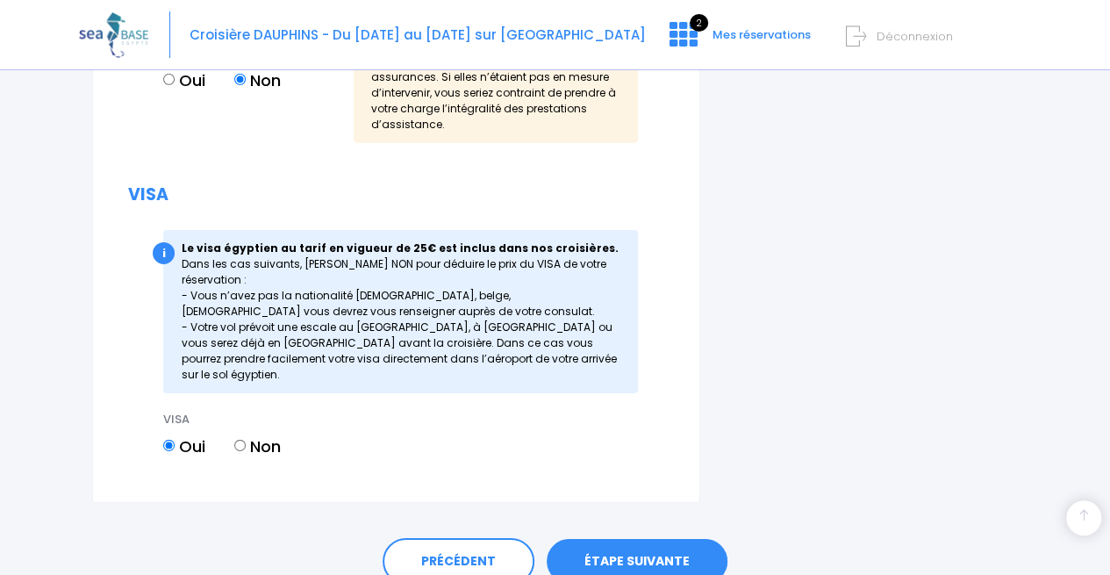
click at [656, 539] on link "ÉTAPE SUIVANTE" at bounding box center [637, 562] width 181 height 46
click at [660, 539] on link "ÉTAPE SUIVANTE" at bounding box center [637, 562] width 181 height 46
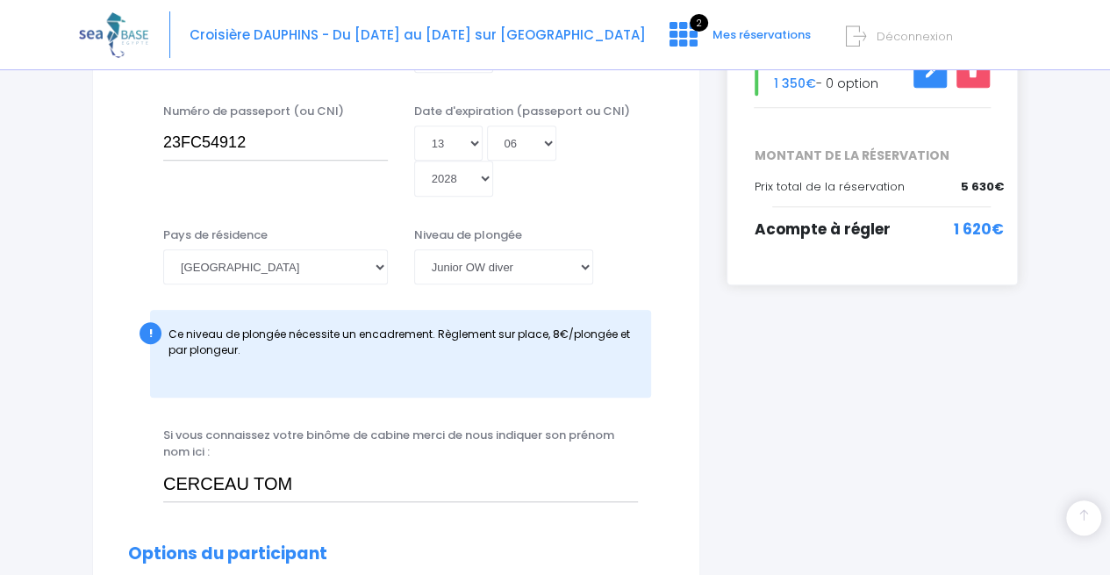
scroll to position [570, 0]
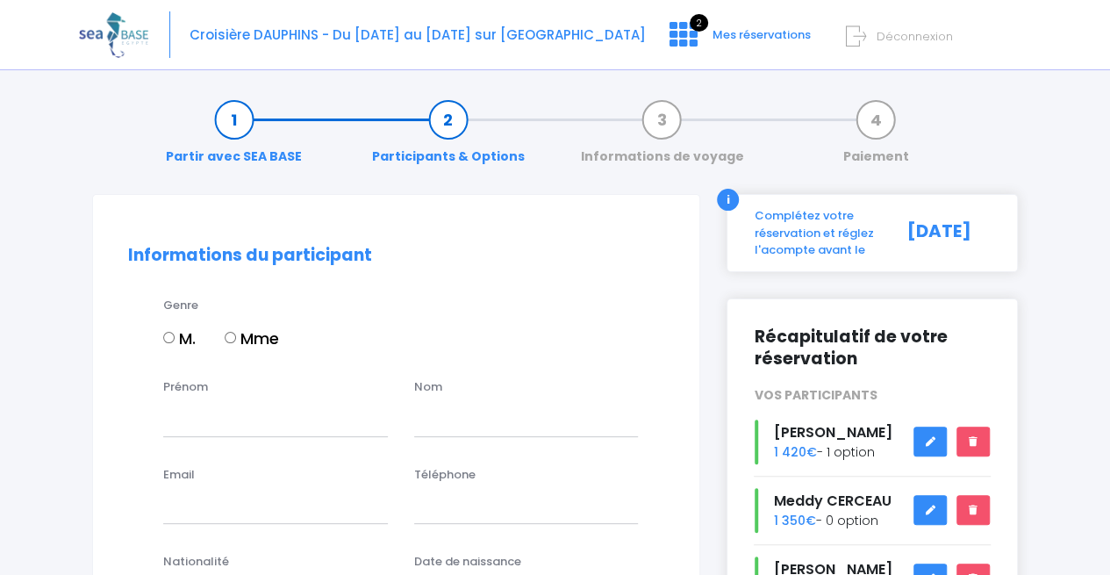
click at [170, 337] on input "M." at bounding box center [168, 337] width 11 height 11
radio input "true"
click at [192, 428] on input "Prénom" at bounding box center [275, 418] width 225 height 35
type input "TOM"
type input "CERCEAU"
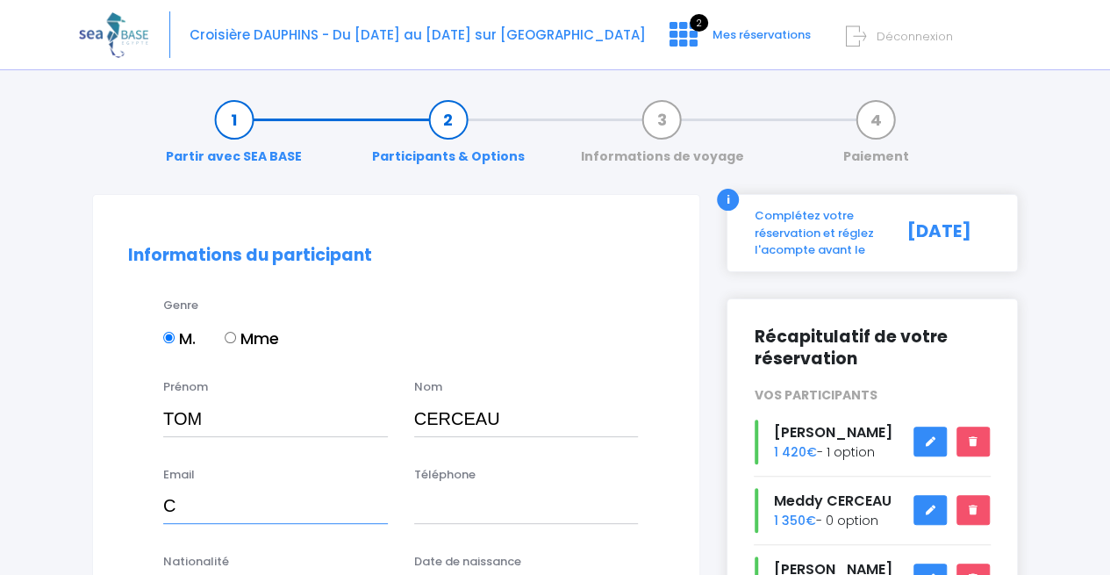
type input "[EMAIL_ADDRESS][DOMAIN_NAME]"
type input "0661624697"
click at [292, 562] on div "Nationalité [PERSON_NAME] choisir une nationalité [DEMOGRAPHIC_DATA] Algerienne…" at bounding box center [275, 582] width 225 height 58
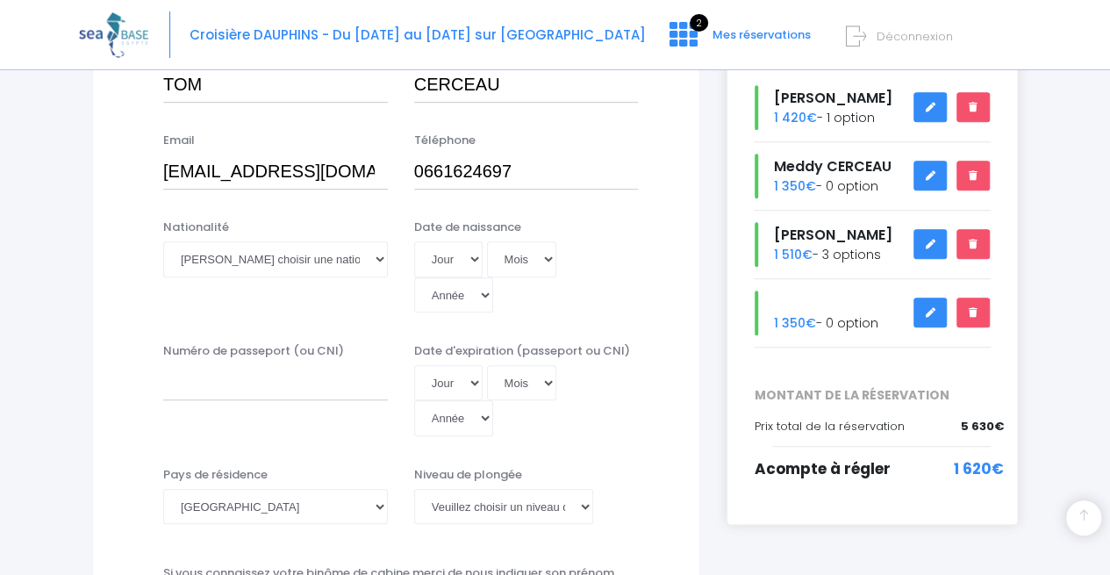
scroll to position [351, 0]
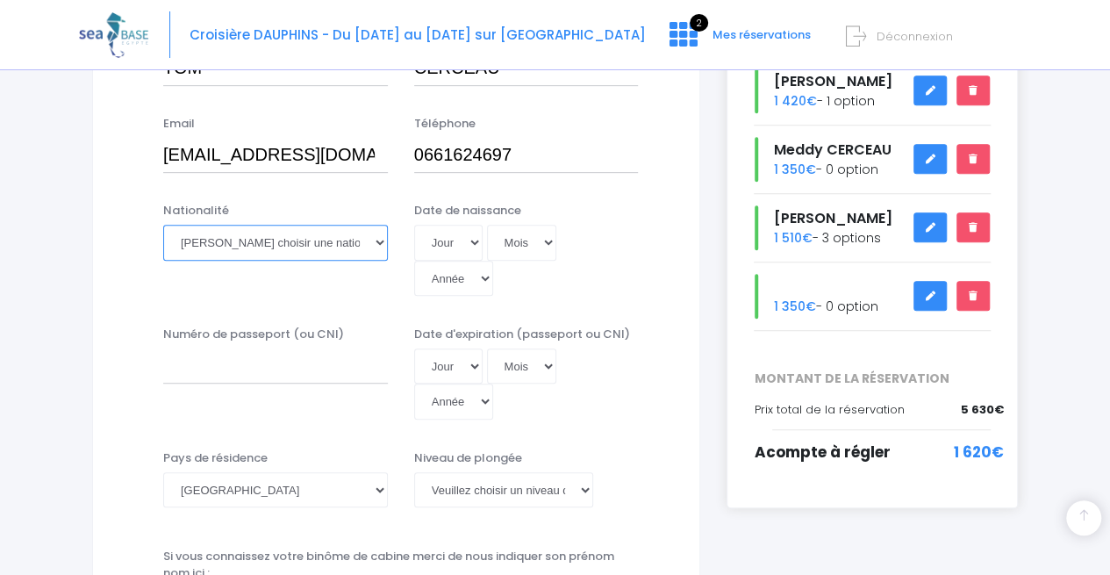
click at [230, 241] on select "Veuillez choisir une nationalité [DEMOGRAPHIC_DATA] Algerienne Allemande [GEOGR…" at bounding box center [275, 242] width 225 height 35
select select "Française"
click at [163, 225] on select "Veuillez choisir une nationalité [DEMOGRAPHIC_DATA] Algerienne Allemande [GEOGR…" at bounding box center [275, 242] width 225 height 35
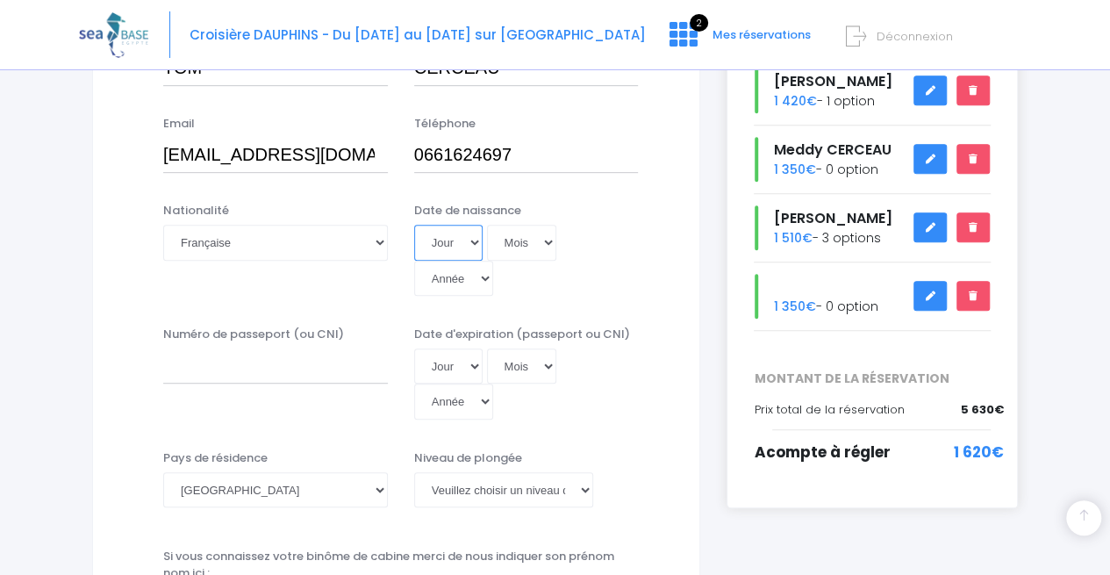
click at [459, 243] on select "Jour 01 02 03 04 05 06 07 08 09 10 11 12 13 14 15 16 17 18 19 20 21 22 23 24 25…" at bounding box center [448, 242] width 68 height 35
select select "21"
click at [414, 225] on select "Jour 01 02 03 04 05 06 07 08 09 10 11 12 13 14 15 16 17 18 19 20 21 22 23 24 25…" at bounding box center [448, 242] width 68 height 35
click at [512, 241] on select "Mois 01 02 03 04 05 06 07 08 09 10 11 12" at bounding box center [522, 242] width 70 height 35
select select "07"
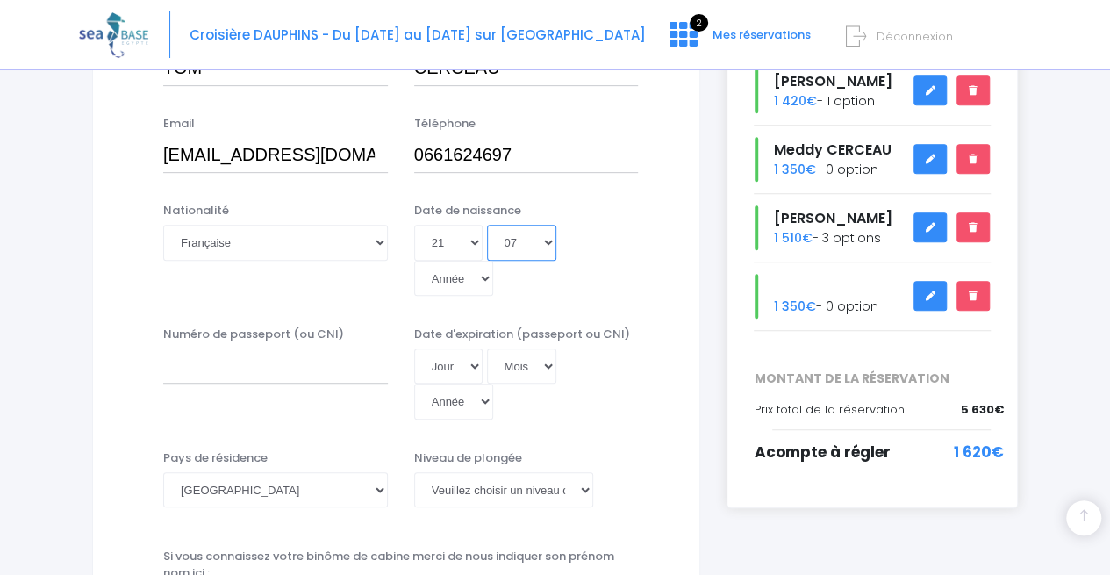
click at [487, 225] on select "Mois 01 02 03 04 05 06 07 08 09 10 11 12" at bounding box center [522, 242] width 70 height 35
click at [493, 261] on select "Année 2045 2044 2043 2042 2041 2040 2039 2038 2037 2036 2035 2034 2033 2032 203…" at bounding box center [453, 278] width 79 height 35
select select "2012"
click at [493, 261] on select "Année 2045 2044 2043 2042 2041 2040 2039 2038 2037 2036 2035 2034 2033 2032 203…" at bounding box center [453, 278] width 79 height 35
type input "2012-07-21"
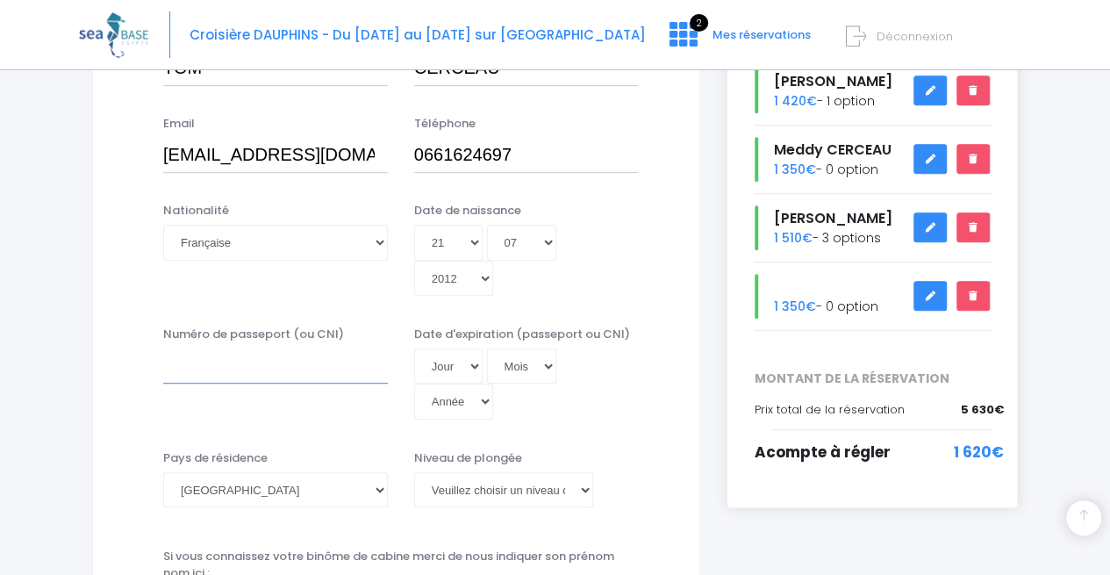
click at [321, 348] on input "Numéro de passeport (ou CNI)" at bounding box center [275, 365] width 225 height 35
type input "23FC88538"
click at [449, 348] on select "Jour 01 02 03 04 05 06 07 08 09 10 11 12 13 14 15 16 17 18 19 20 21 22 23 24 25…" at bounding box center [448, 365] width 68 height 35
select select "14"
click at [414, 348] on select "Jour 01 02 03 04 05 06 07 08 09 10 11 12 13 14 15 16 17 18 19 20 21 22 23 24 25…" at bounding box center [448, 365] width 68 height 35
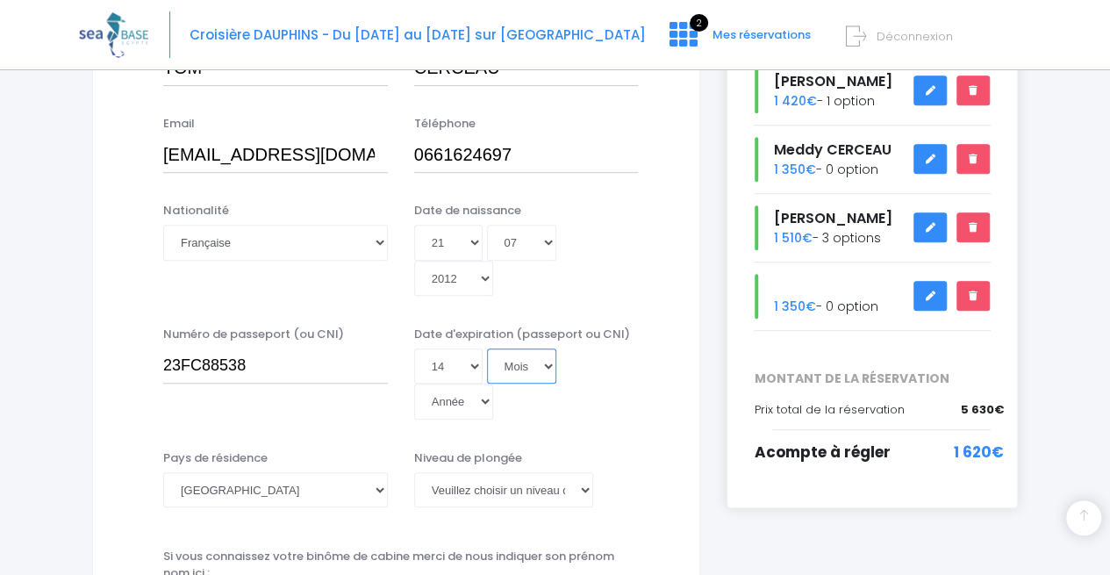
click at [521, 348] on select "Mois 01 02 03 04 05 06 07 08 09 10 11 12" at bounding box center [522, 365] width 70 height 35
select select "06"
click at [487, 348] on select "Mois 01 02 03 04 05 06 07 08 09 10 11 12" at bounding box center [522, 365] width 70 height 35
click at [493, 383] on select "Année 2045 2044 2043 2042 2041 2040 2039 2038 2037 2036 2035 2034 2033 2032 203…" at bounding box center [453, 400] width 79 height 35
select select "2028"
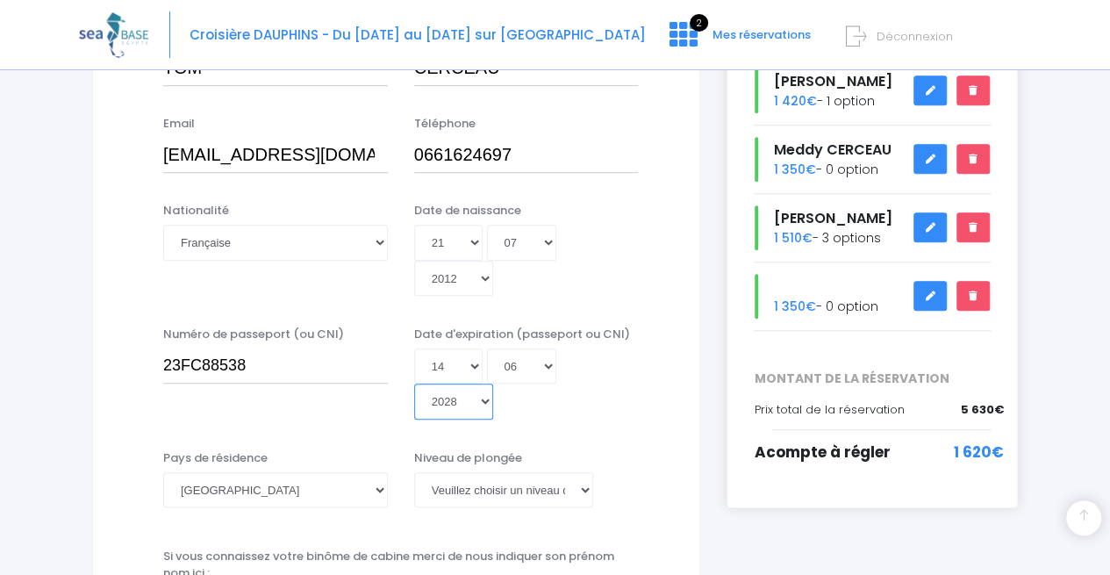
click at [493, 383] on select "Année 2045 2044 2043 2042 2041 2040 2039 2038 2037 2036 2035 2034 2033 2032 203…" at bounding box center [453, 400] width 79 height 35
type input "2028-06-14"
click at [518, 472] on select "Veuillez choisir un niveau de plongée Non plongeur Junior OW diver Adventure OW…" at bounding box center [504, 489] width 180 height 35
select select "PADI Junior OW diver"
click at [414, 472] on select "Veuillez choisir un niveau de plongée Non plongeur Junior OW diver Adventure OW…" at bounding box center [504, 489] width 180 height 35
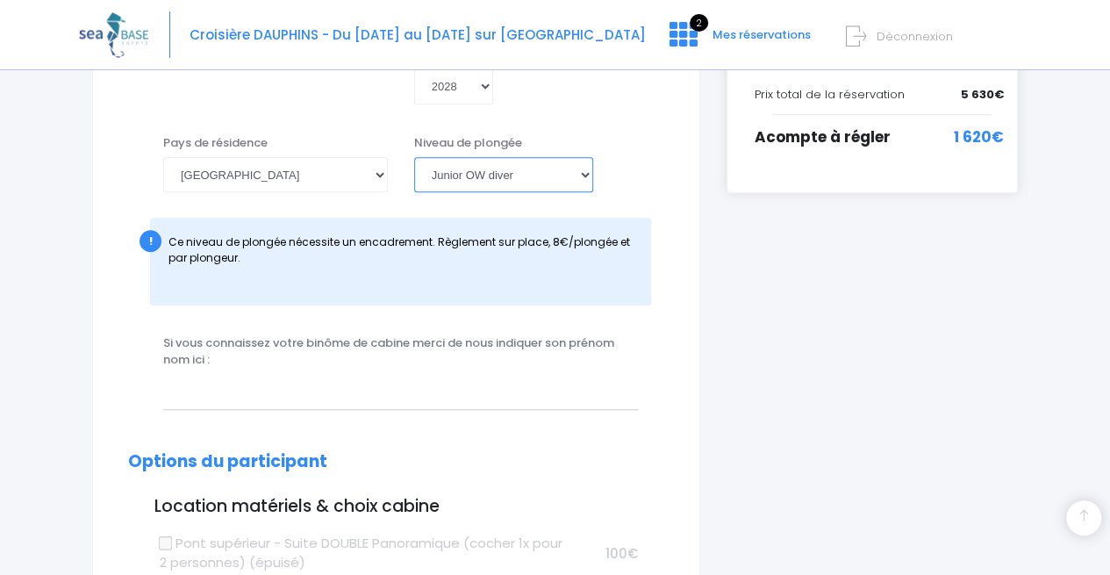
scroll to position [667, 0]
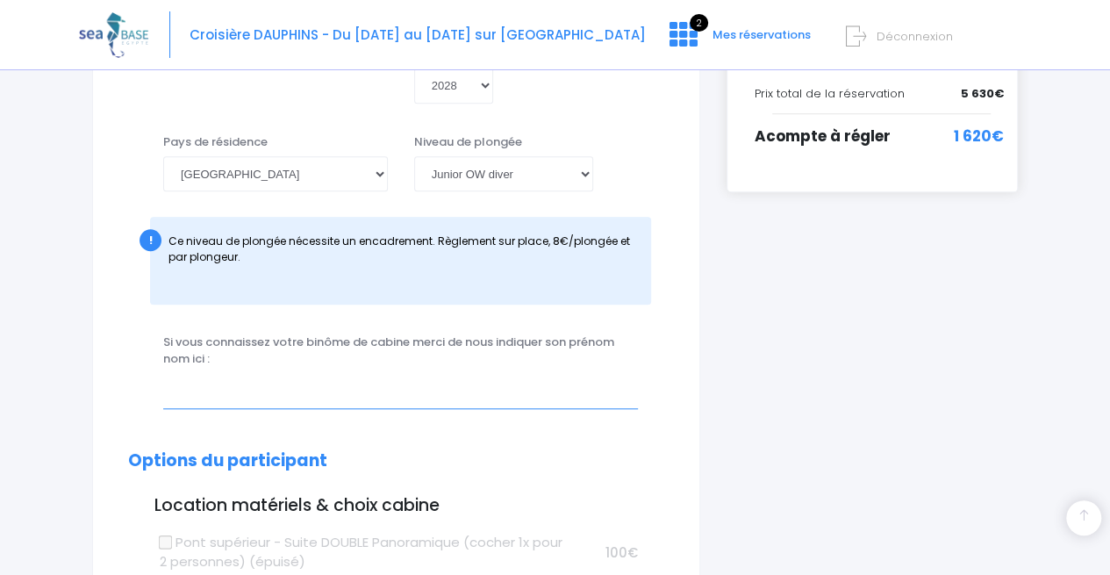
click at [465, 373] on input "text" at bounding box center [400, 390] width 475 height 35
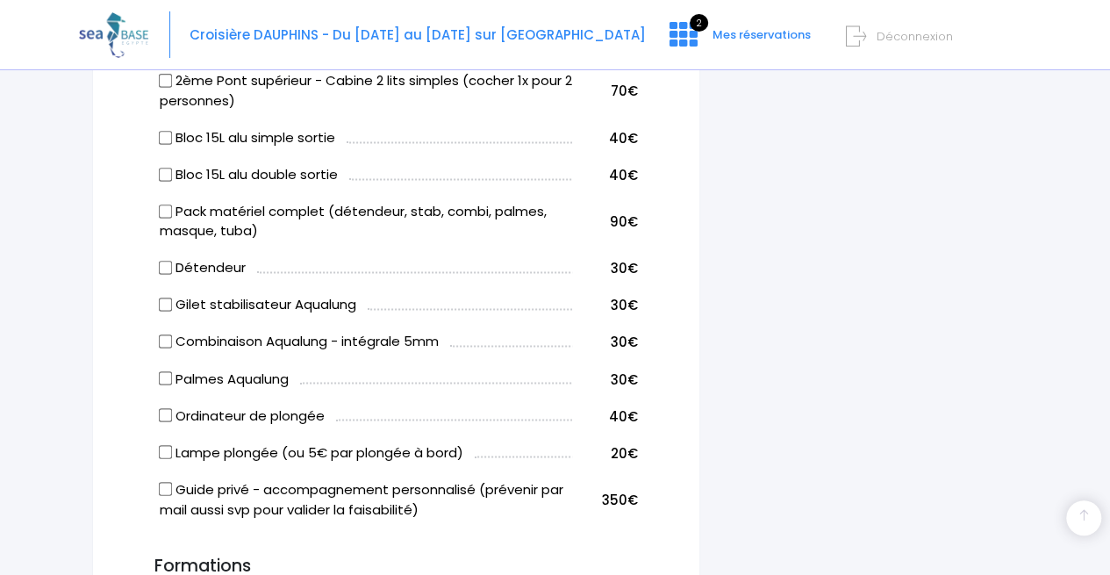
scroll to position [1299, 0]
type input "CERCEAU JO"
click at [158, 203] on input "Pack matériel complet (détendeur, stab, combi, palmes, masque, tuba)" at bounding box center [165, 210] width 14 height 14
checkbox input "true"
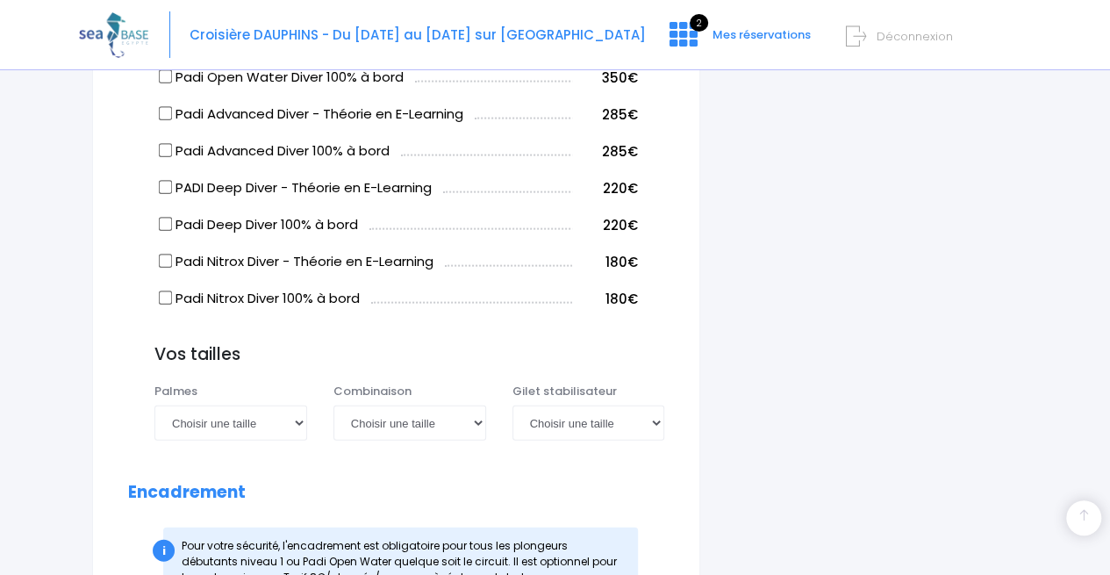
scroll to position [1860, 0]
click at [276, 404] on select "Choisir une taille 36/37 38/39 40/41 42/43 44/45 46/47" at bounding box center [230, 421] width 153 height 35
select select "40/41"
click at [154, 404] on select "Choisir une taille 36/37 38/39 40/41 42/43 44/45 46/47" at bounding box center [230, 421] width 153 height 35
click at [401, 404] on select "Choisir une taille XS S M ML L XL XXL" at bounding box center [409, 421] width 153 height 35
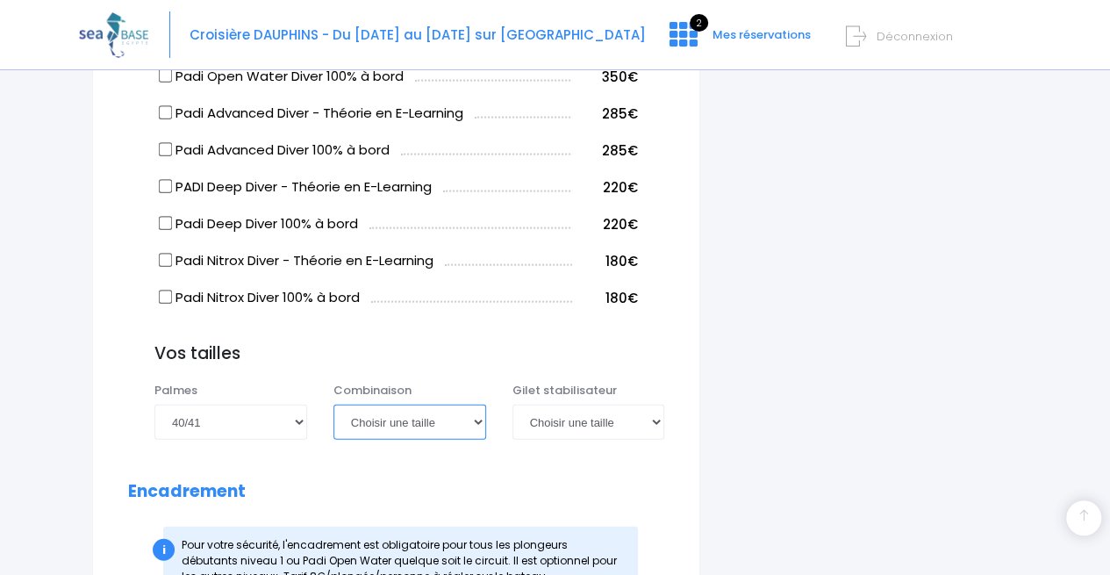
select select "S"
click at [333, 404] on select "Choisir une taille XS S M ML L XL XXL" at bounding box center [409, 421] width 153 height 35
click at [581, 404] on select "Choisir une taille XXS XS S M ML L XL XXL" at bounding box center [588, 421] width 153 height 35
select select "S"
click at [512, 404] on select "Choisir une taille XXS XS S M ML L XL XXL" at bounding box center [588, 421] width 153 height 35
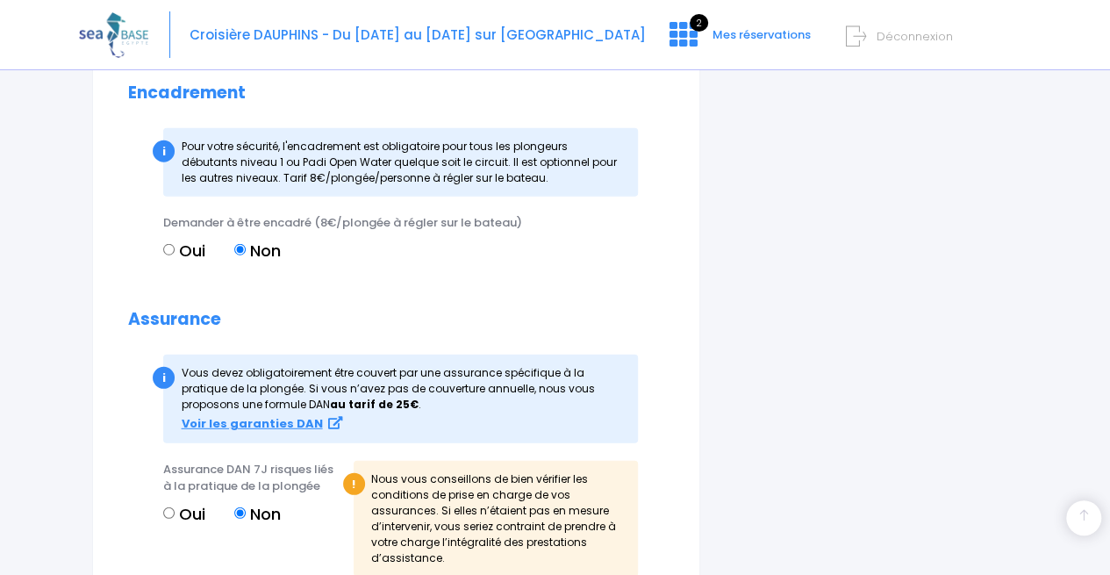
scroll to position [2281, 0]
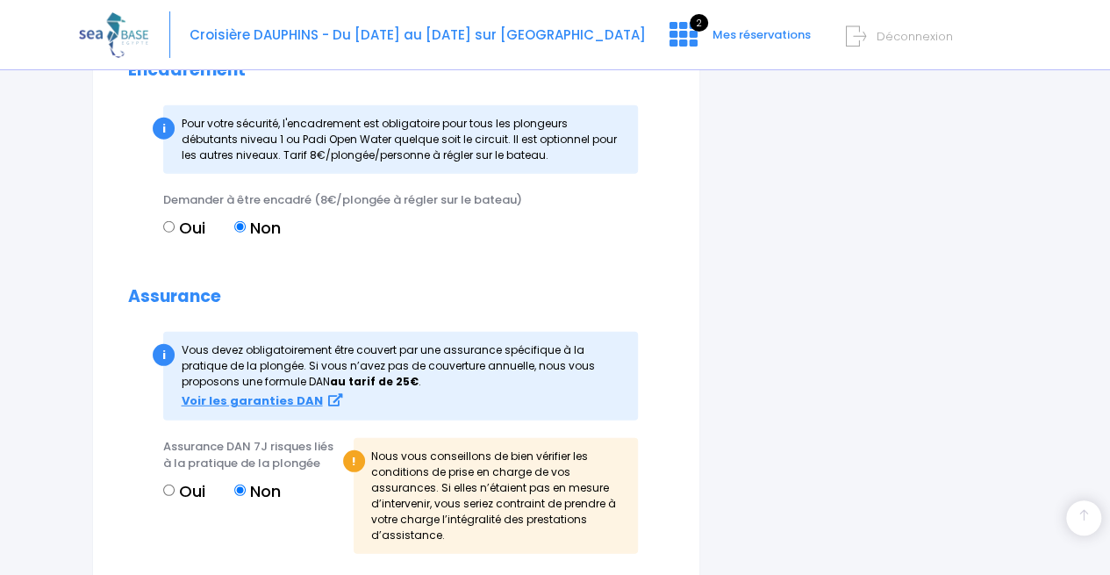
click at [172, 221] on input "Oui" at bounding box center [168, 226] width 11 height 11
radio input "true"
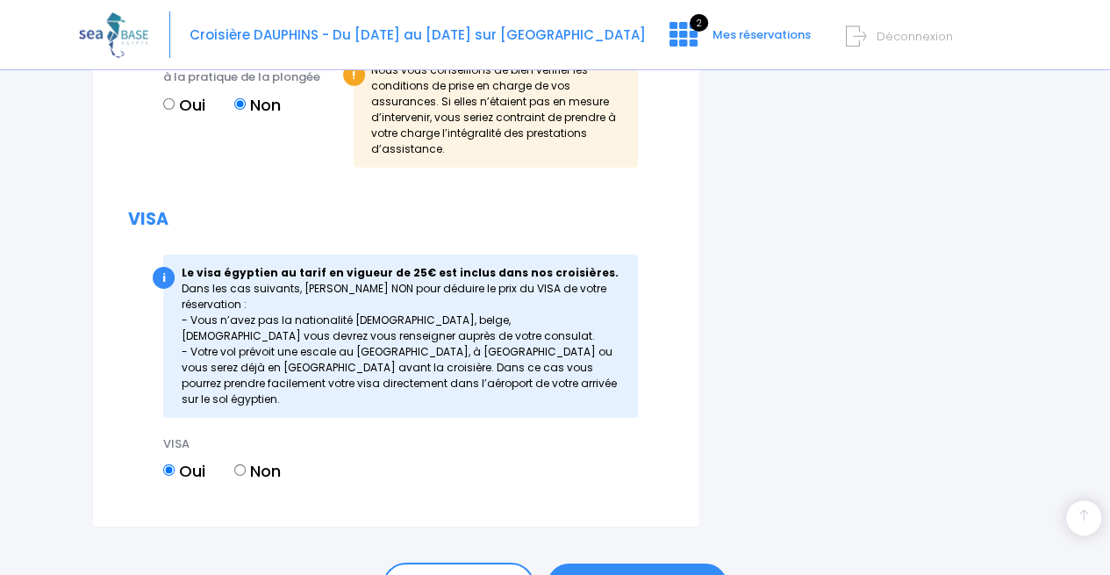
scroll to position [2692, 0]
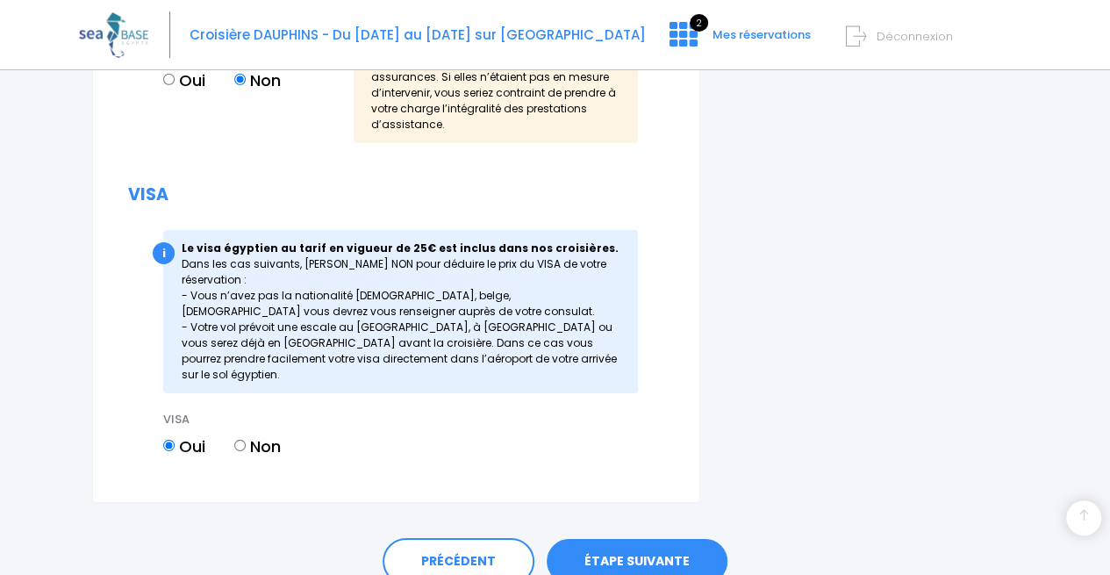
click at [677, 539] on link "ÉTAPE SUIVANTE" at bounding box center [637, 562] width 181 height 46
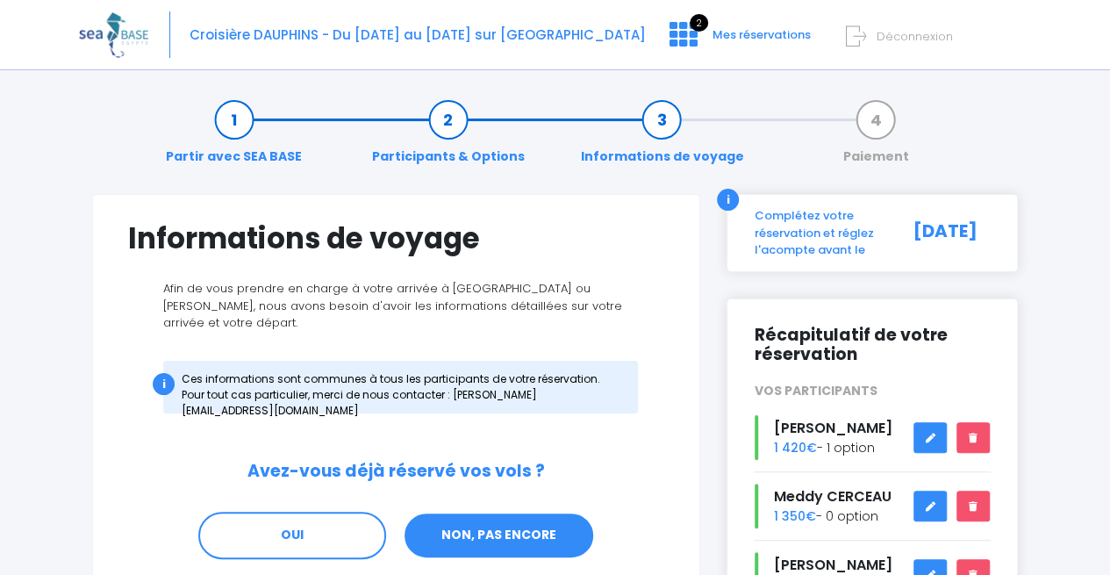
click at [504, 520] on link "NON, PAS ENCORE" at bounding box center [499, 535] width 192 height 47
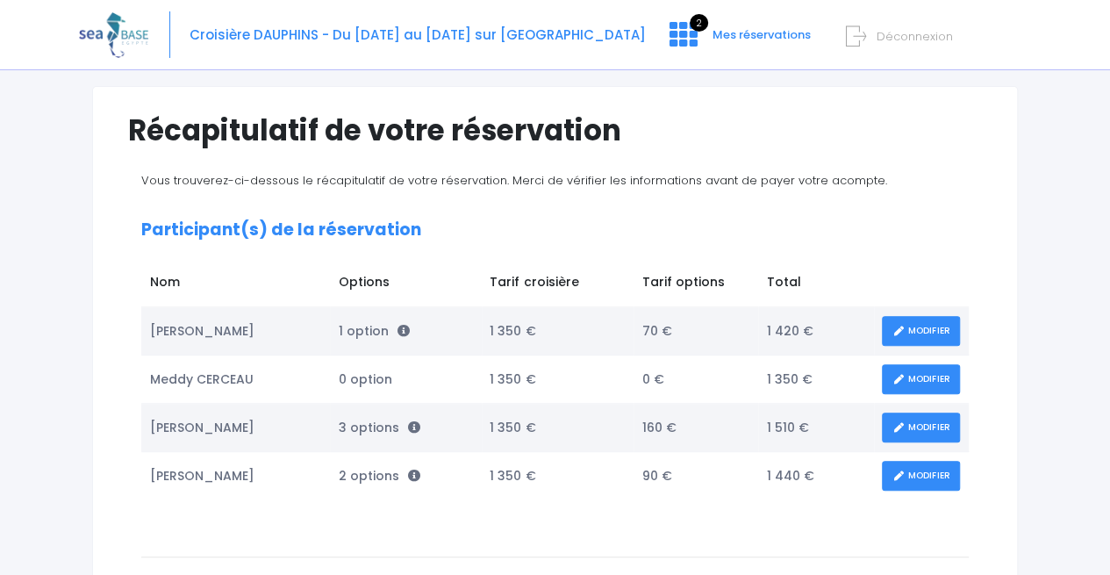
scroll to position [151, 0]
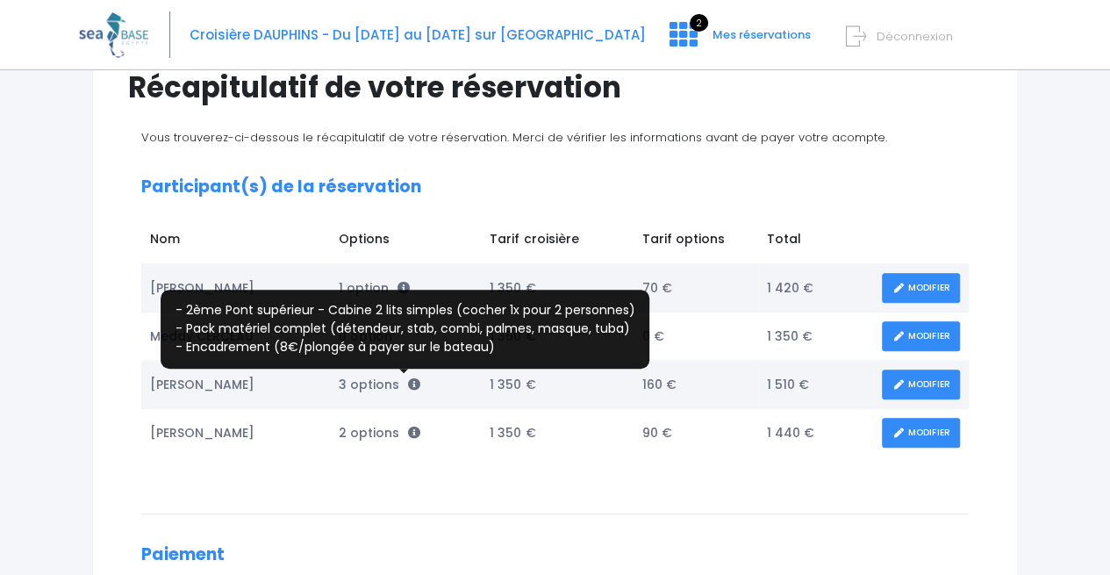
click at [408, 382] on icon at bounding box center [414, 384] width 12 height 12
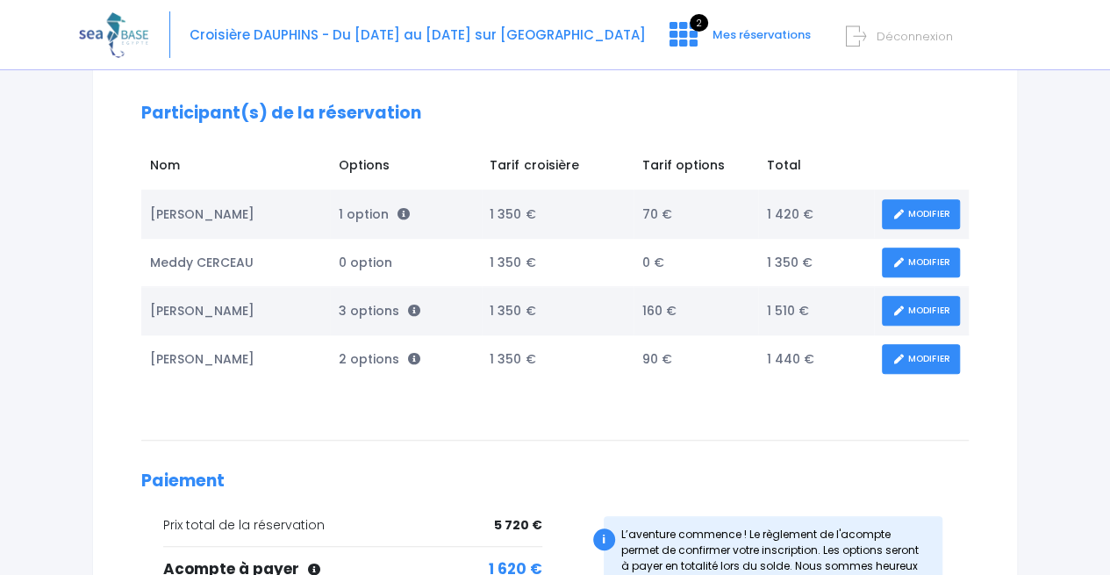
scroll to position [150, 0]
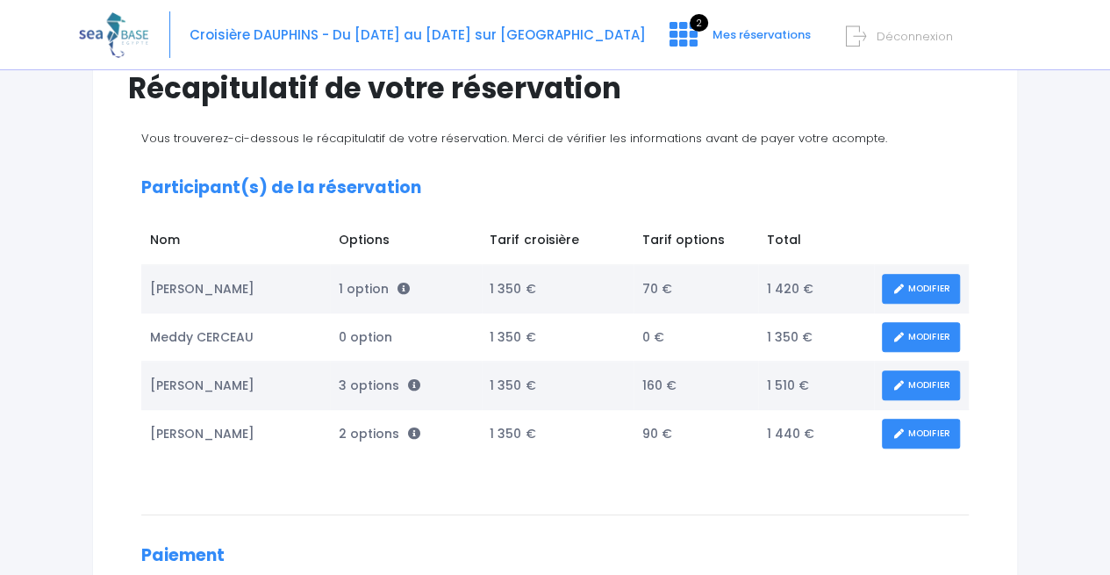
click at [933, 383] on link "MODIFIER" at bounding box center [921, 385] width 78 height 31
click at [898, 391] on link "MODIFIER" at bounding box center [921, 385] width 78 height 31
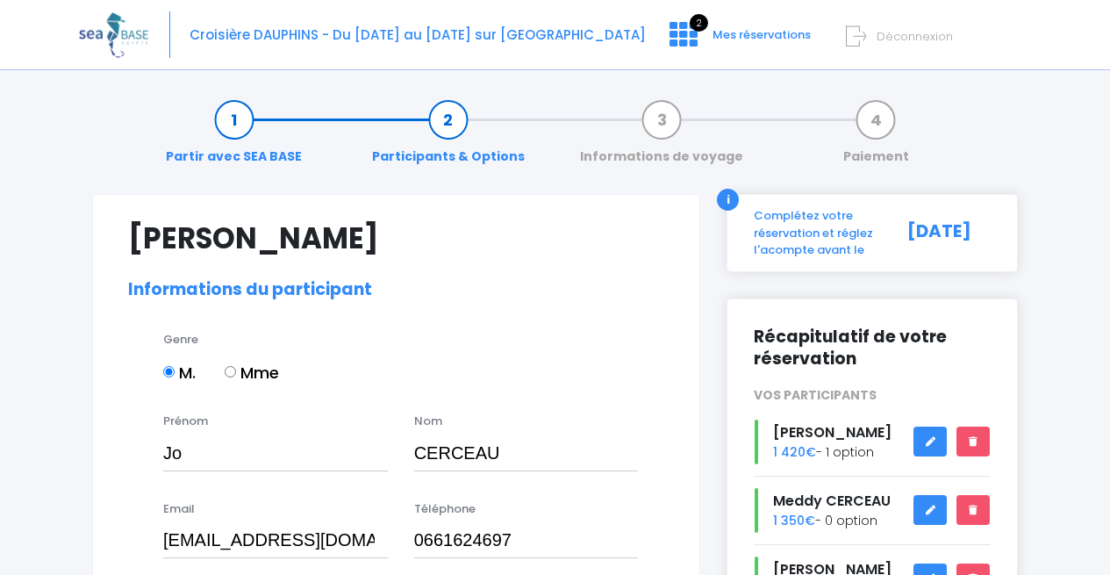
select select "PADI Junior OW diver"
select select "36/37"
select select "XS"
select select "XXS"
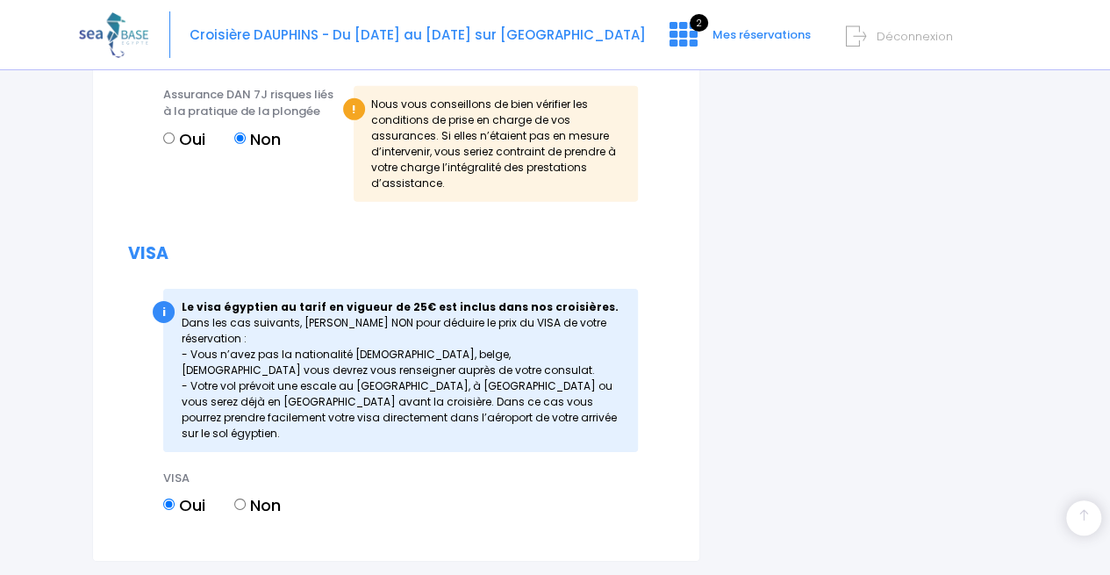
scroll to position [2726, 0]
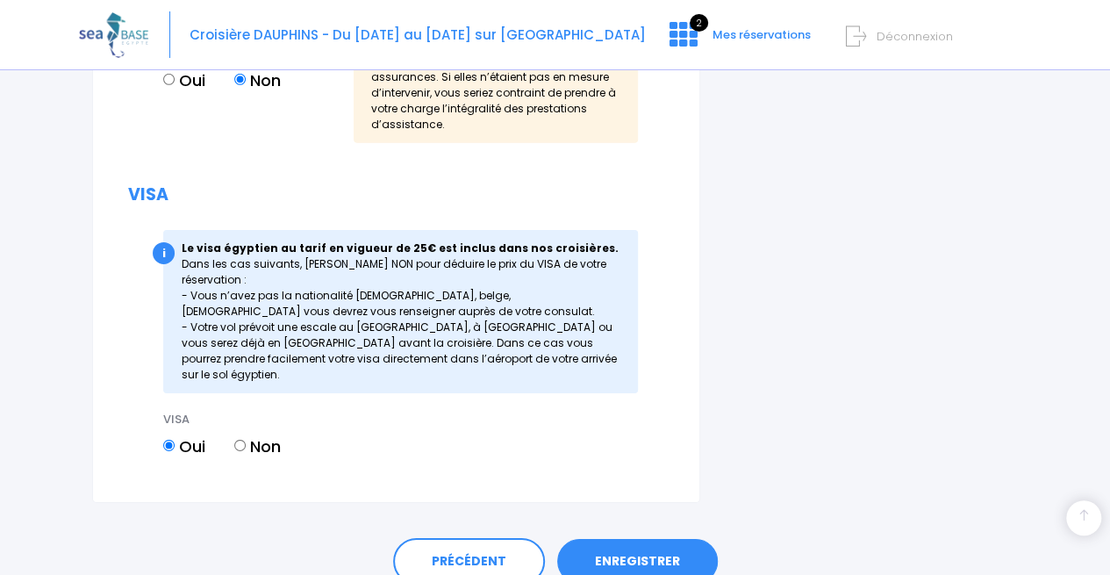
click at [641, 539] on link "ENREGISTRER" at bounding box center [637, 562] width 161 height 46
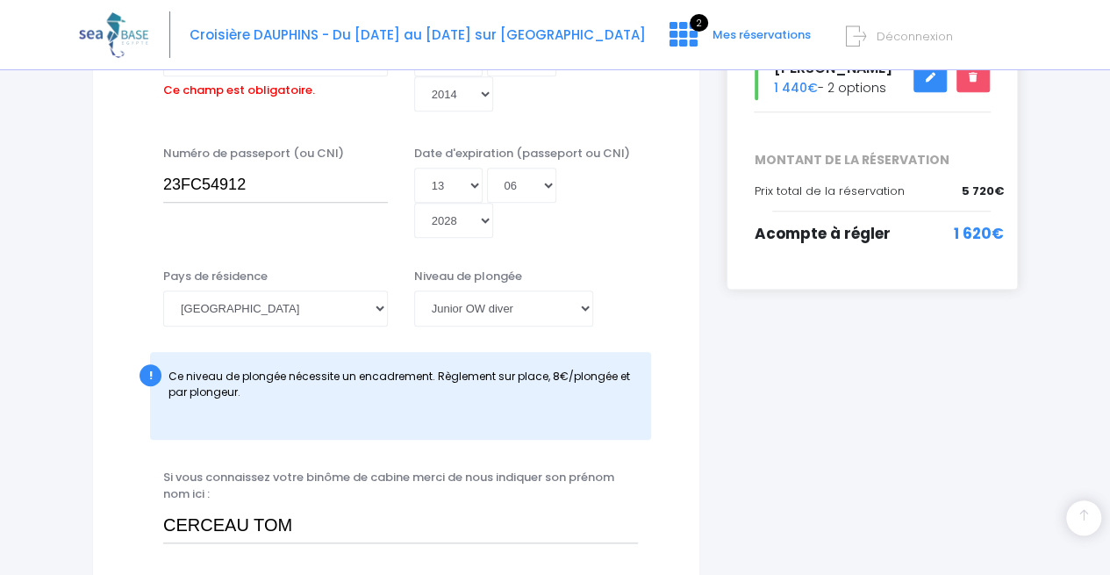
scroll to position [434, 0]
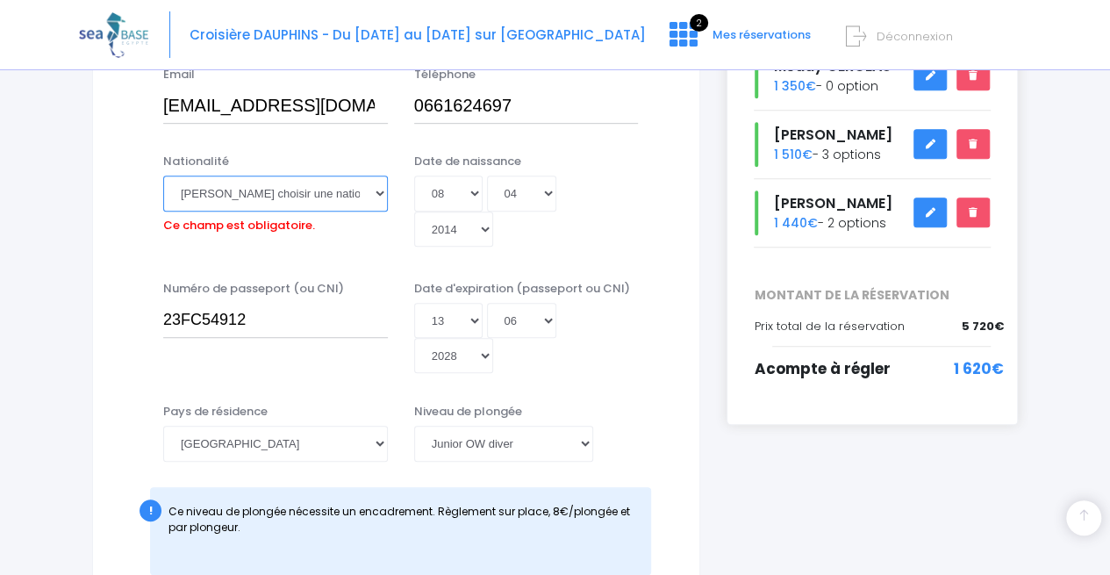
click at [268, 188] on select "Veuillez choisir une nationalité Afghane Albanaise Algerienne Allemande America…" at bounding box center [275, 192] width 225 height 35
select select "Française"
click at [163, 175] on select "Veuillez choisir une nationalité Afghane Albanaise Algerienne Allemande America…" at bounding box center [275, 192] width 225 height 35
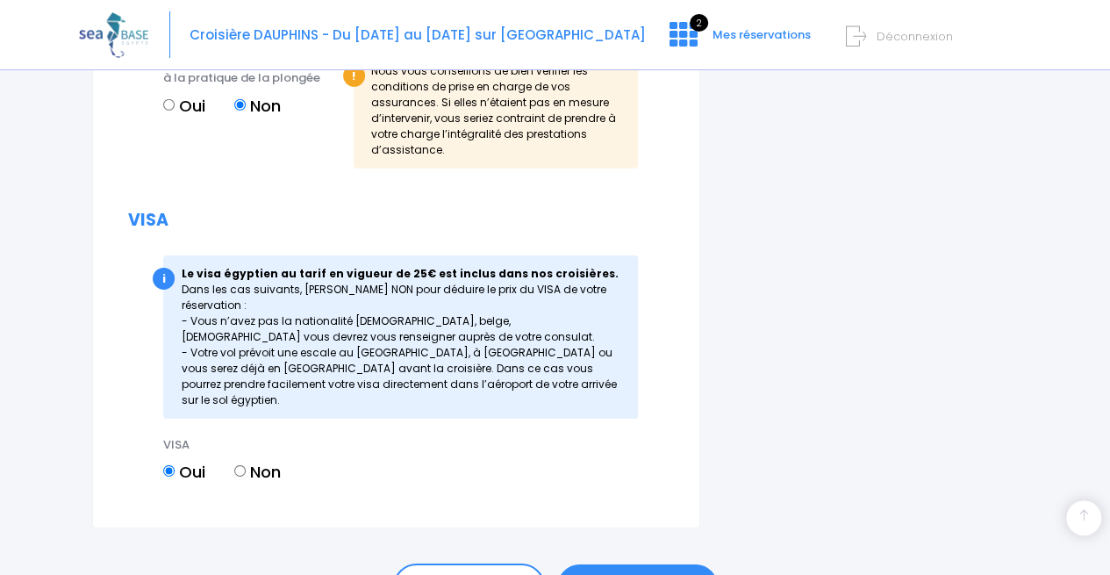
scroll to position [2726, 0]
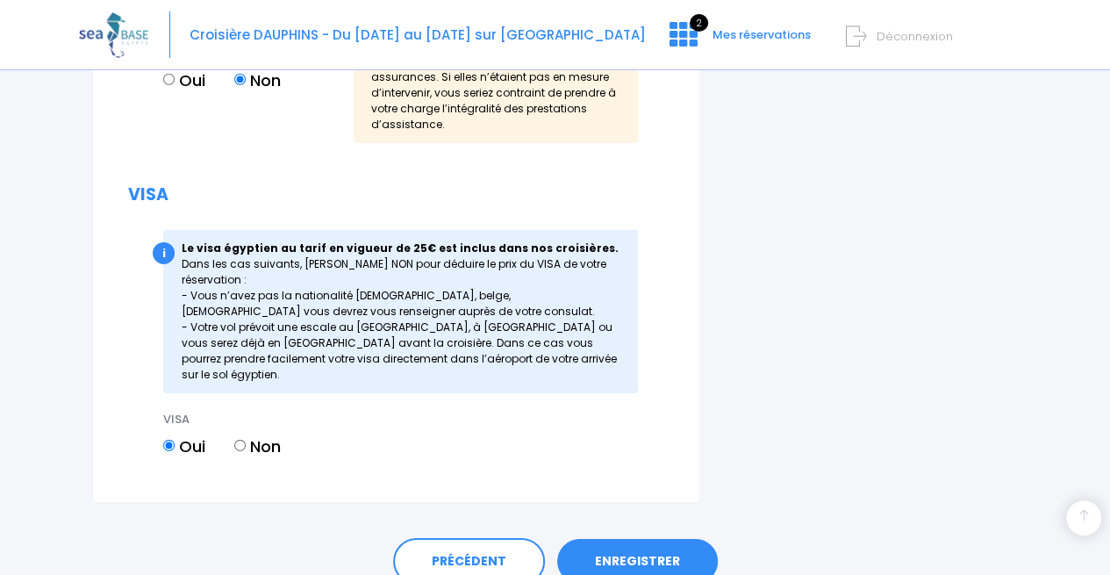
click at [669, 539] on link "ENREGISTRER" at bounding box center [637, 562] width 161 height 46
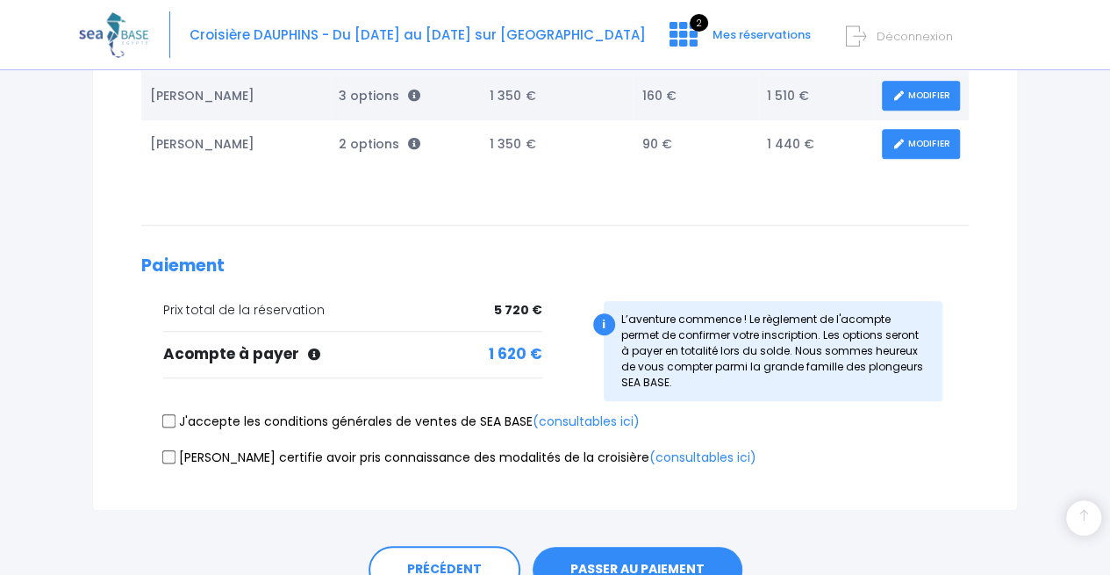
scroll to position [444, 0]
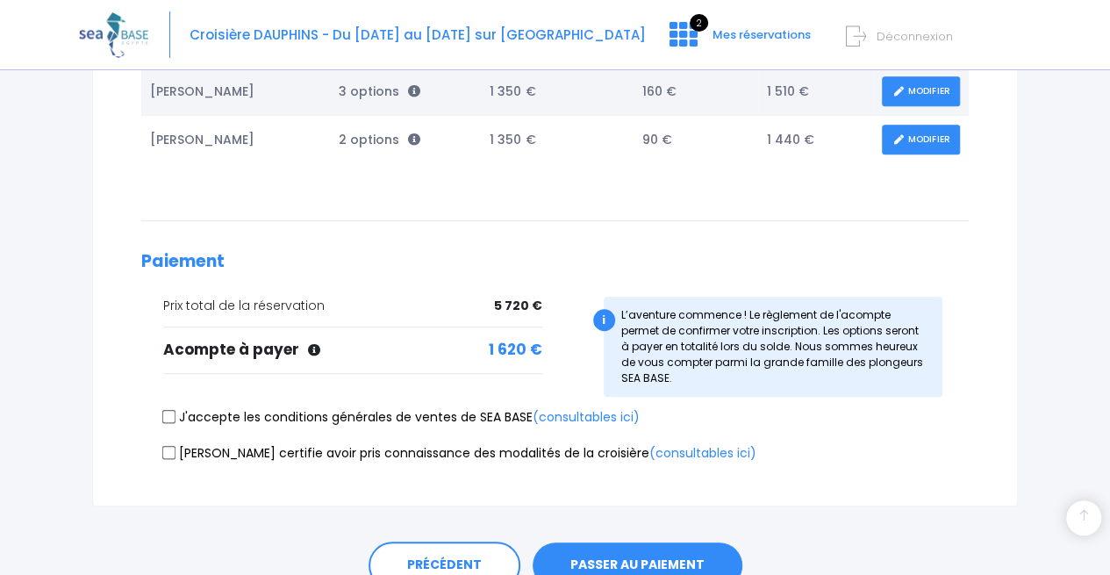
click at [169, 411] on input "J'accepte les conditions générales de ventes de SEA BASE (consultables ici)" at bounding box center [169, 417] width 14 height 14
checkbox input "true"
click at [168, 445] on input "[PERSON_NAME] certifie avoir pris connaissance des modalités de la croisière (c…" at bounding box center [169, 452] width 14 height 14
checkbox input "true"
click at [632, 555] on button "PASSER AU PAIEMENT" at bounding box center [638, 565] width 210 height 46
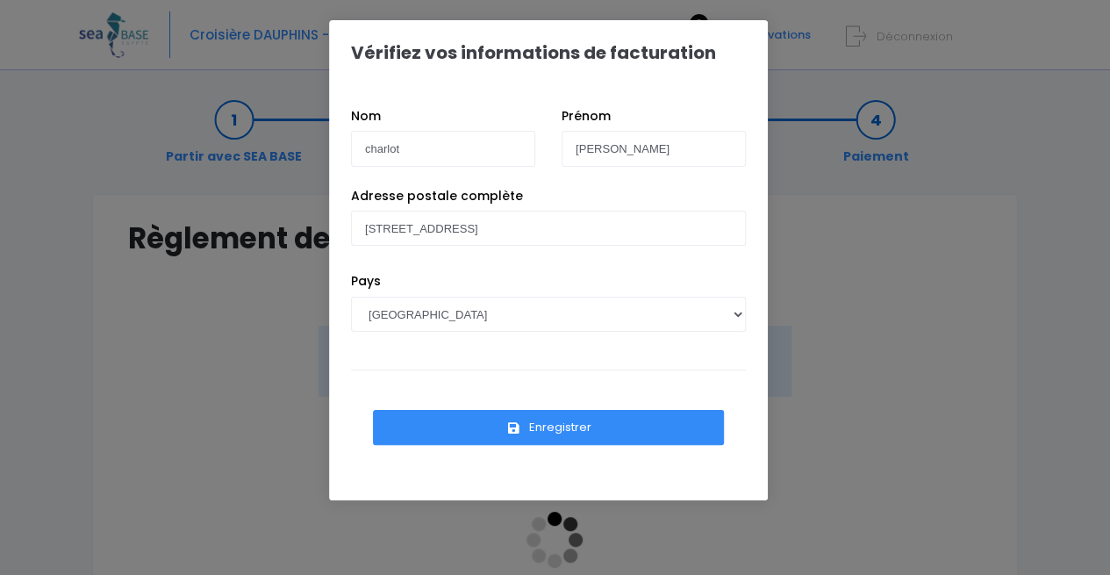
click at [512, 436] on button "Enregistrer" at bounding box center [548, 427] width 351 height 35
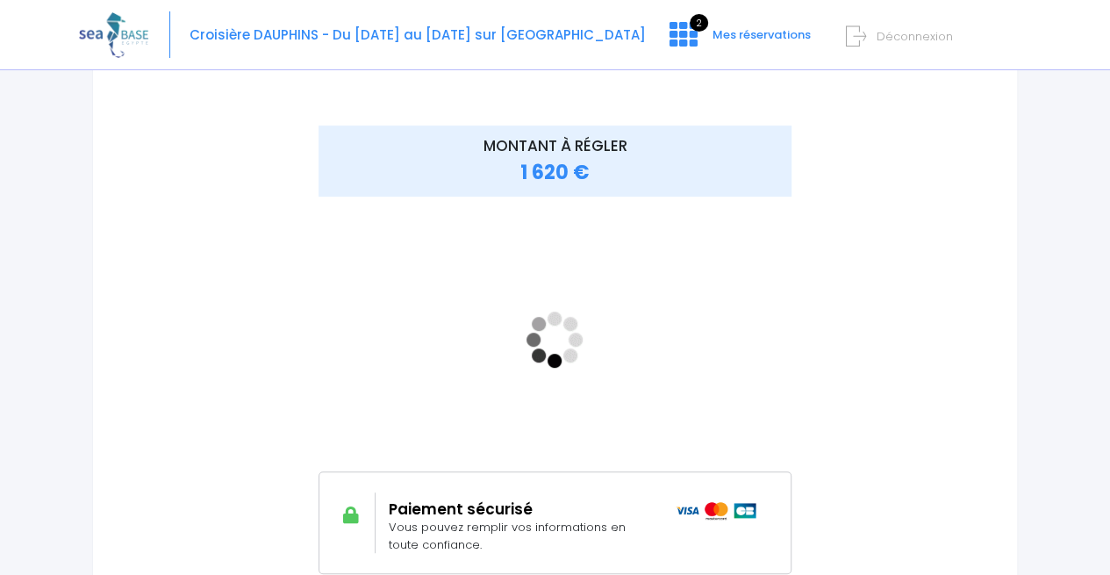
scroll to position [211, 0]
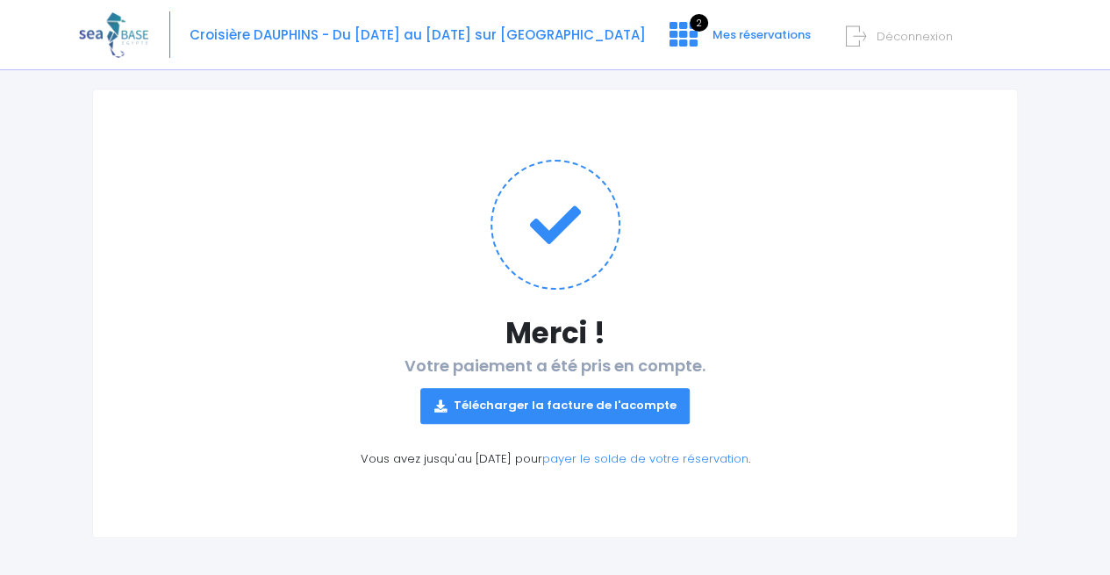
scroll to position [111, 0]
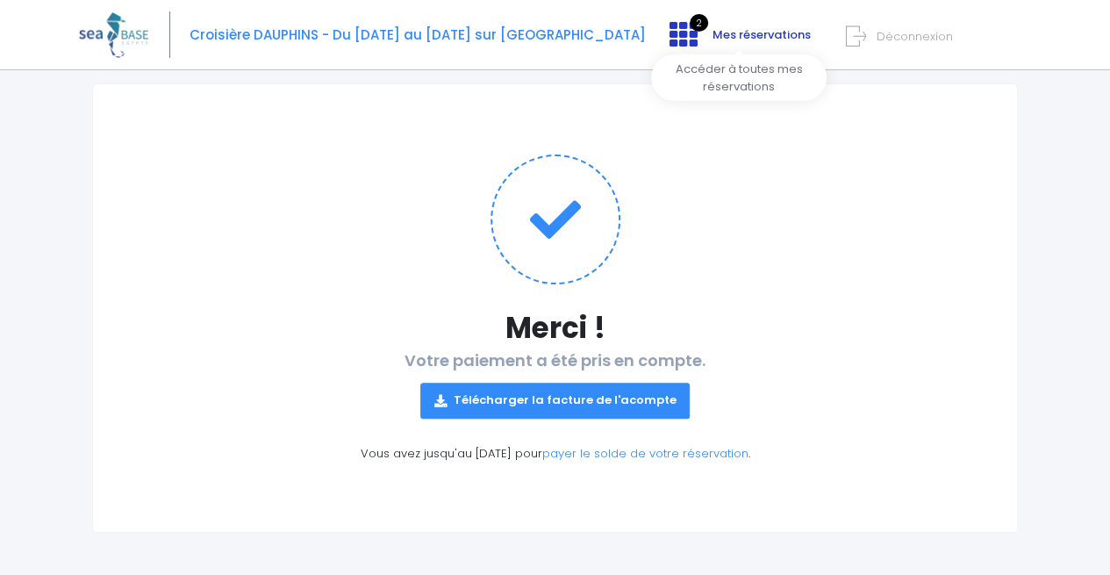
click at [695, 25] on span "2" at bounding box center [699, 23] width 18 height 18
